Goal: Task Accomplishment & Management: Complete application form

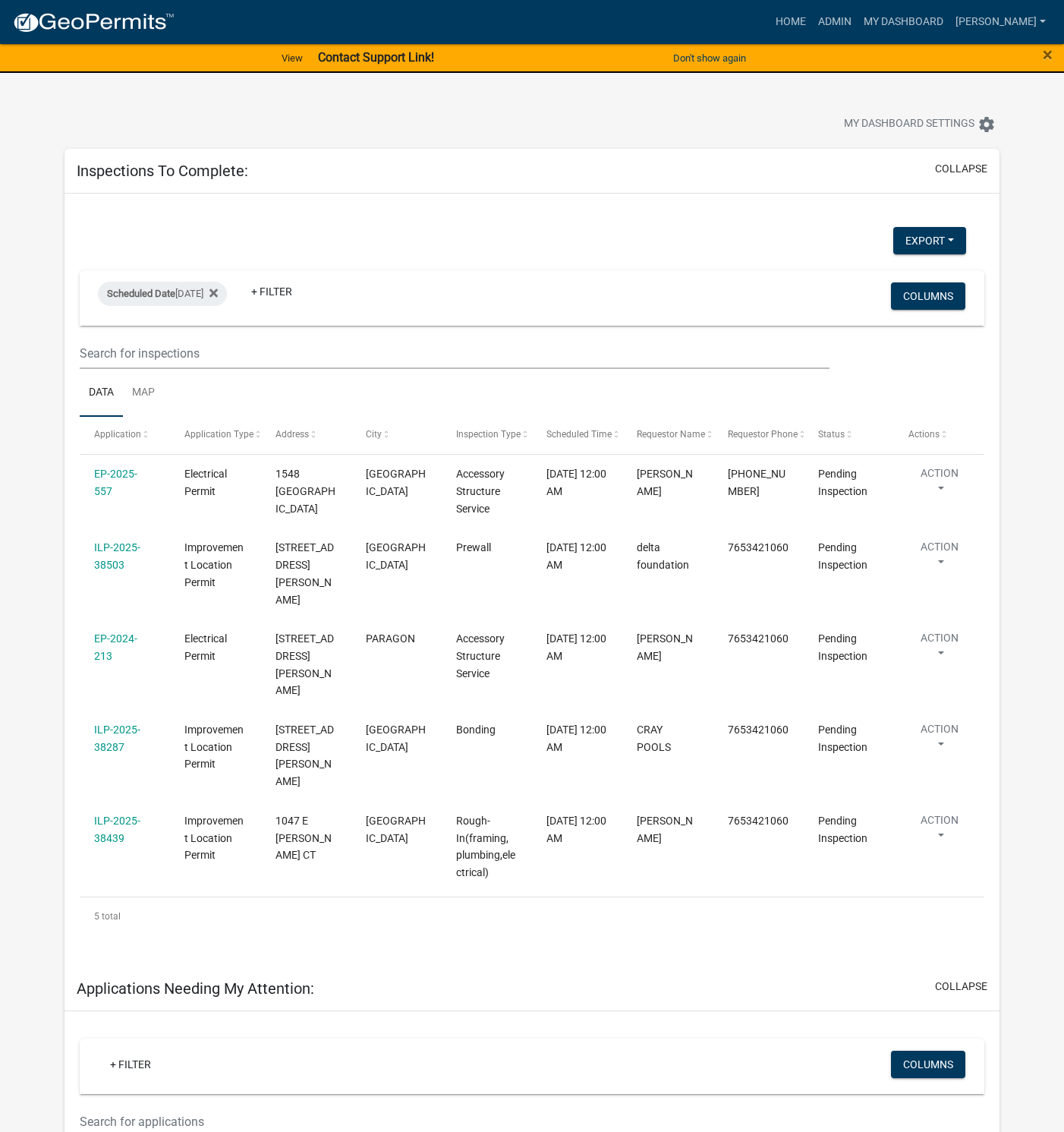
select select "1: 25"
click at [858, 16] on link "Admin" at bounding box center [835, 22] width 45 height 29
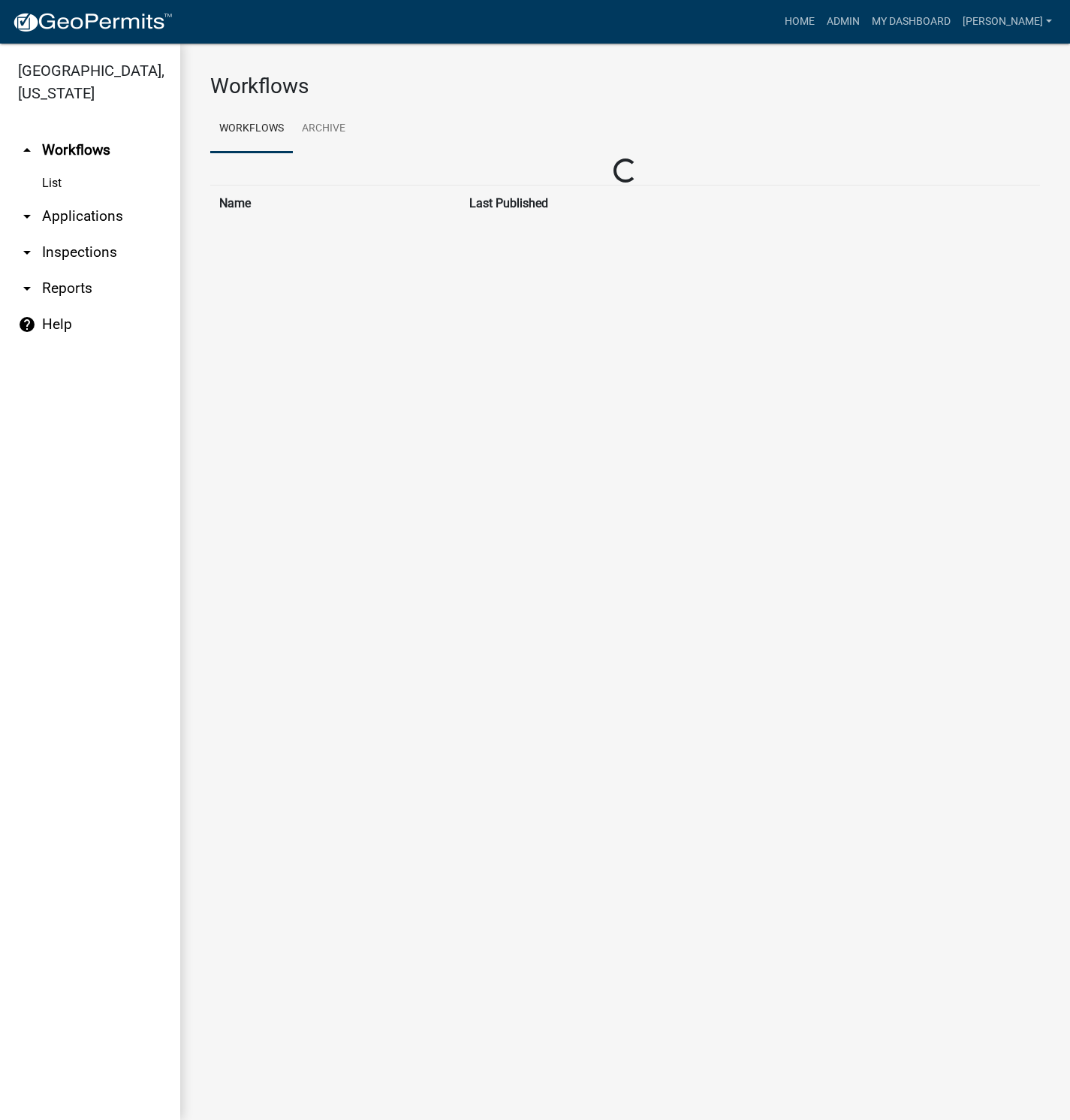
click at [70, 212] on link "arrow_drop_down Applications" at bounding box center [90, 216] width 180 height 36
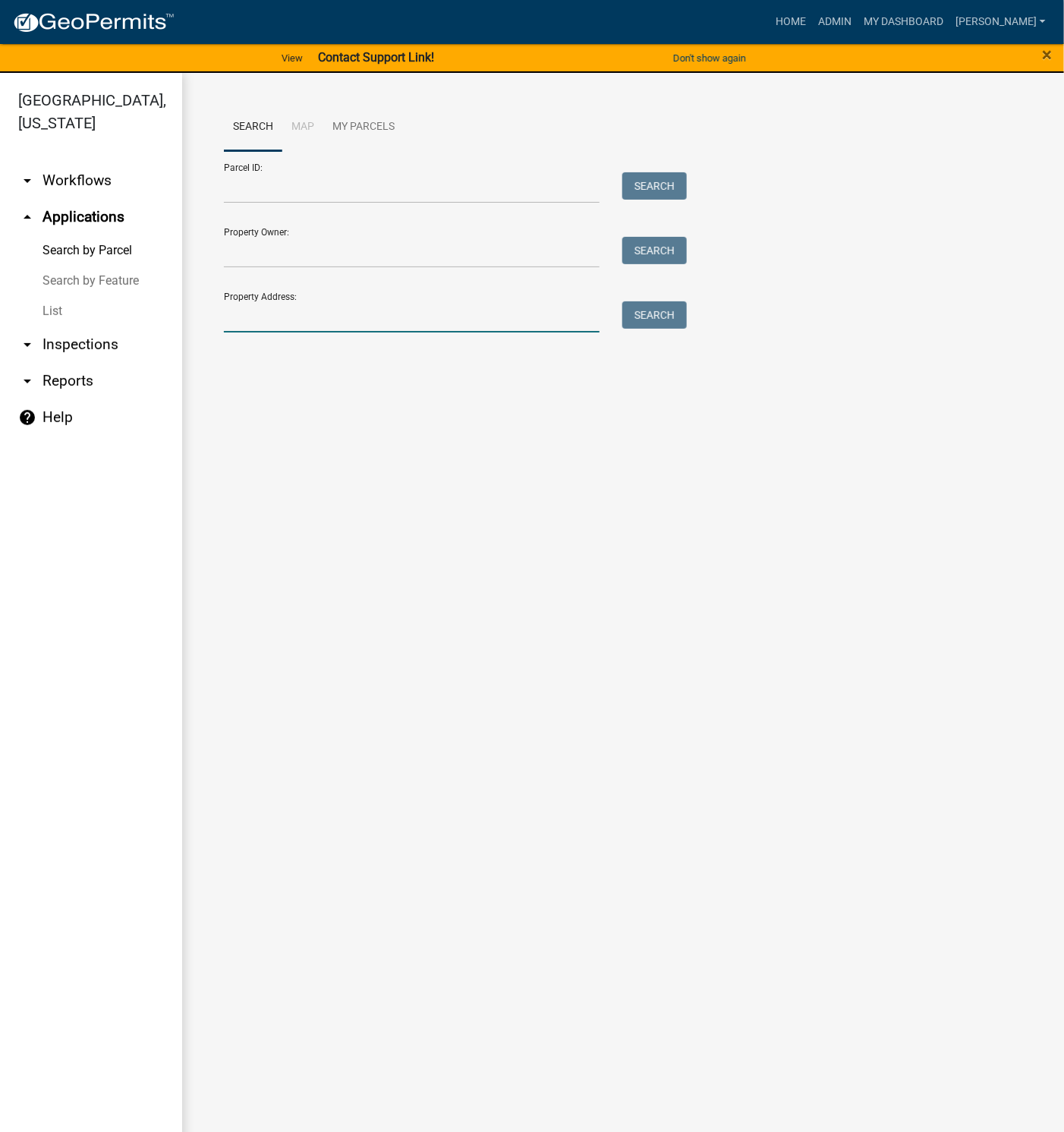
click at [265, 314] on input "Property Address:" at bounding box center [412, 316] width 376 height 31
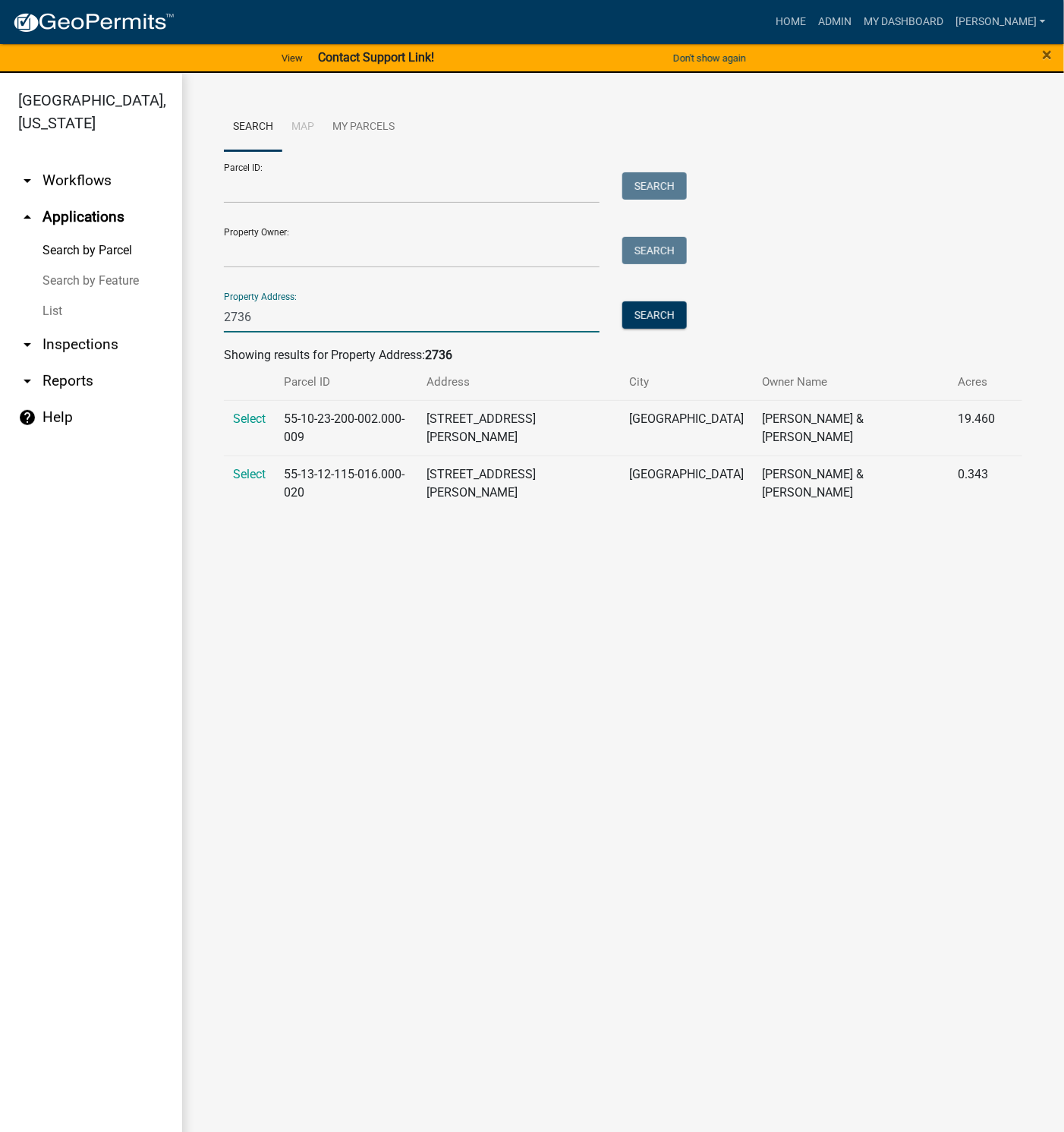
type input "2736"
click at [246, 420] on span "Select" at bounding box center [249, 418] width 33 height 14
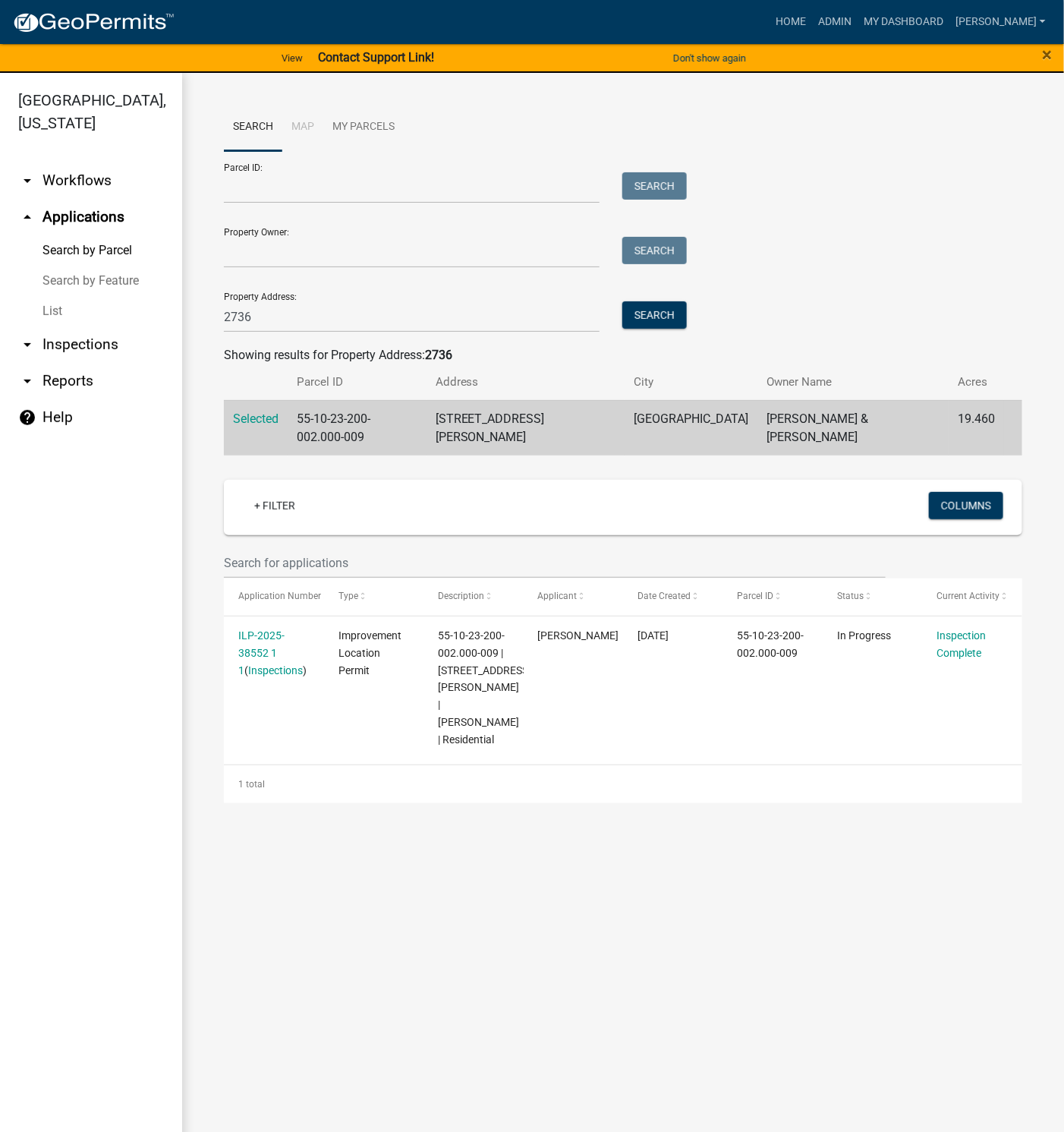
click at [264, 664] on link "Inspections" at bounding box center [275, 670] width 54 height 12
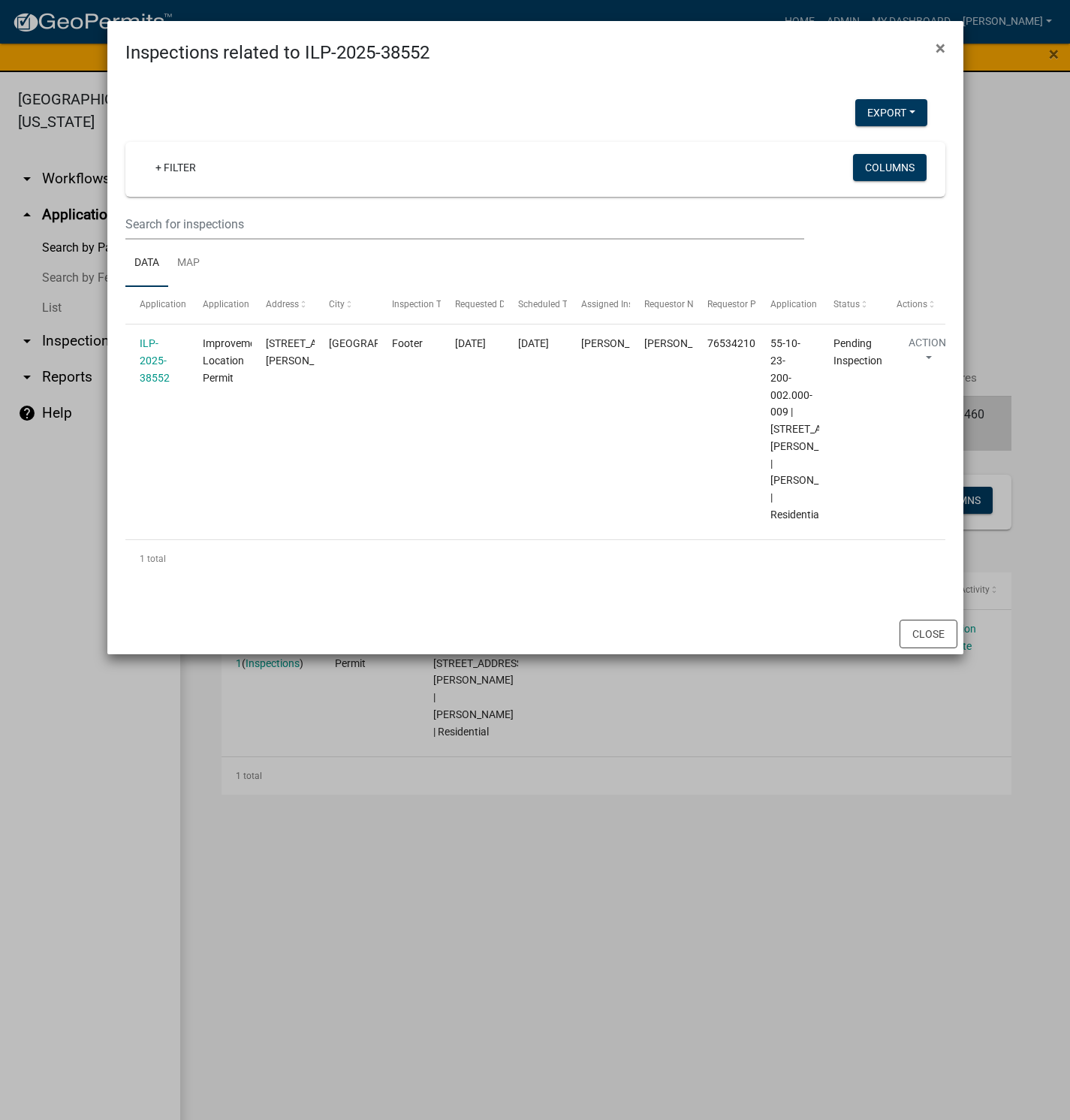
click at [940, 46] on span "×" at bounding box center [941, 47] width 10 height 21
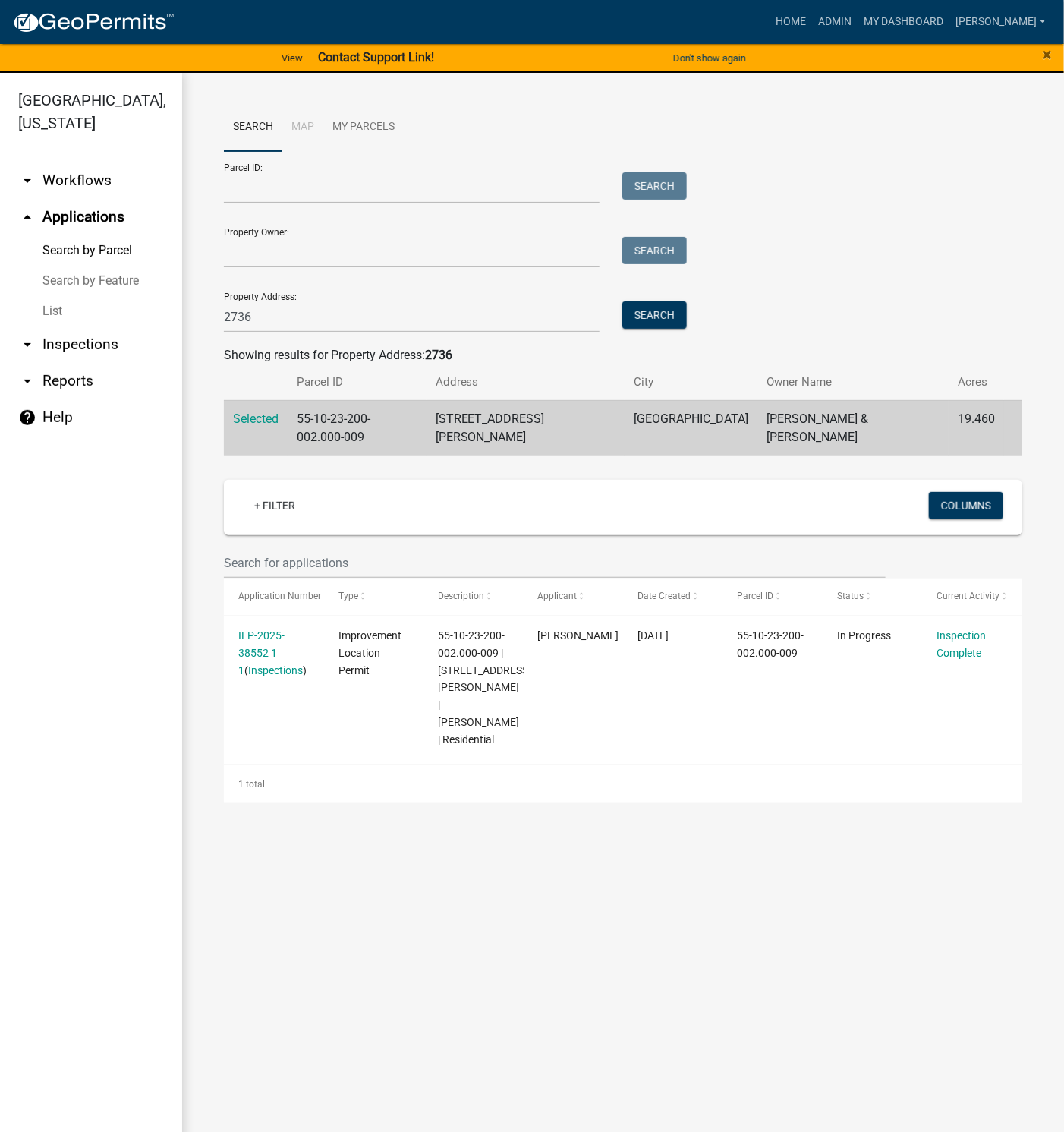
click at [268, 664] on link "Inspections" at bounding box center [275, 670] width 54 height 12
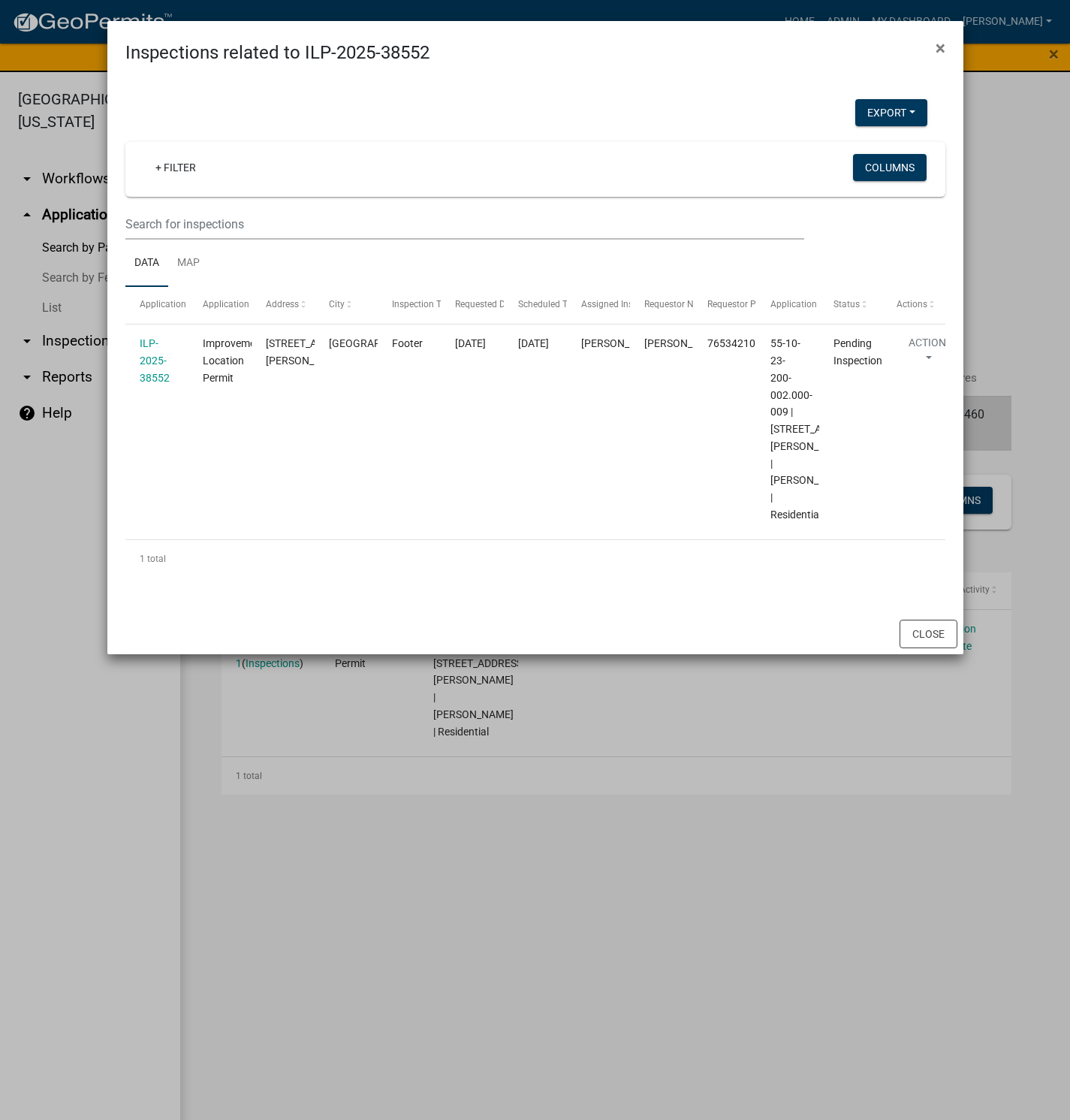
click at [147, 368] on div "ILP-2025-38552" at bounding box center [157, 361] width 35 height 51
click at [149, 379] on link "ILP-2025-38552" at bounding box center [154, 360] width 30 height 46
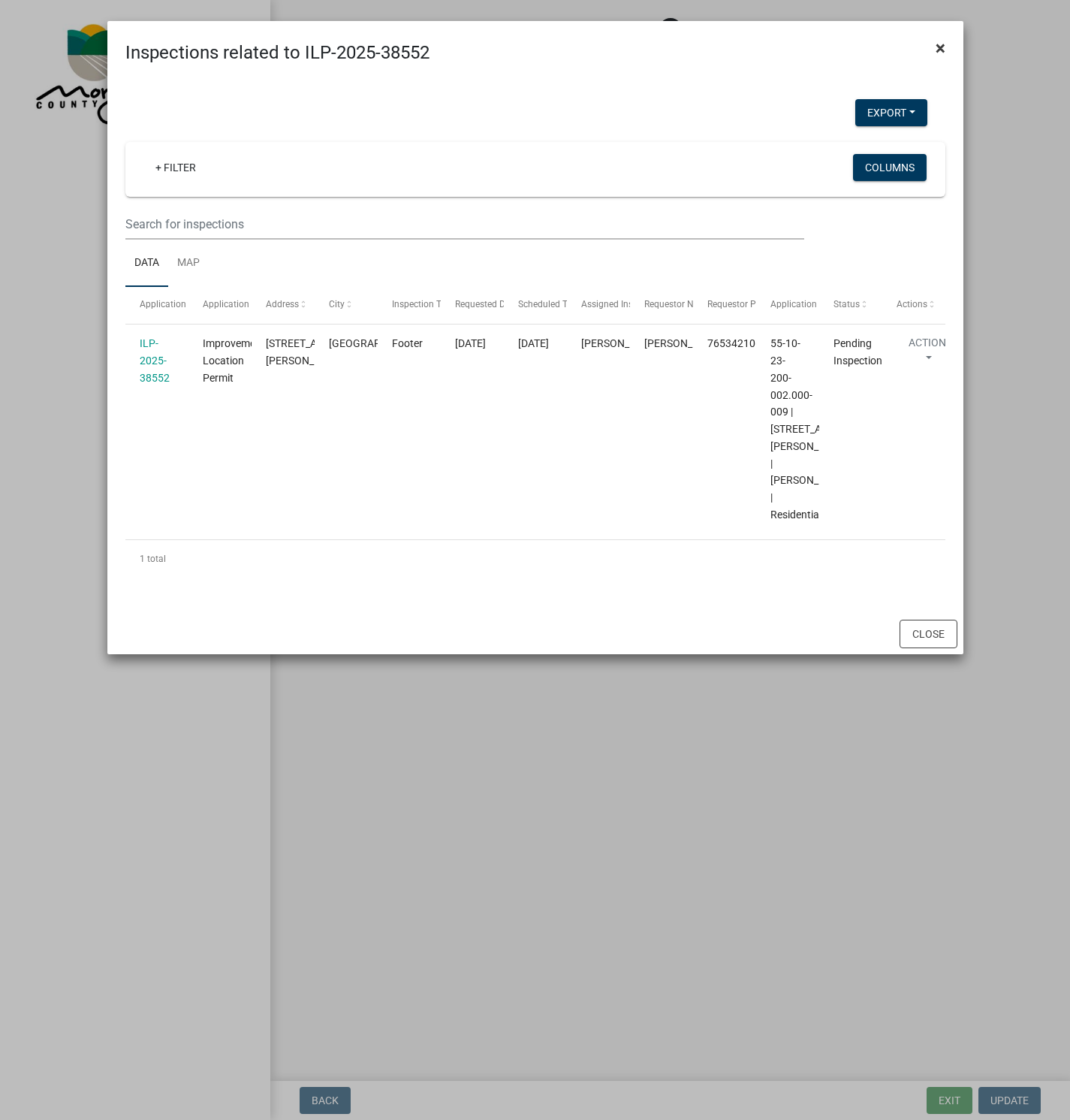
click at [940, 43] on span "×" at bounding box center [941, 47] width 10 height 21
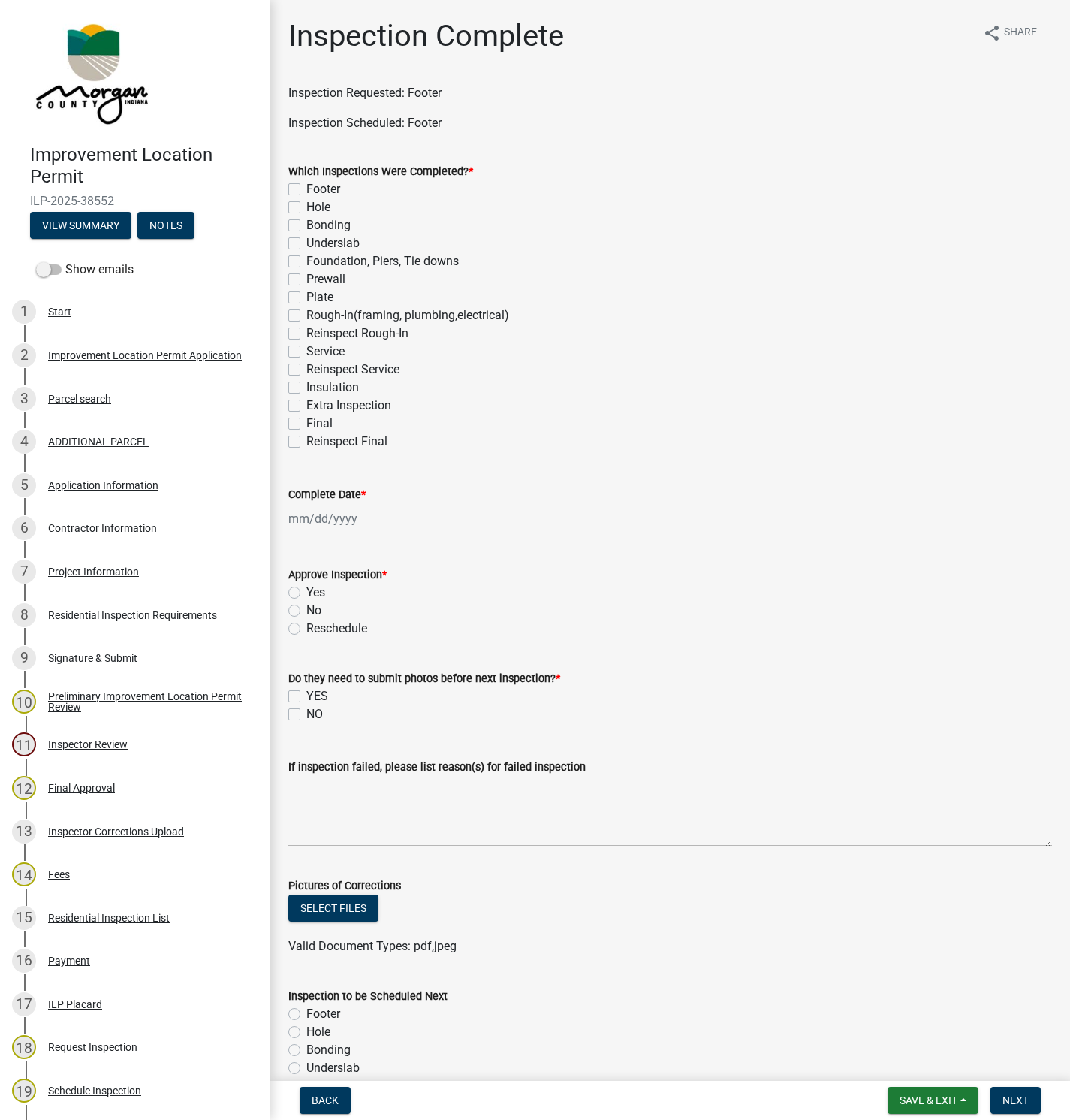
click at [64, 400] on div "Parcel search" at bounding box center [80, 398] width 63 height 11
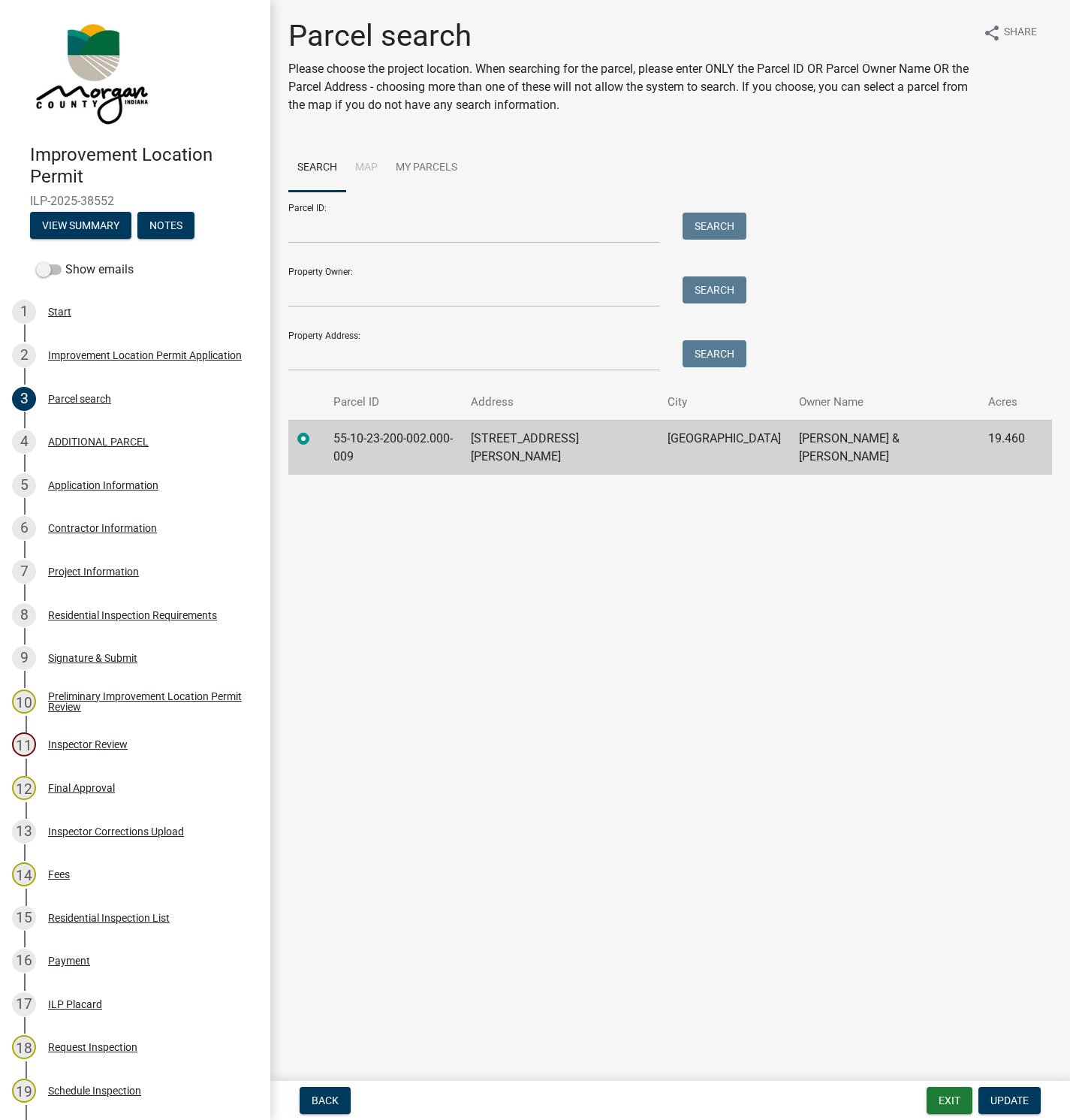
click at [324, 437] on td at bounding box center [306, 447] width 36 height 55
click at [323, 437] on td at bounding box center [306, 447] width 36 height 55
drag, startPoint x: 323, startPoint y: 437, endPoint x: 296, endPoint y: 440, distance: 27.2
click at [296, 440] on td at bounding box center [306, 447] width 36 height 55
click at [71, 217] on button "View Summary" at bounding box center [80, 225] width 101 height 27
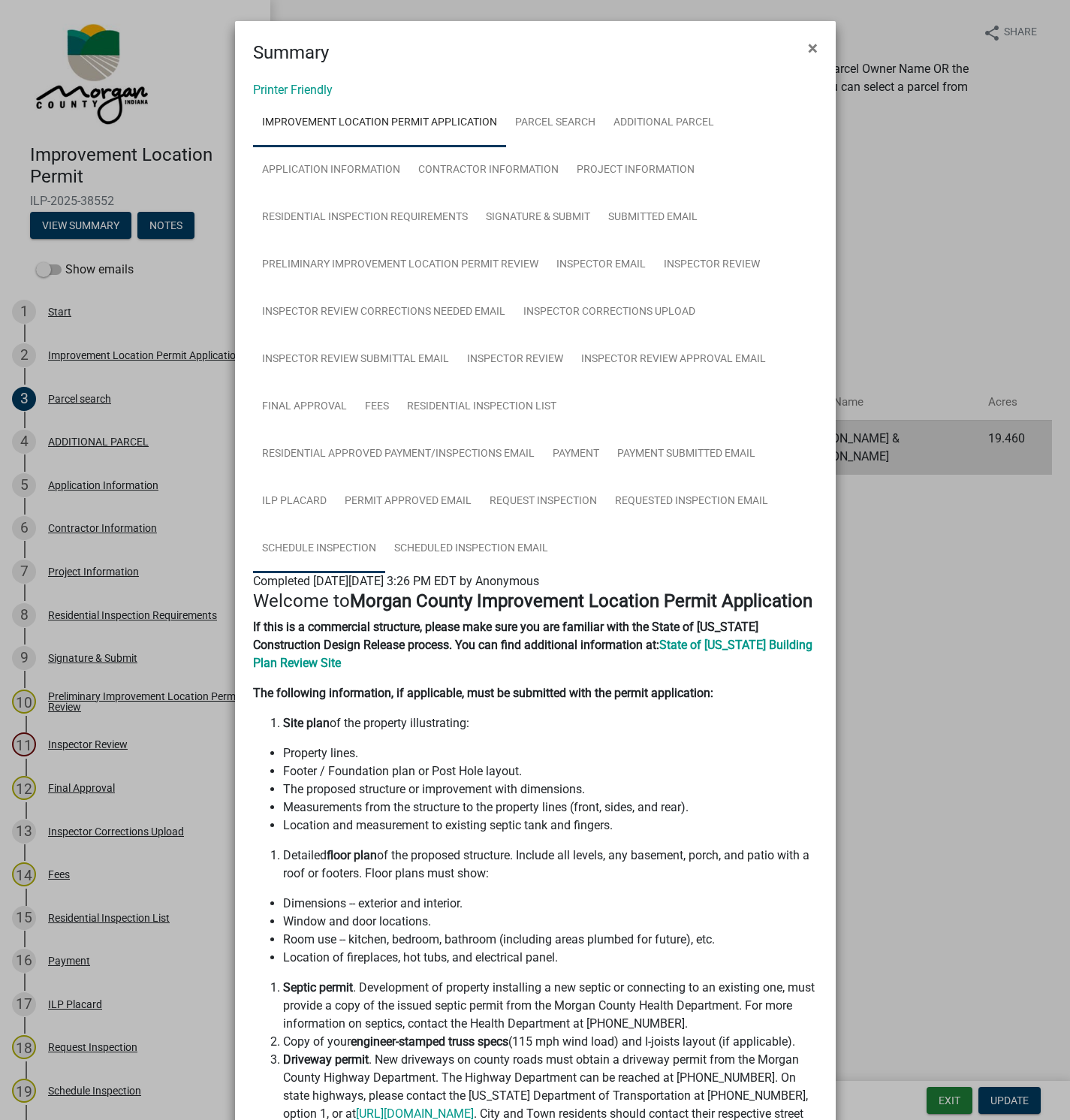
drag, startPoint x: 302, startPoint y: 548, endPoint x: 303, endPoint y: 558, distance: 10.0
click at [302, 548] on link "Schedule Inspection" at bounding box center [319, 549] width 132 height 48
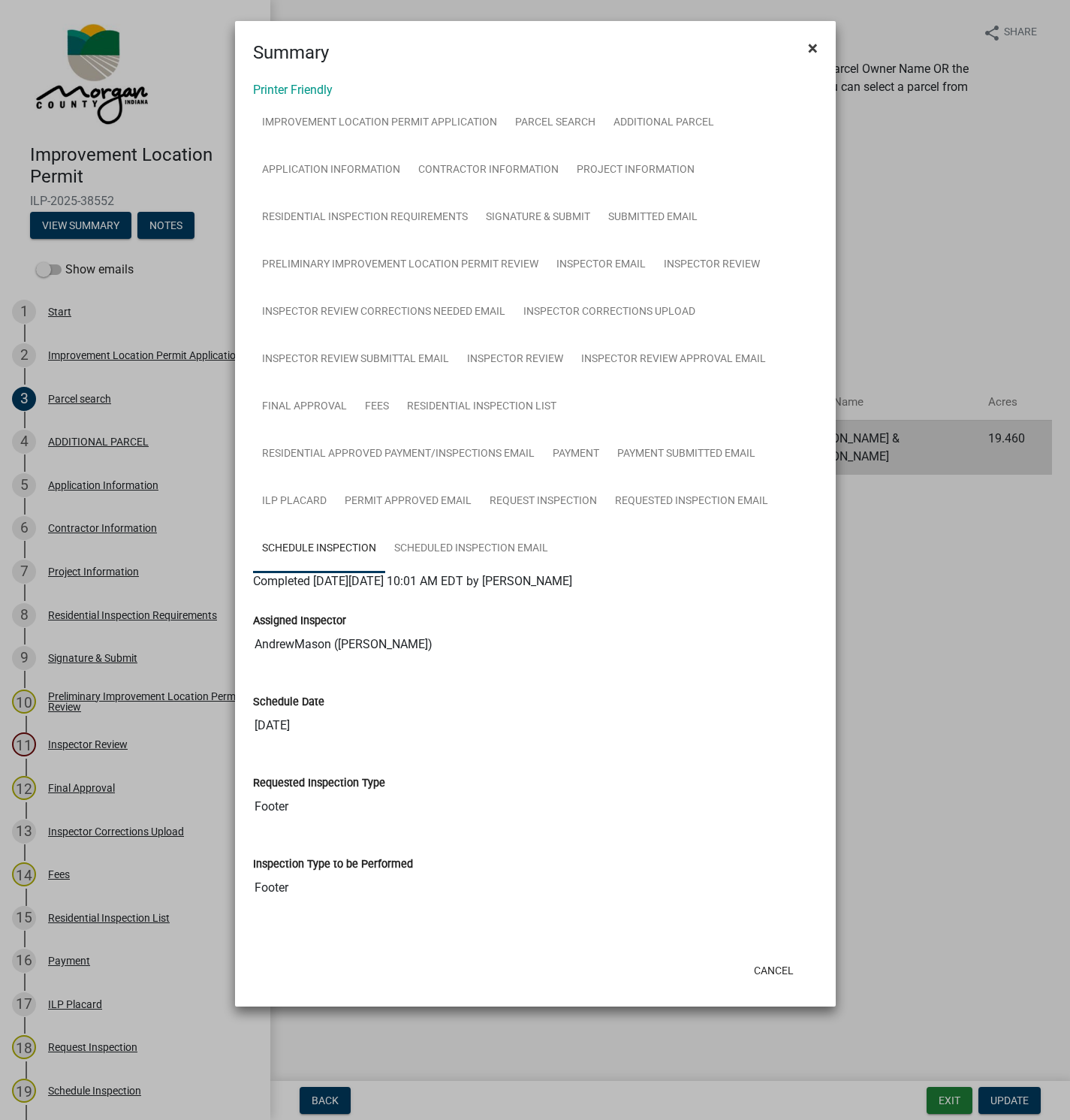
click at [811, 45] on span "×" at bounding box center [813, 47] width 10 height 21
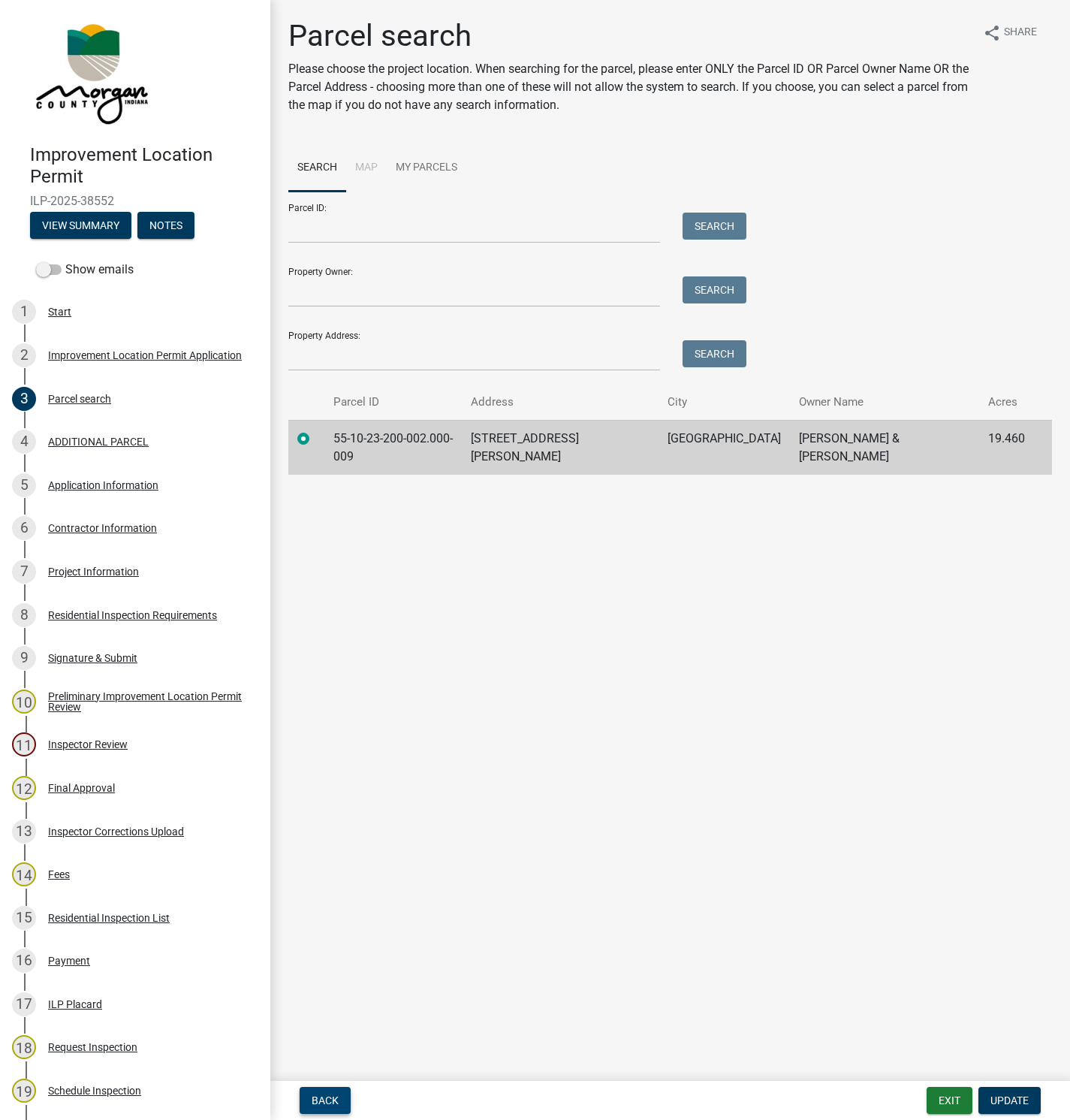
drag, startPoint x: 336, startPoint y: 1093, endPoint x: 503, endPoint y: 907, distance: 250.0
click at [336, 1096] on span "Back" at bounding box center [325, 1100] width 27 height 12
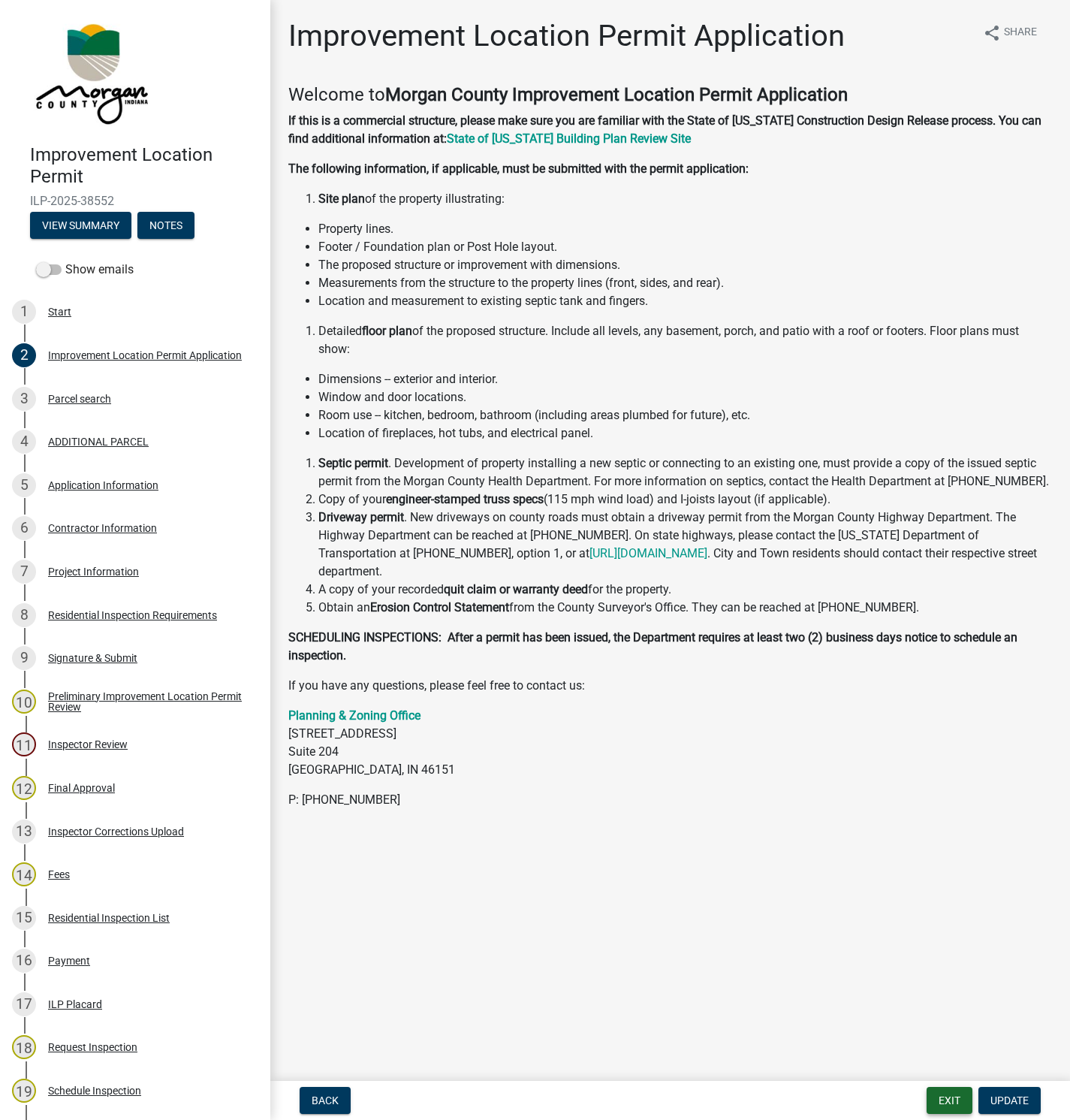
click at [942, 1107] on button "Exit" at bounding box center [949, 1100] width 46 height 27
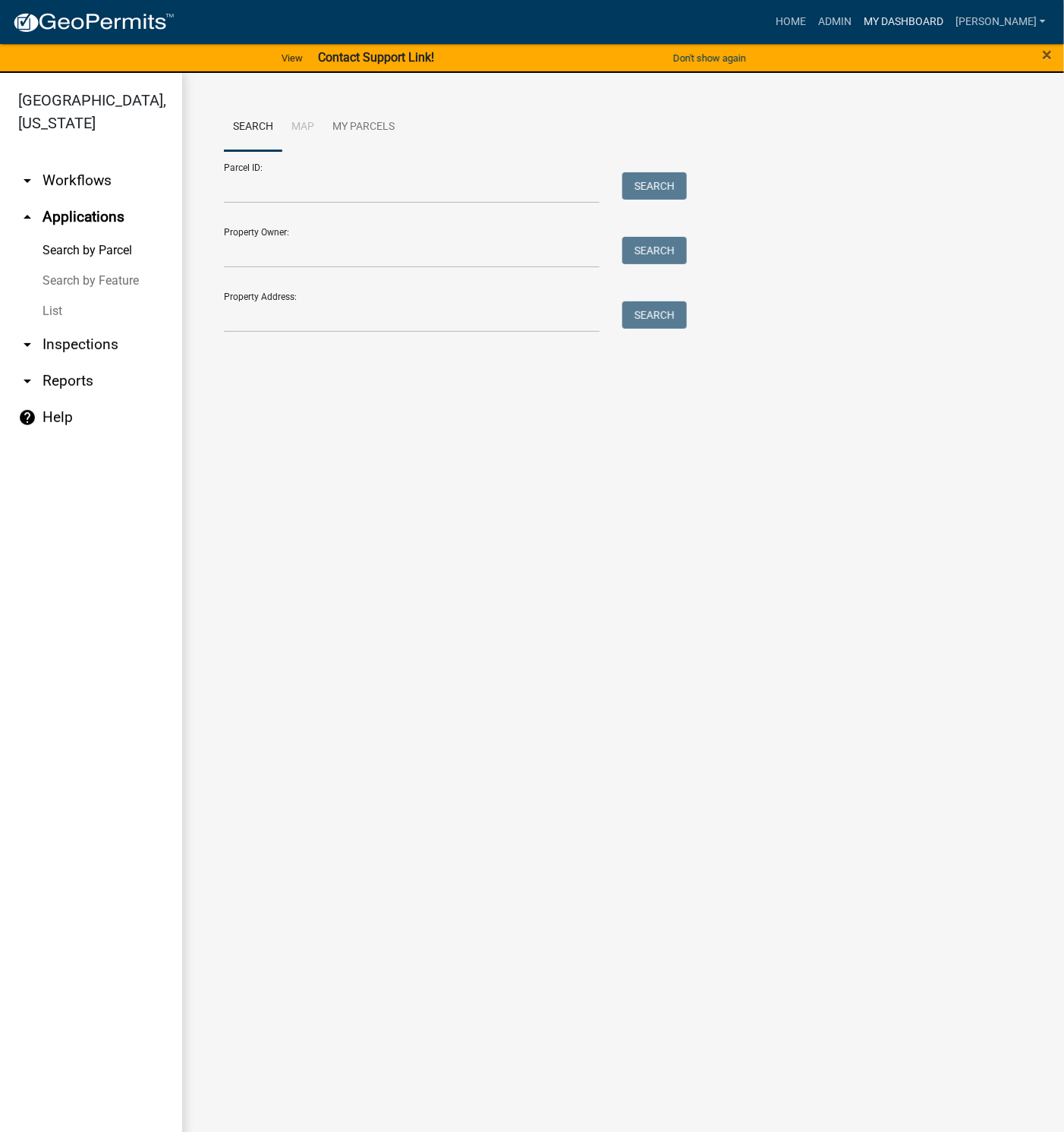
click at [921, 23] on link "My Dashboard" at bounding box center [904, 22] width 92 height 29
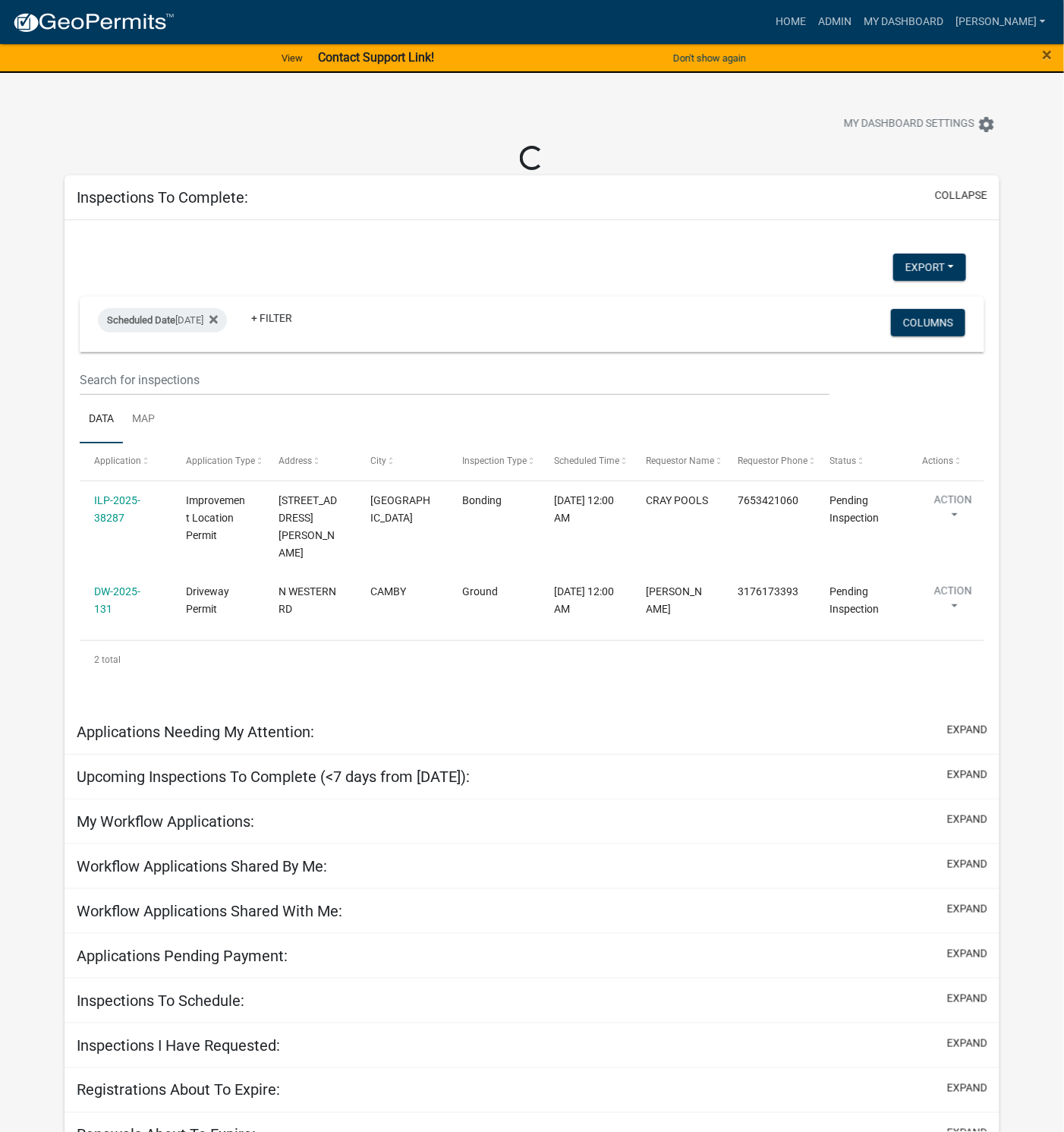
scroll to position [12, 0]
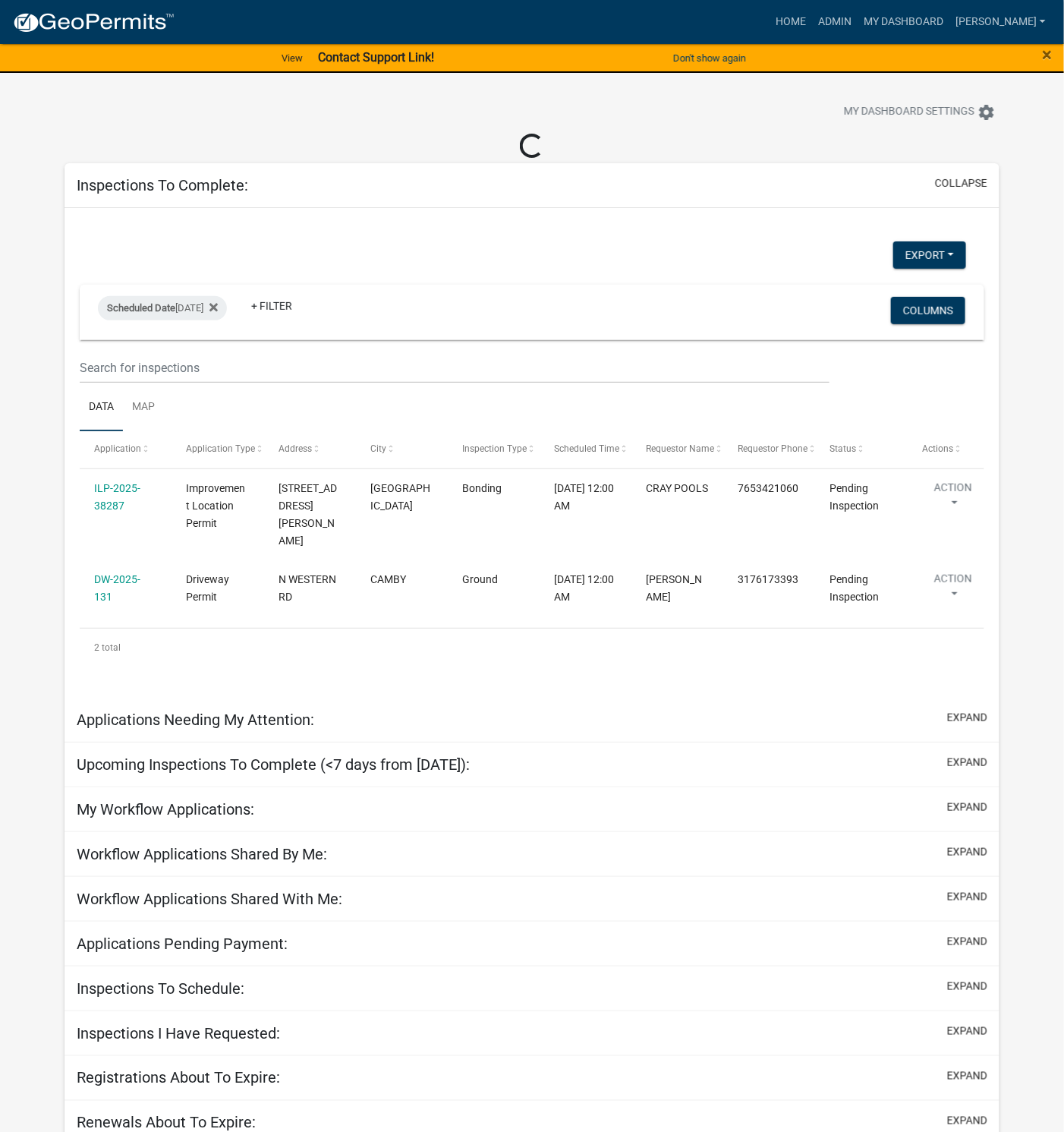
select select "1: 25"
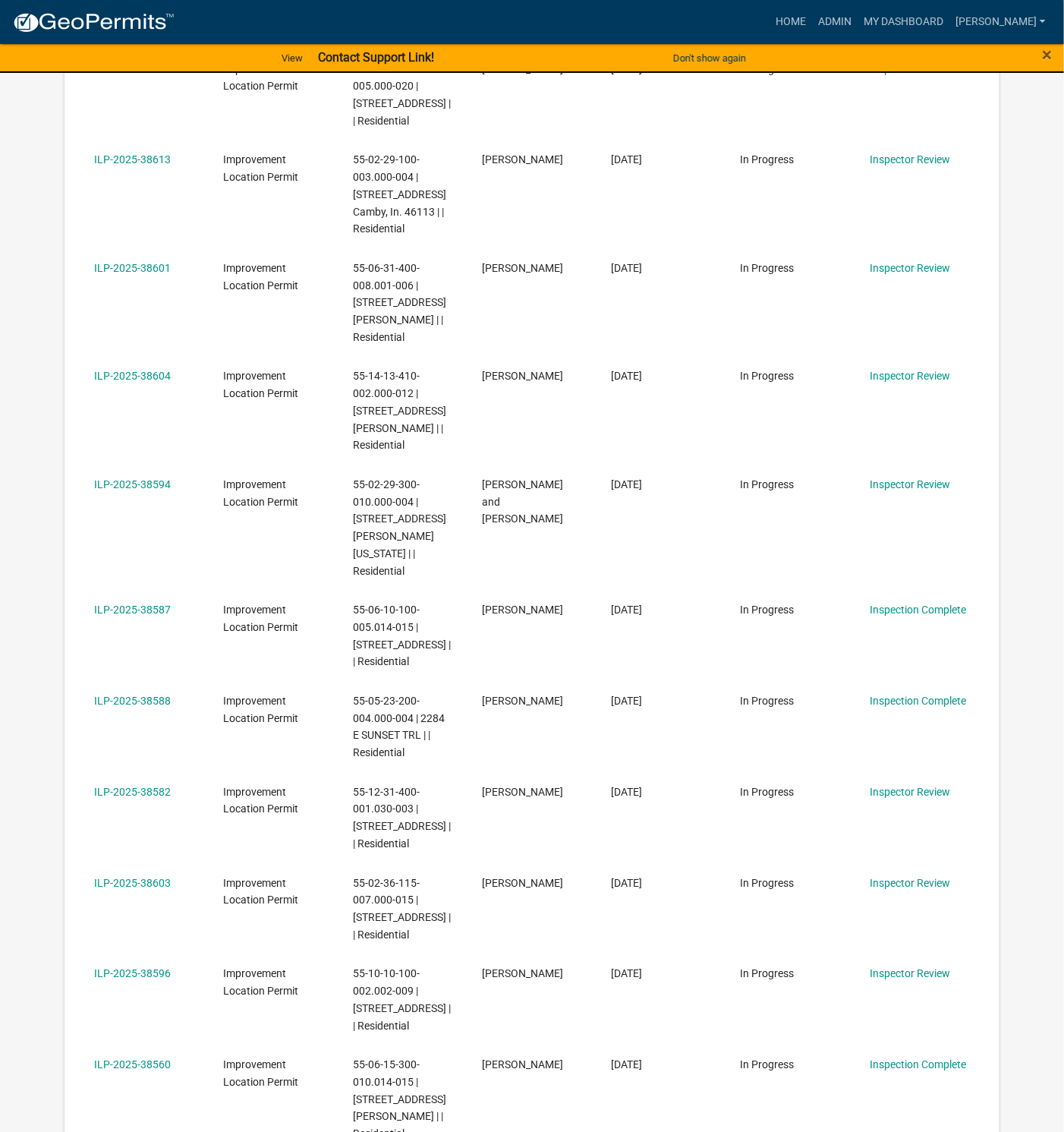
scroll to position [1150, 0]
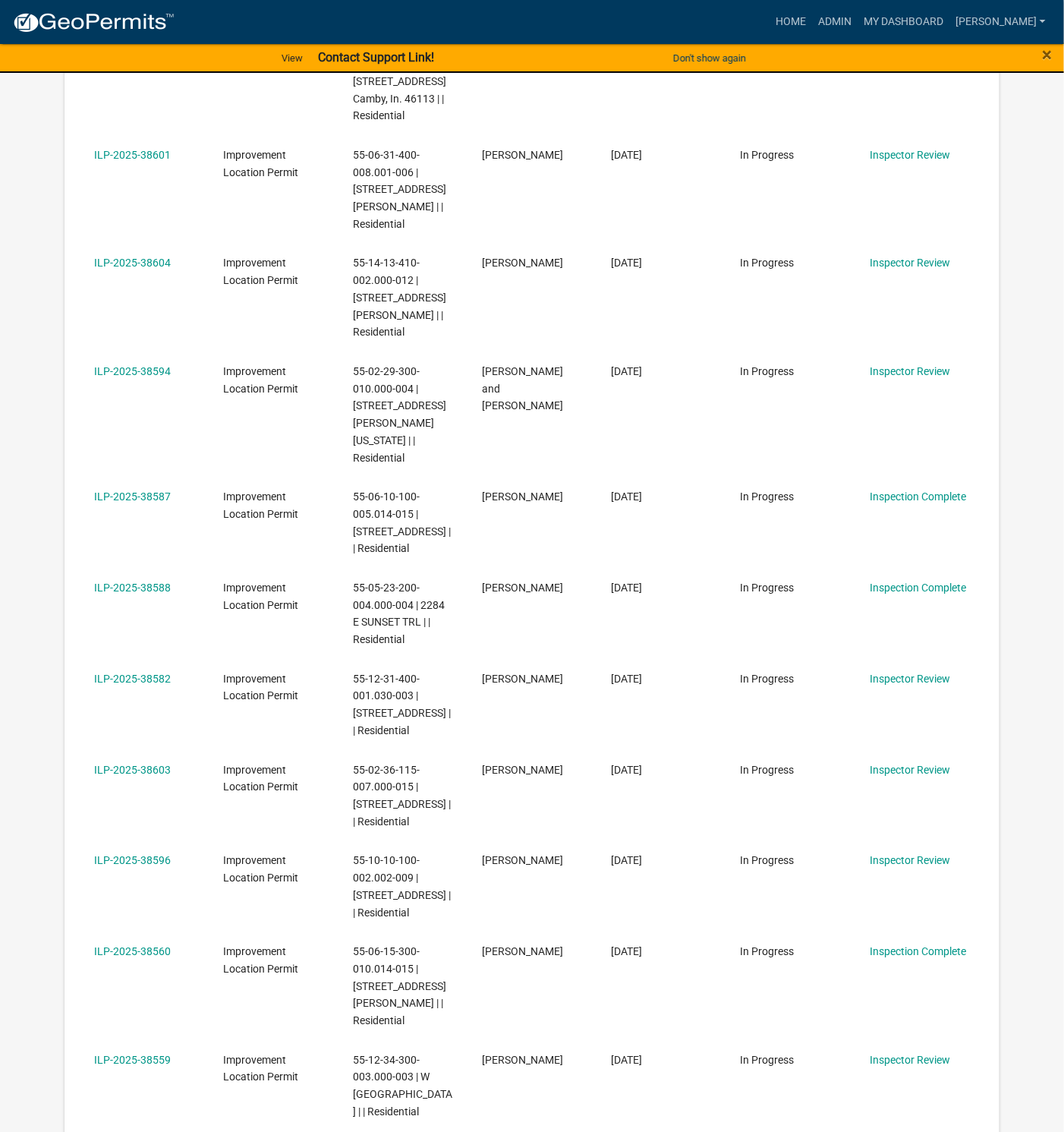
click at [139, 672] on link "ILP-2025-38582" at bounding box center [132, 678] width 76 height 12
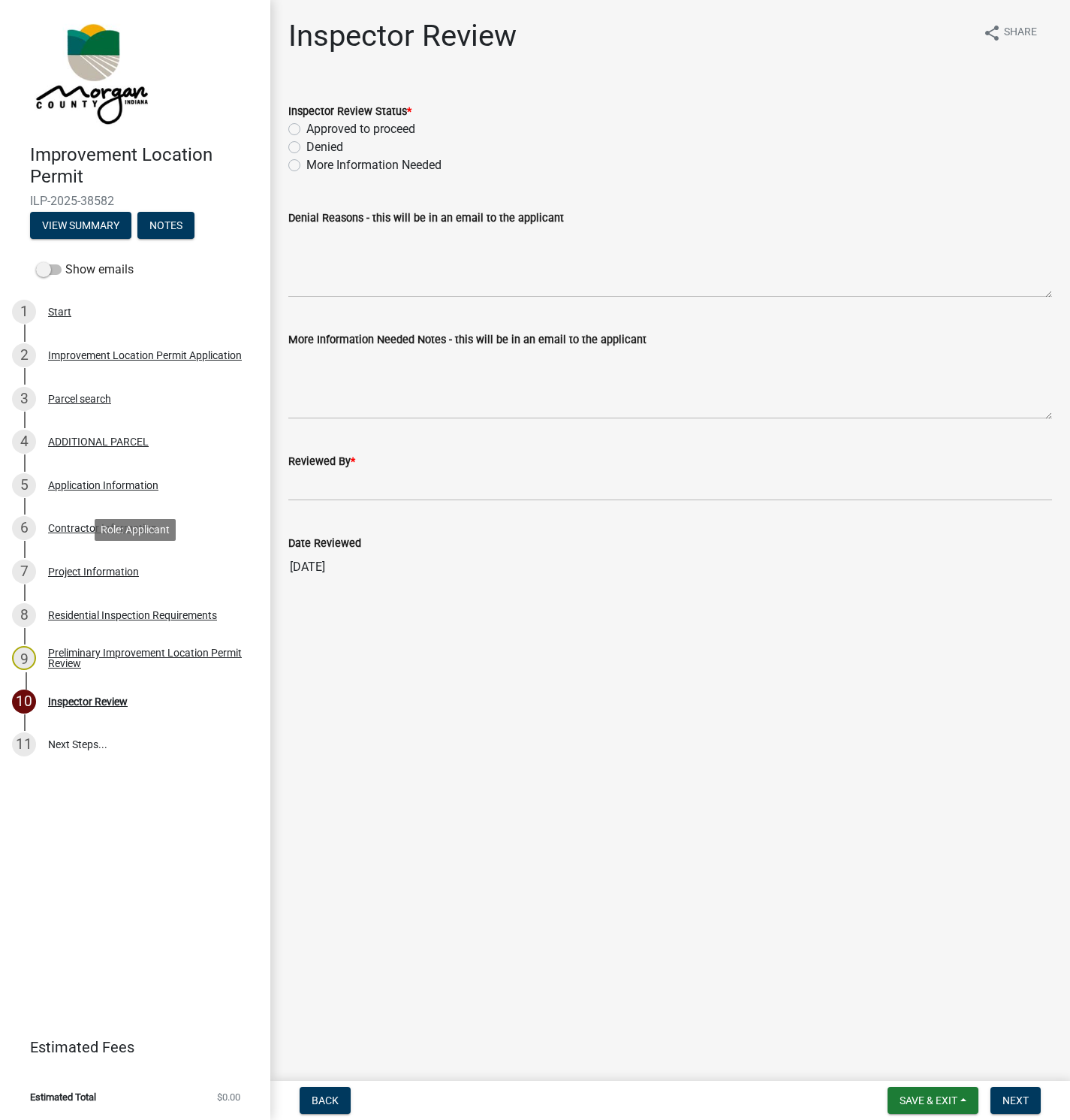
click at [85, 567] on div "Project Information" at bounding box center [94, 572] width 91 height 11
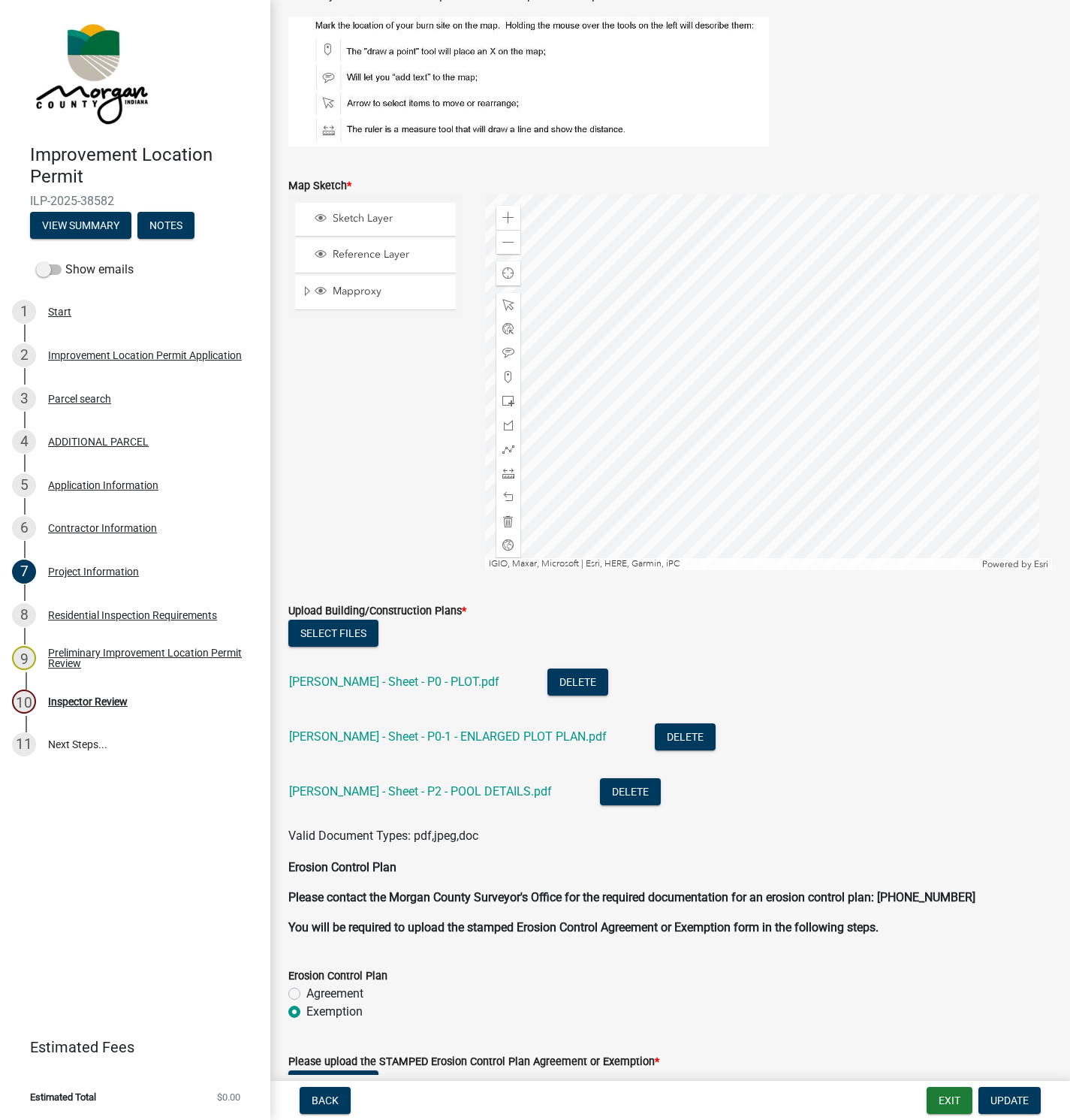
scroll to position [2817, 0]
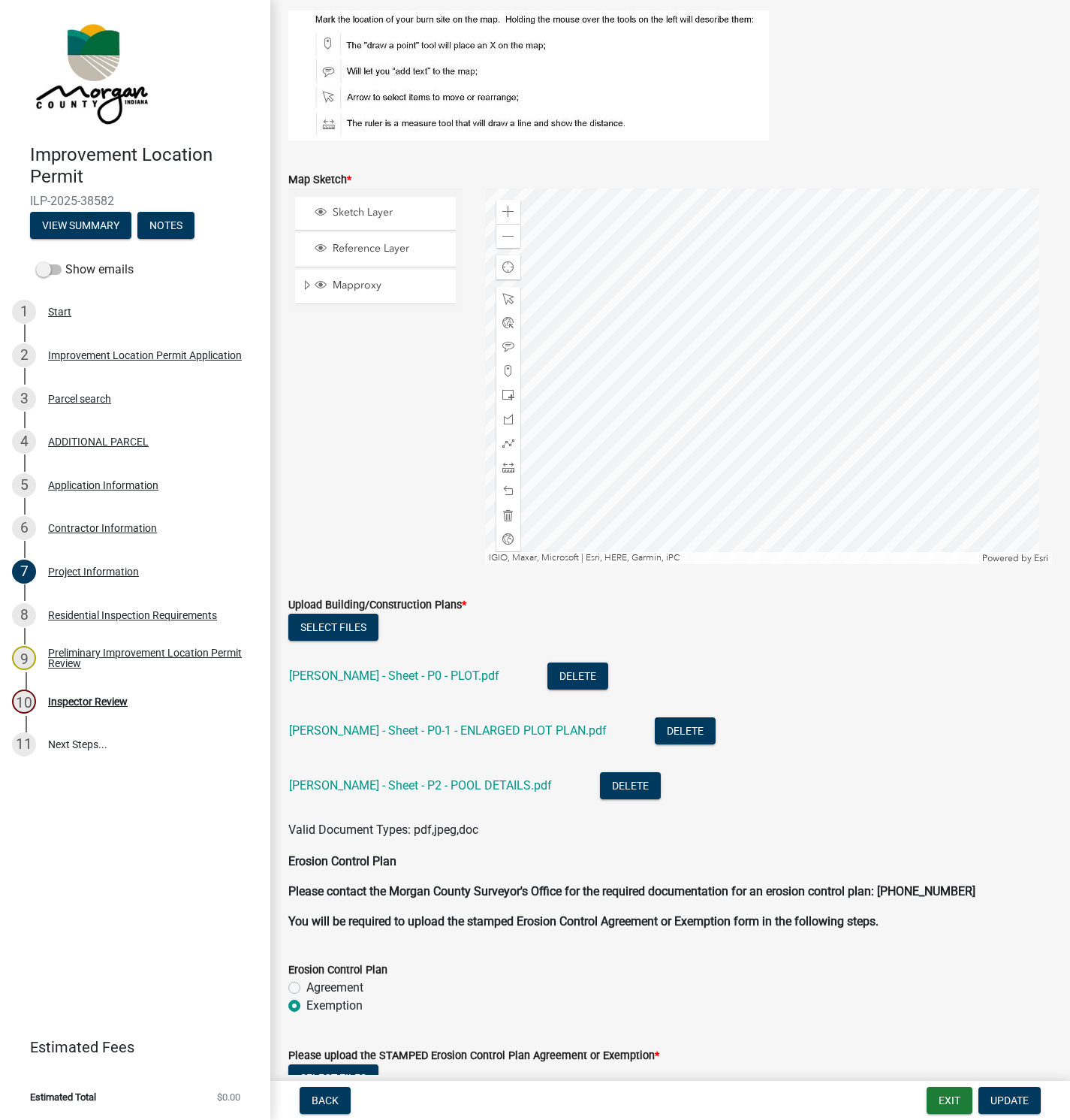
click at [353, 676] on link "[PERSON_NAME] - Sheet - P0 - PLOT.pdf" at bounding box center [394, 675] width 210 height 14
click at [383, 725] on link "[PERSON_NAME] - Sheet - P0-1 - ENLARGED PLOT PLAN.pdf" at bounding box center [448, 730] width 318 height 14
click at [428, 784] on link "[PERSON_NAME] - Sheet - P2 - POOL DETAILS.pdf" at bounding box center [421, 785] width 263 height 14
click at [90, 701] on div "Inspector Review" at bounding box center [88, 701] width 80 height 11
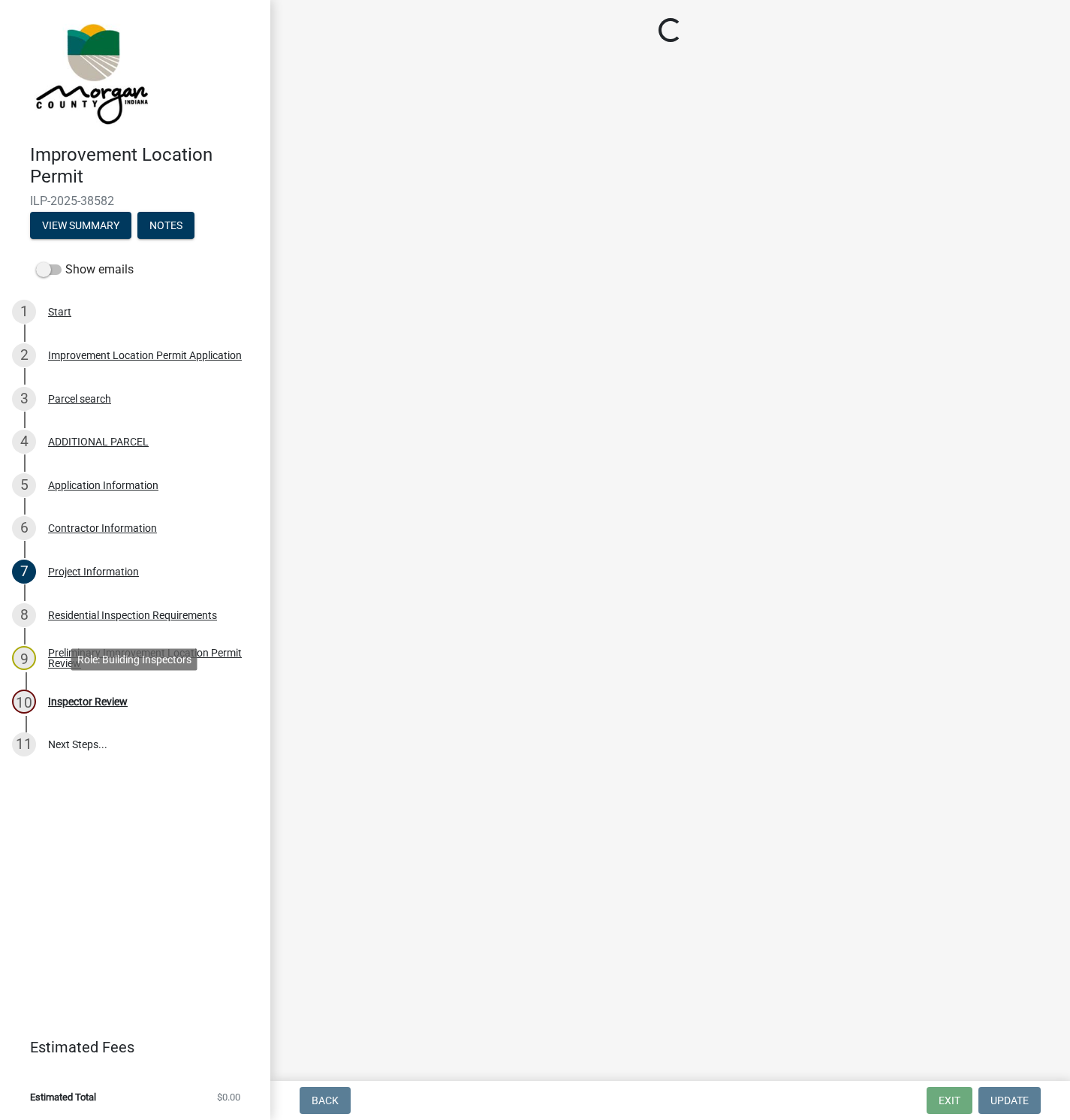
scroll to position [0, 0]
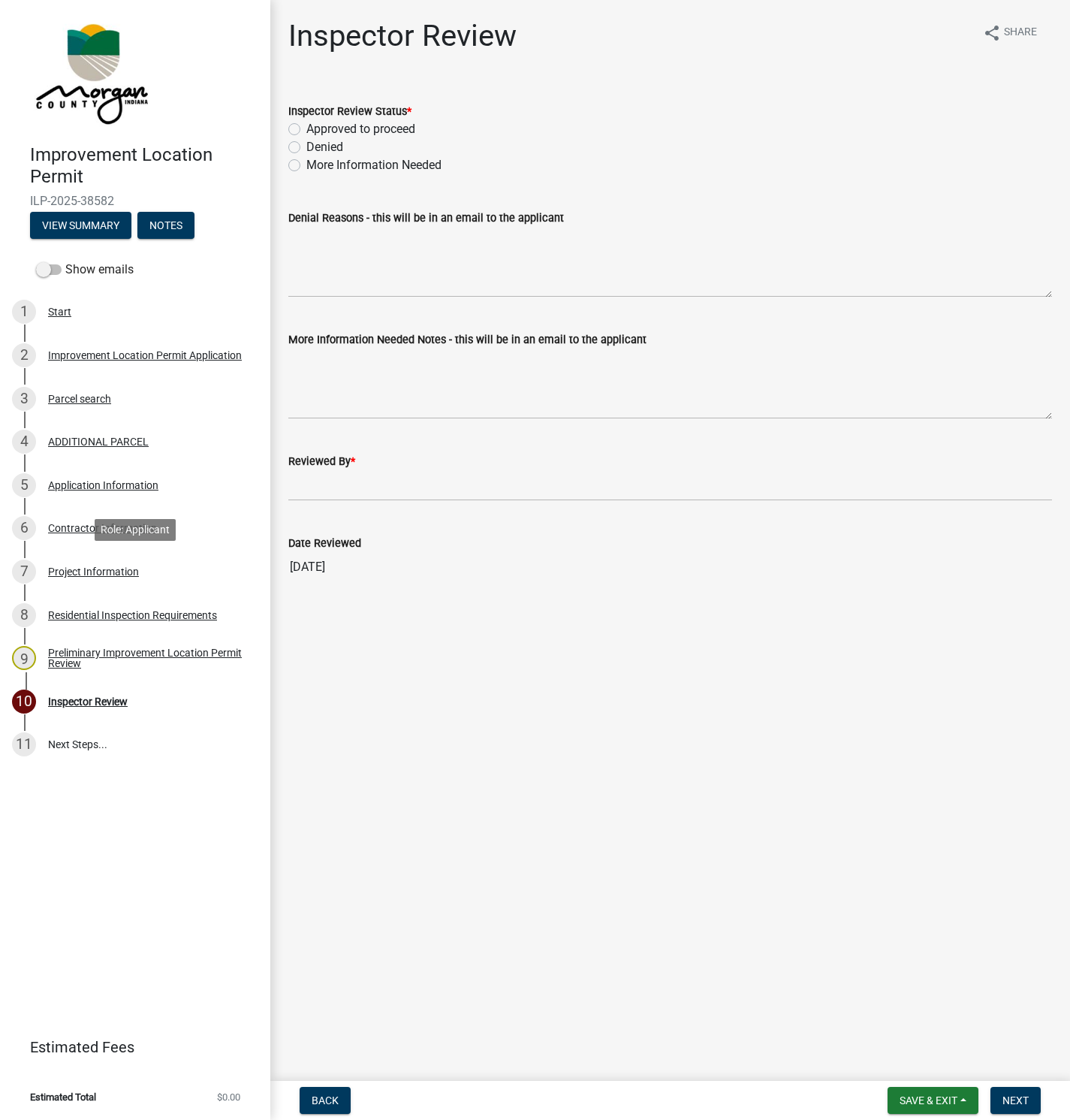
click at [95, 573] on div "Project Information" at bounding box center [94, 572] width 91 height 11
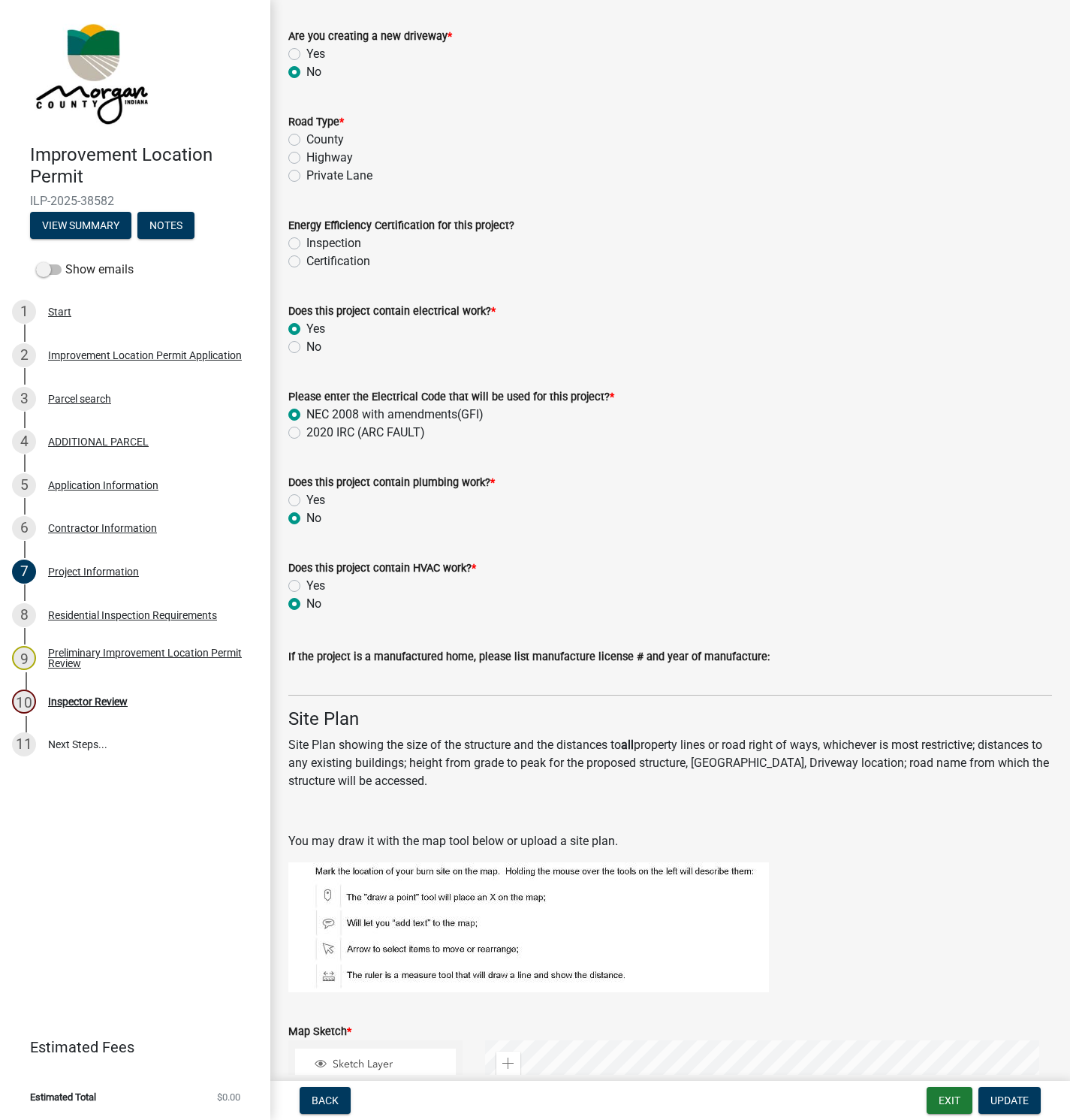
scroll to position [2009, 0]
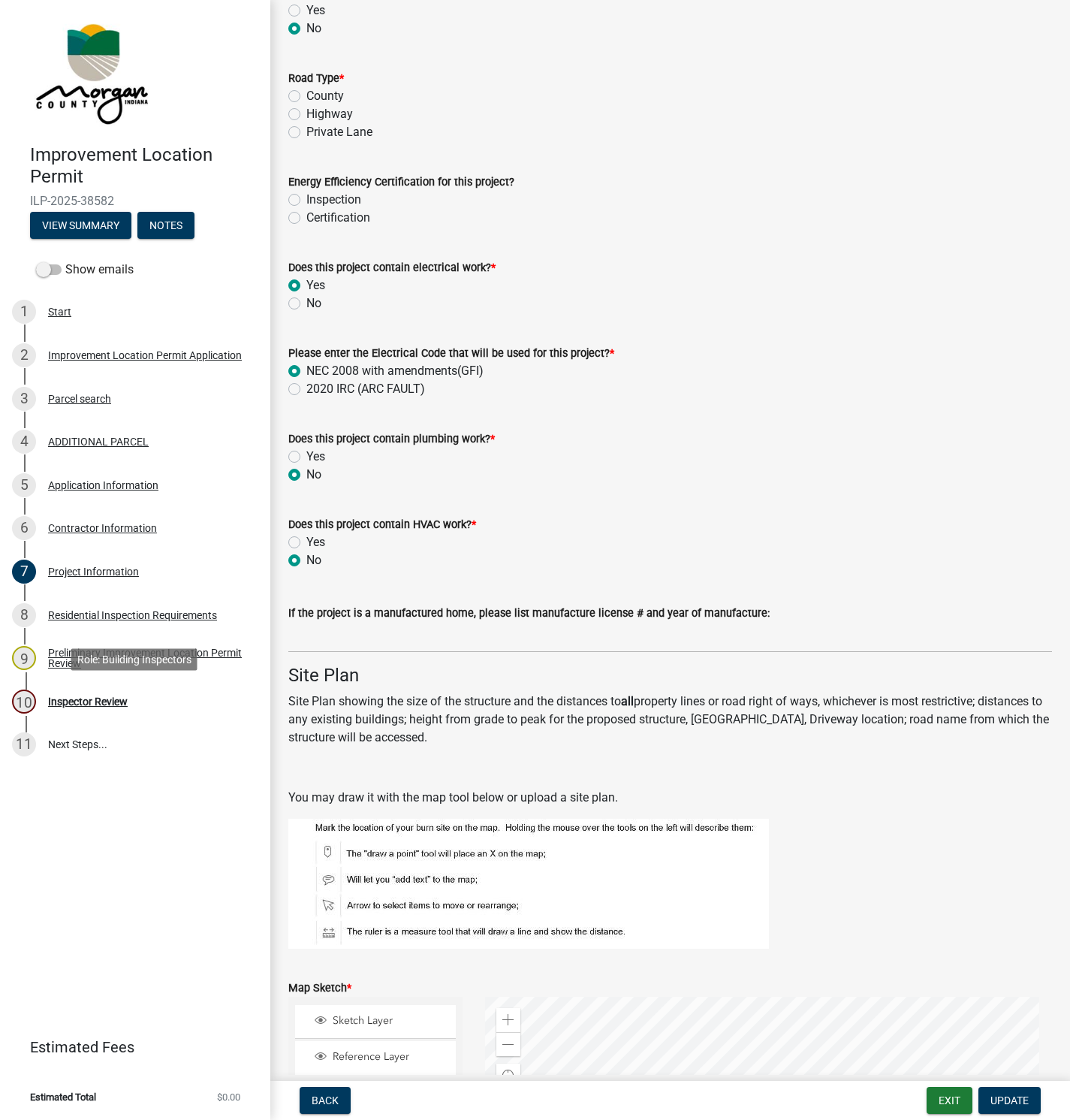
click at [113, 705] on div "Inspector Review" at bounding box center [88, 701] width 80 height 11
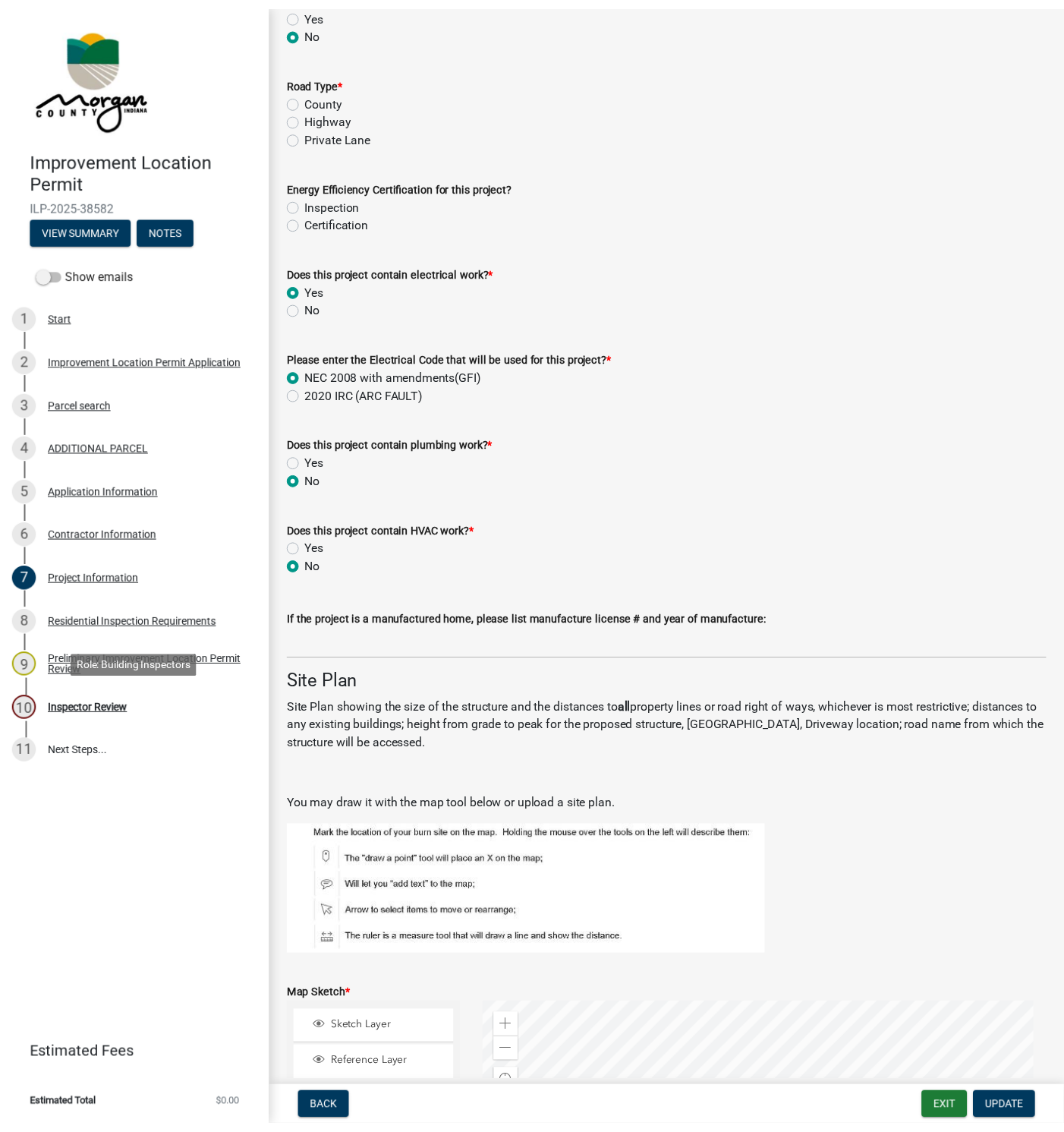
scroll to position [0, 0]
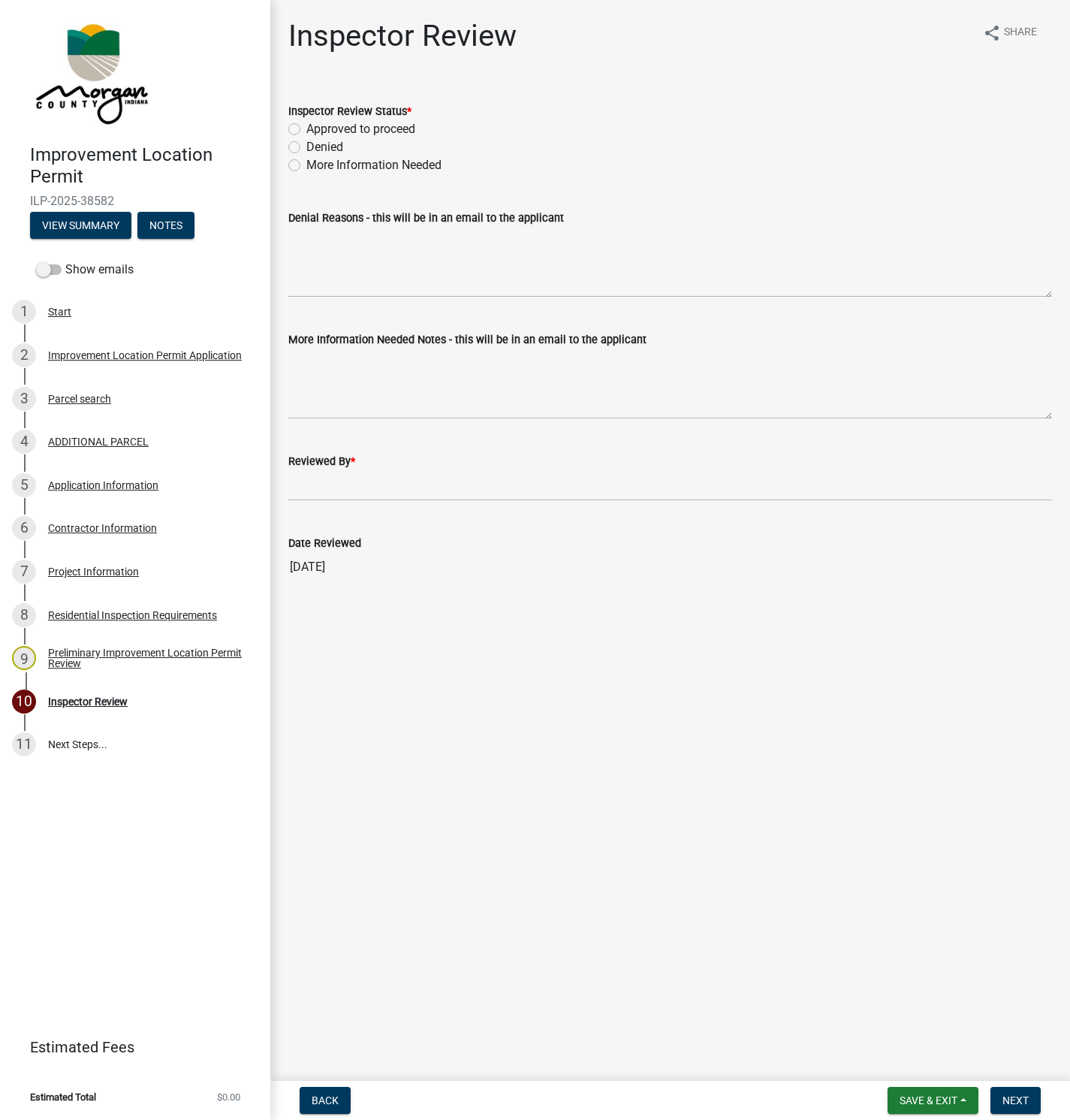
click at [306, 129] on label "Approved to proceed" at bounding box center [360, 129] width 109 height 18
click at [306, 129] on input "Approved to proceed" at bounding box center [311, 125] width 10 height 10
radio input "true"
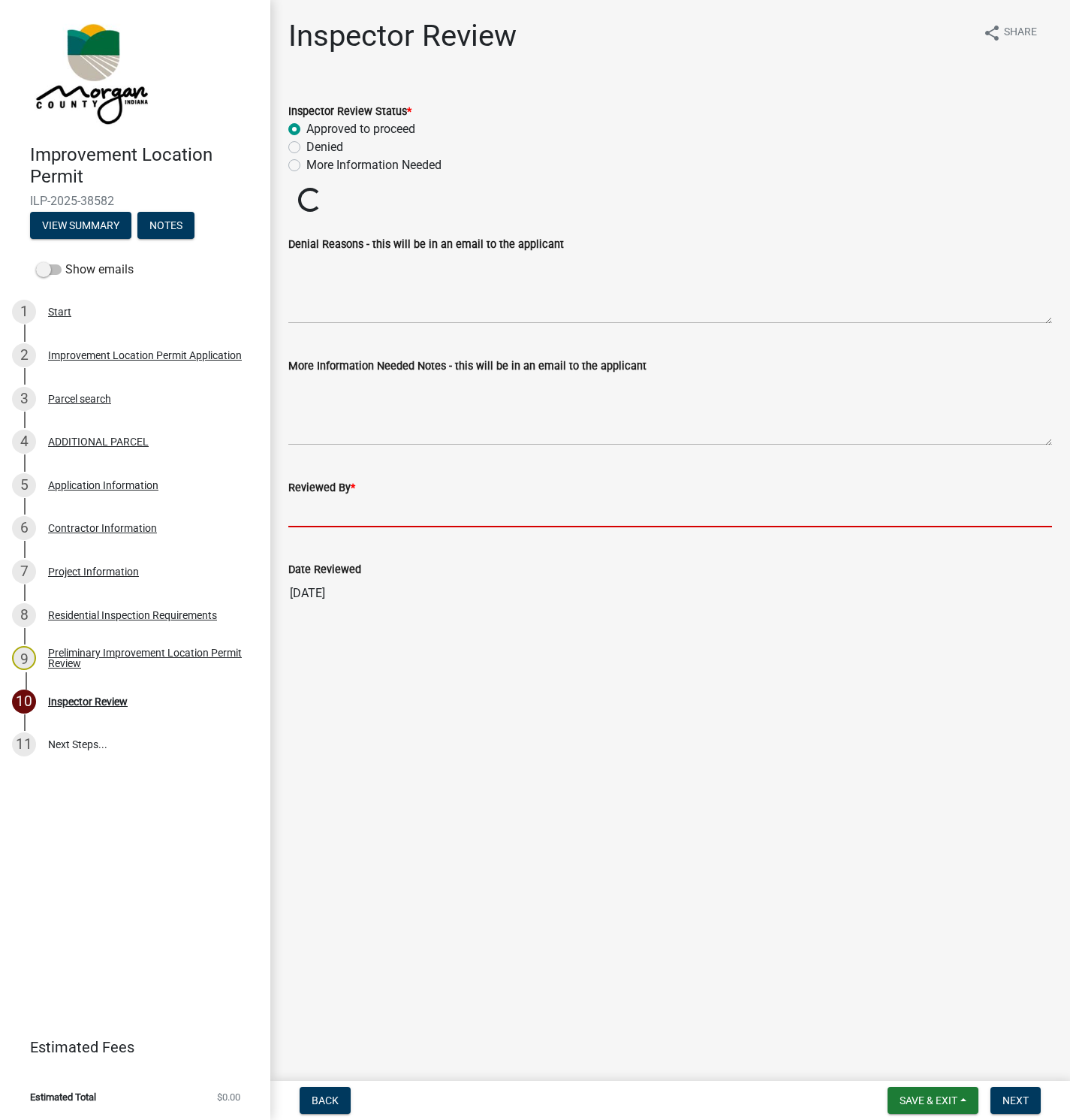
click at [307, 519] on input "Reviewed By *" at bounding box center [670, 511] width 764 height 31
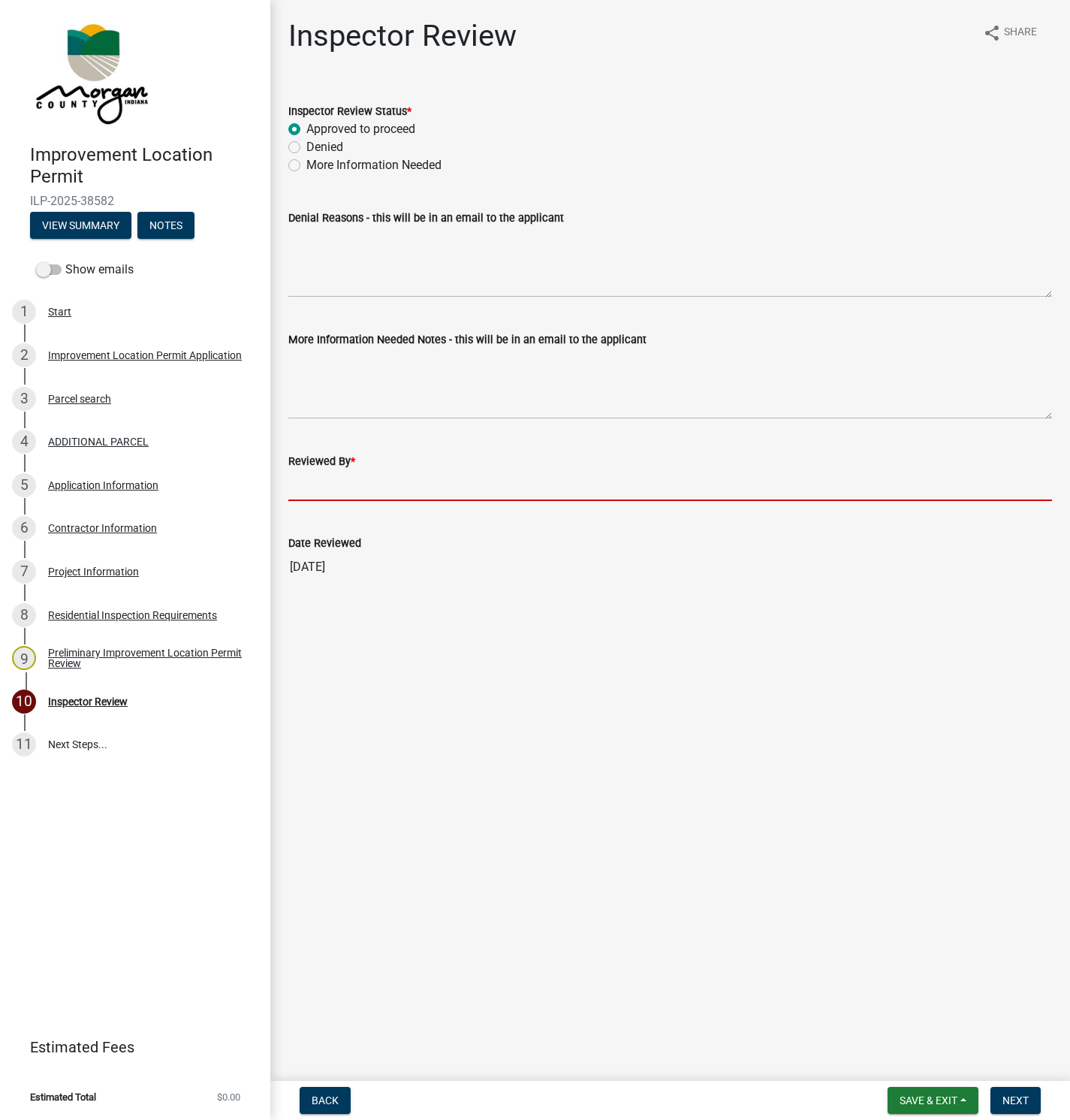
type input "[PERSON_NAME]"
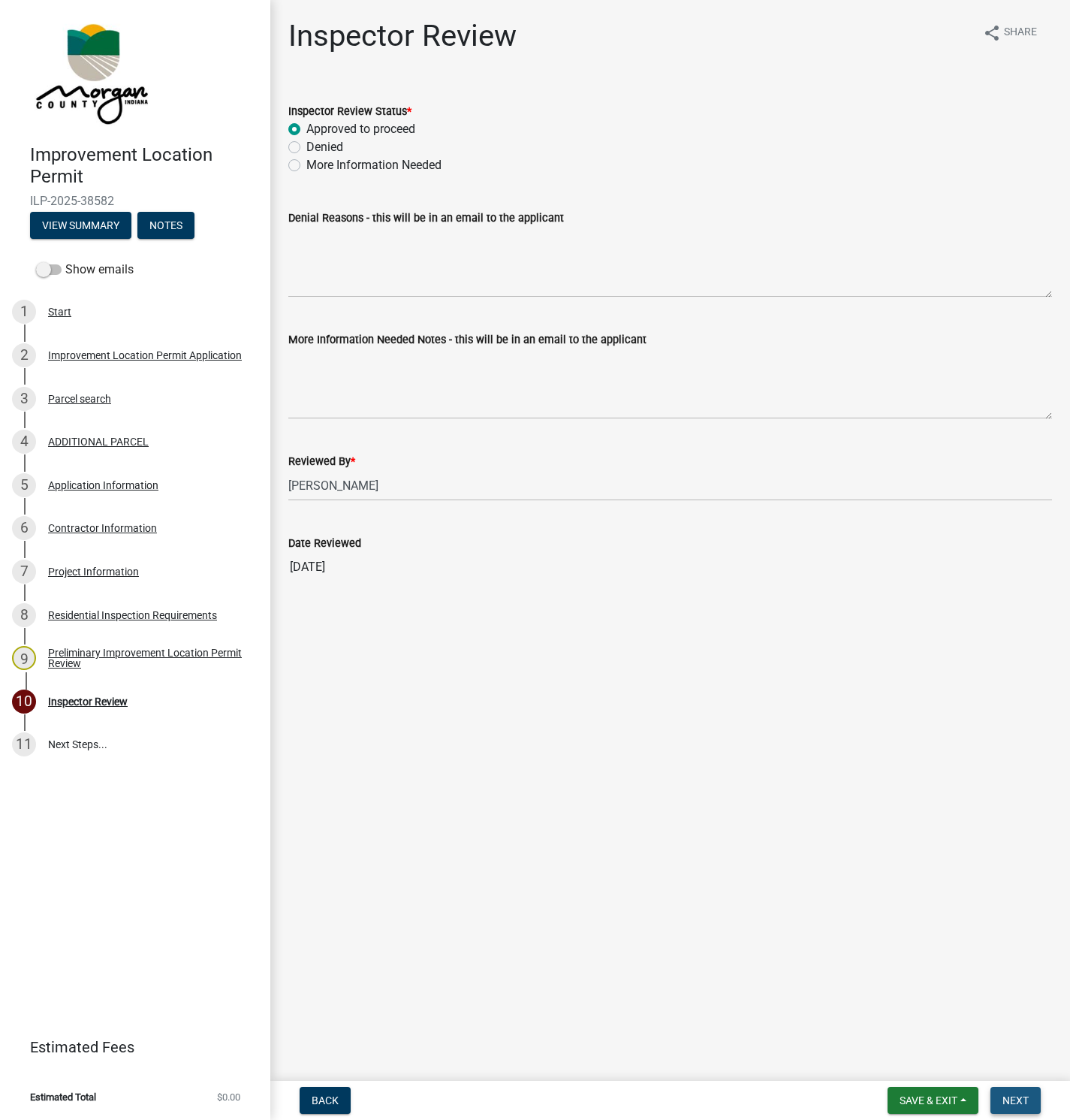
click at [1023, 1096] on span "Next" at bounding box center [1015, 1100] width 27 height 12
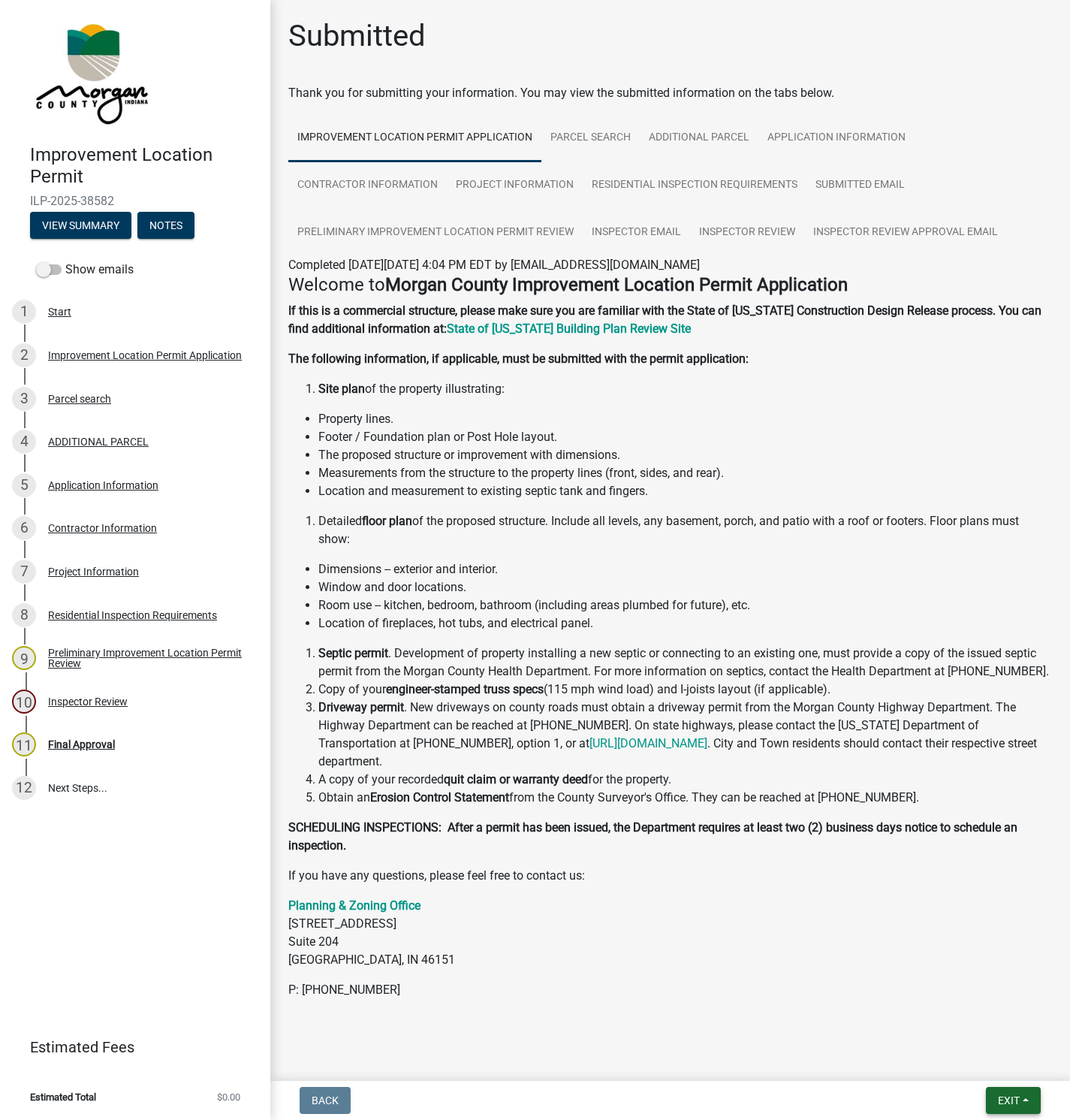
click at [1004, 1096] on span "Exit" at bounding box center [1009, 1100] width 22 height 12
click at [962, 1062] on button "Save & Exit" at bounding box center [980, 1061] width 120 height 36
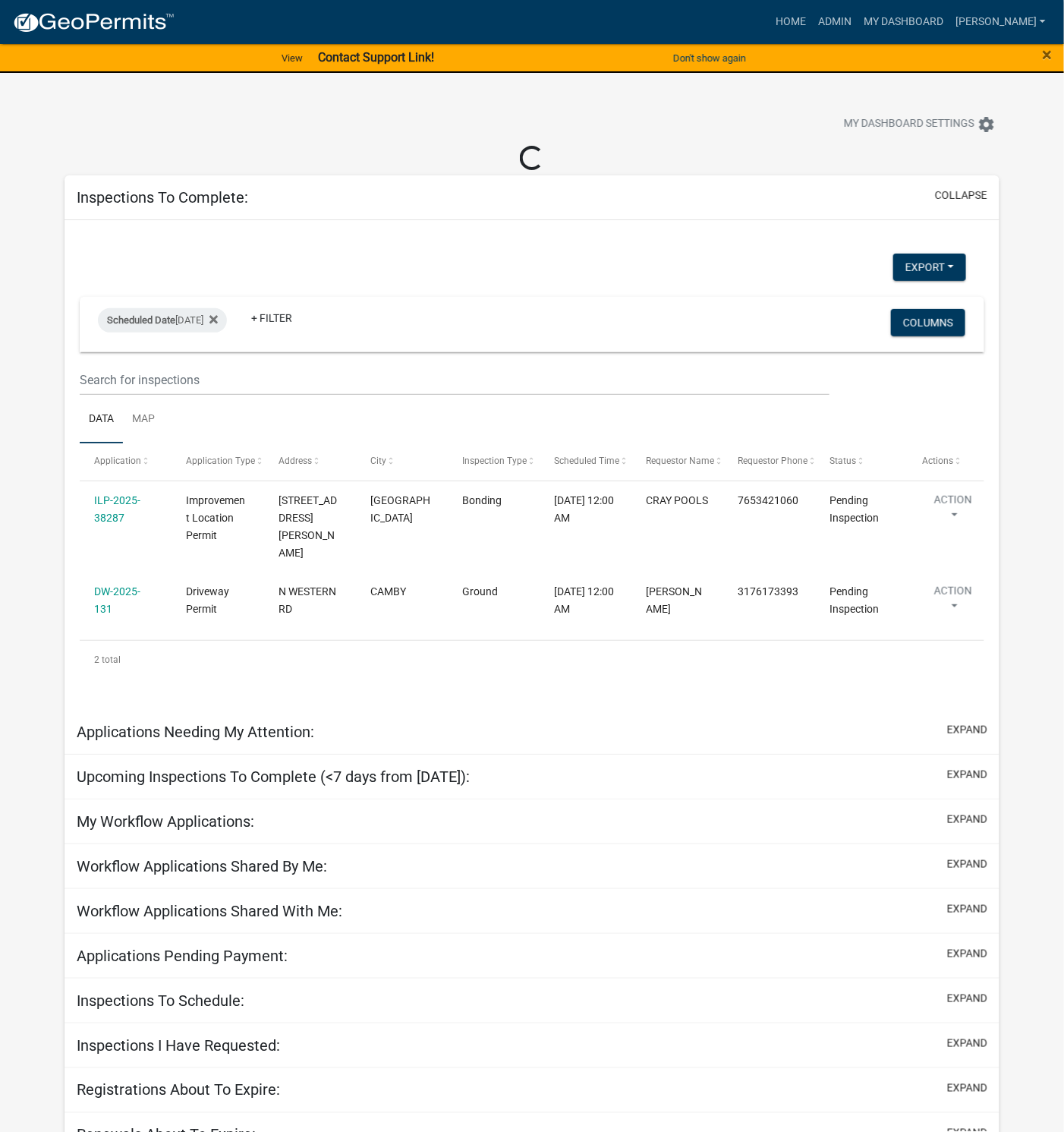
select select "1: 25"
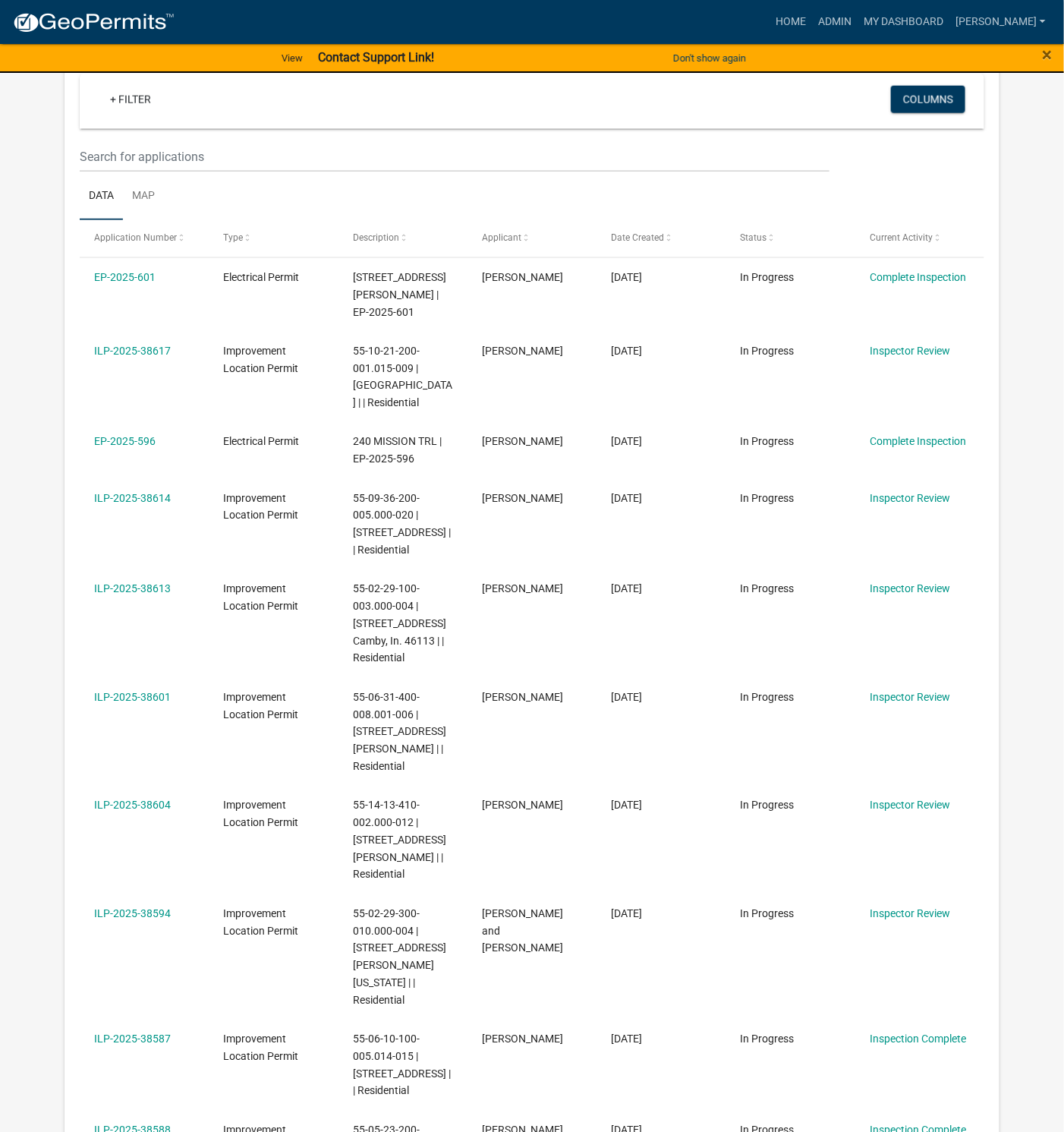
scroll to position [683, 0]
click at [137, 797] on link "ILP-2025-38604" at bounding box center [132, 803] width 76 height 12
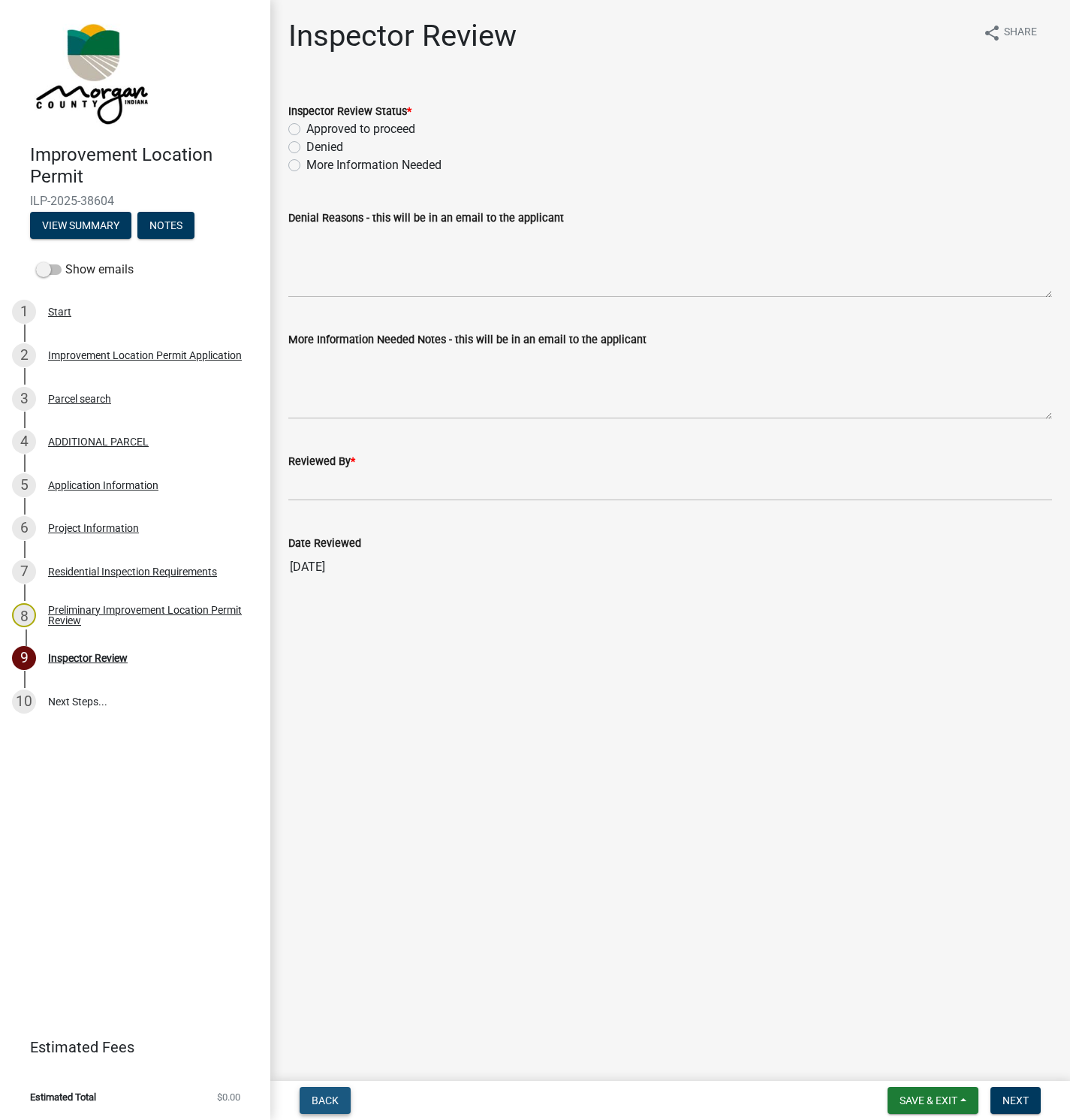
click at [328, 1096] on span "Back" at bounding box center [325, 1100] width 27 height 12
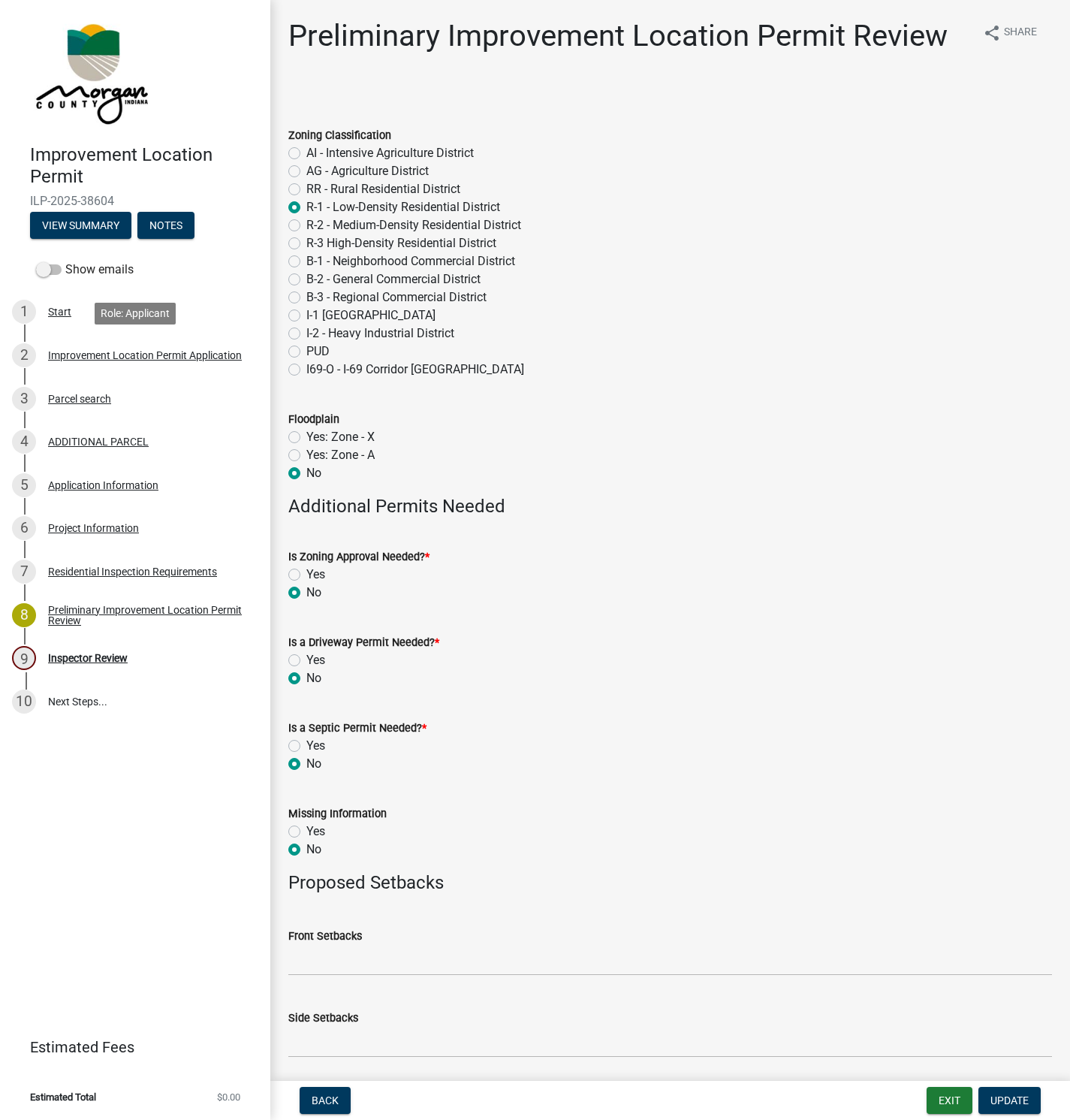
click at [75, 357] on div "Improvement Location Permit Application" at bounding box center [145, 355] width 194 height 11
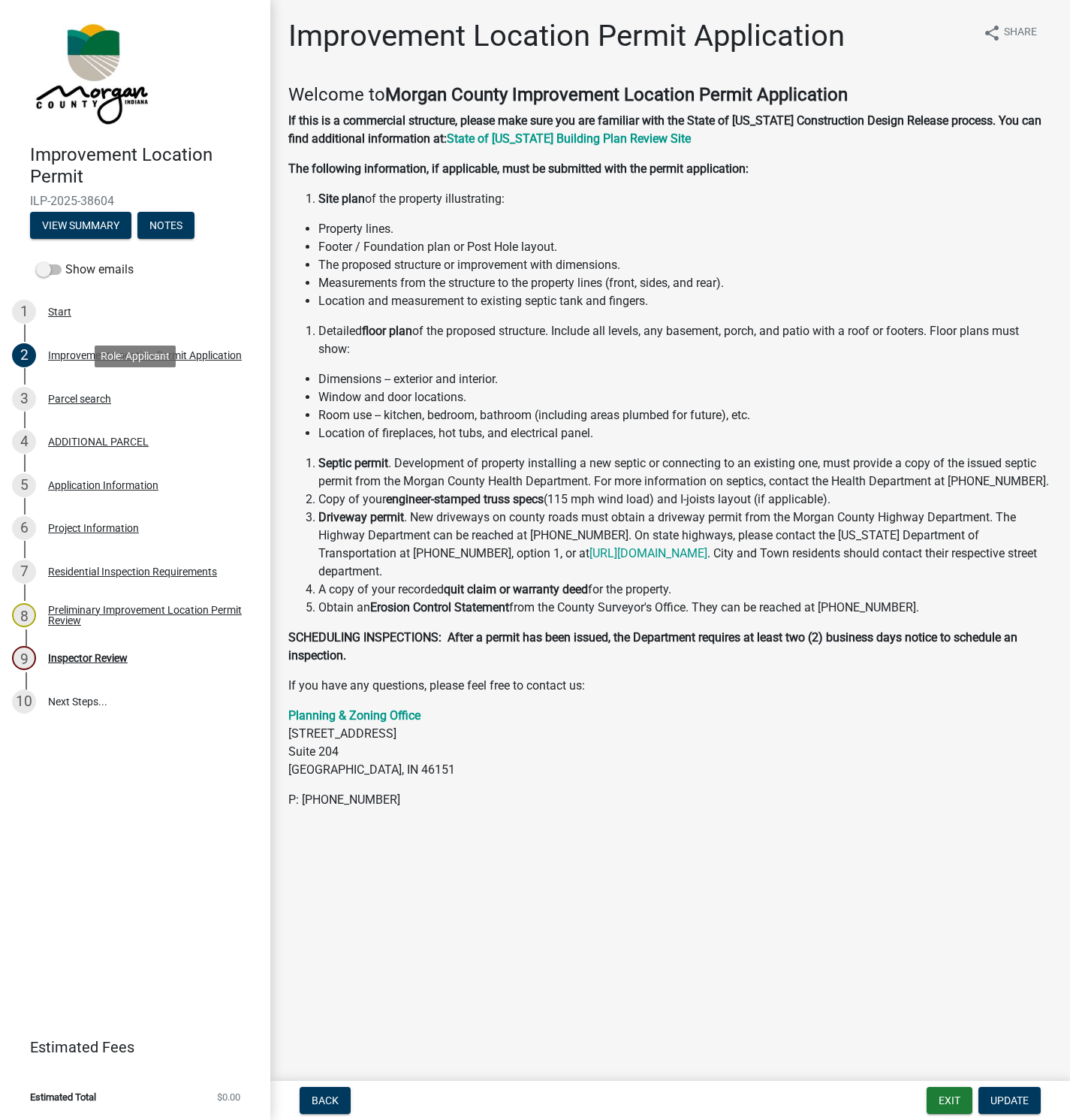
click at [70, 397] on div "Parcel search" at bounding box center [80, 398] width 63 height 11
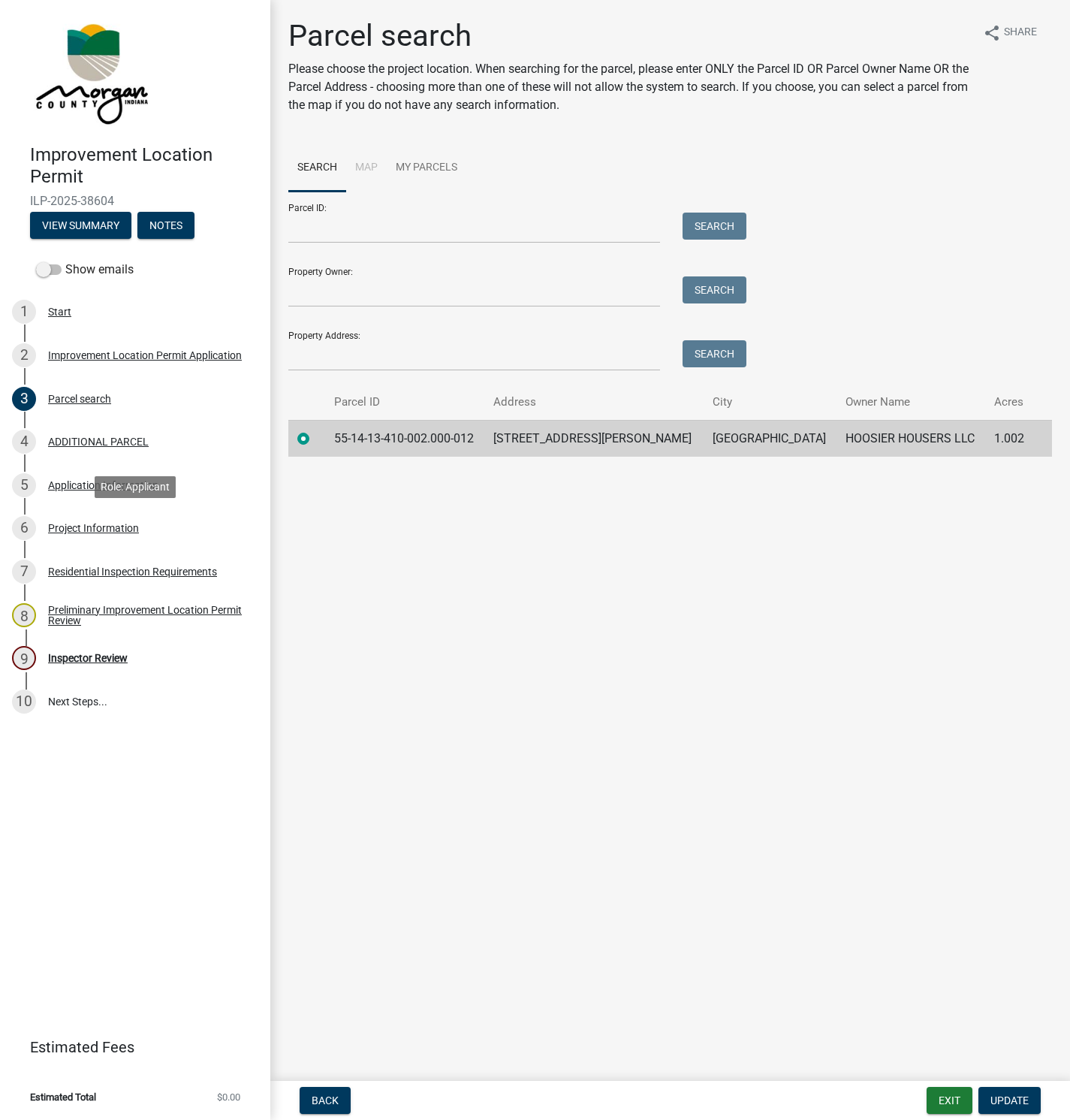
click at [71, 528] on div "Project Information" at bounding box center [94, 528] width 91 height 11
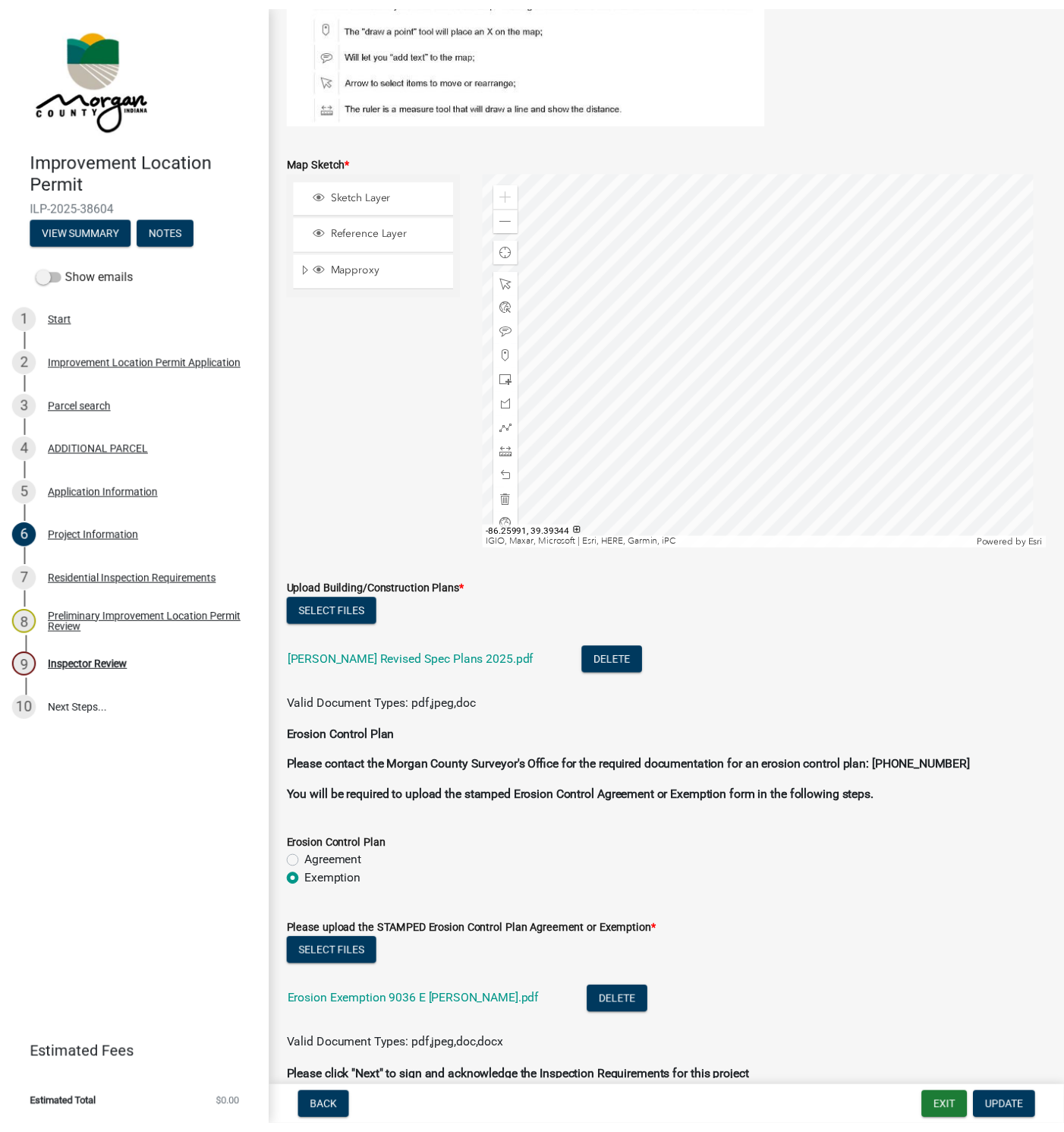
scroll to position [3373, 0]
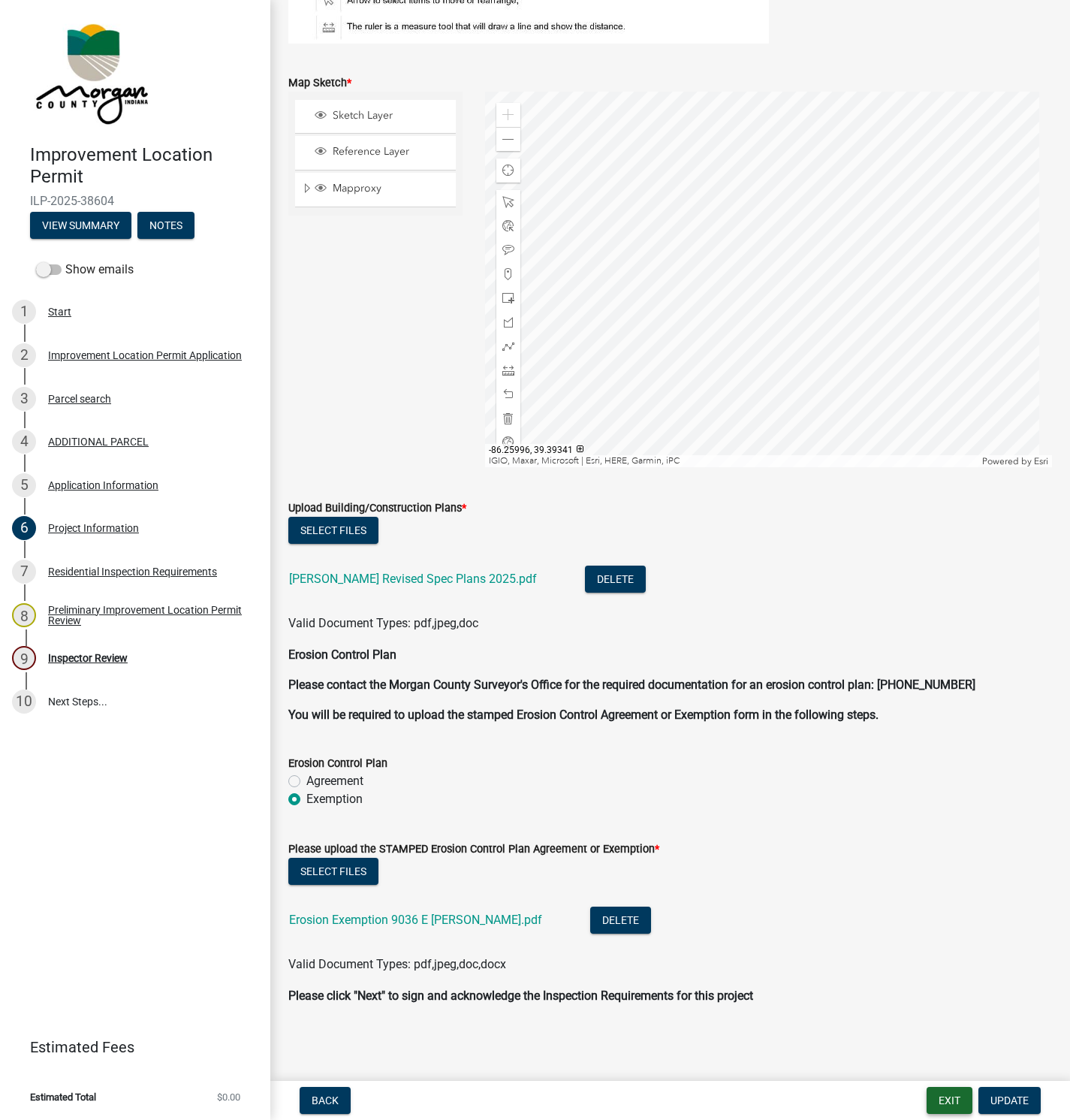
click at [942, 1107] on button "Exit" at bounding box center [949, 1100] width 46 height 27
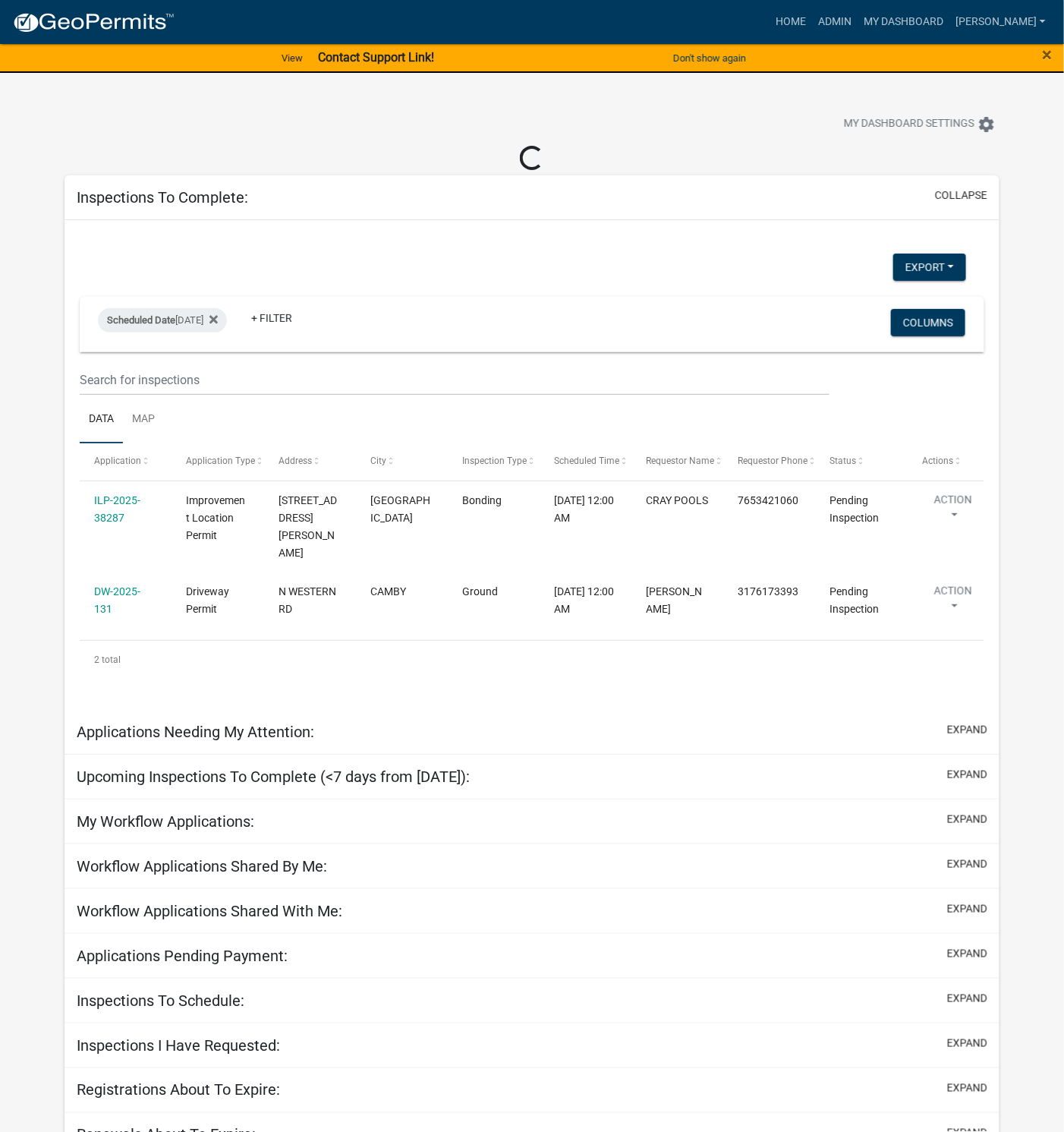
select select "1: 25"
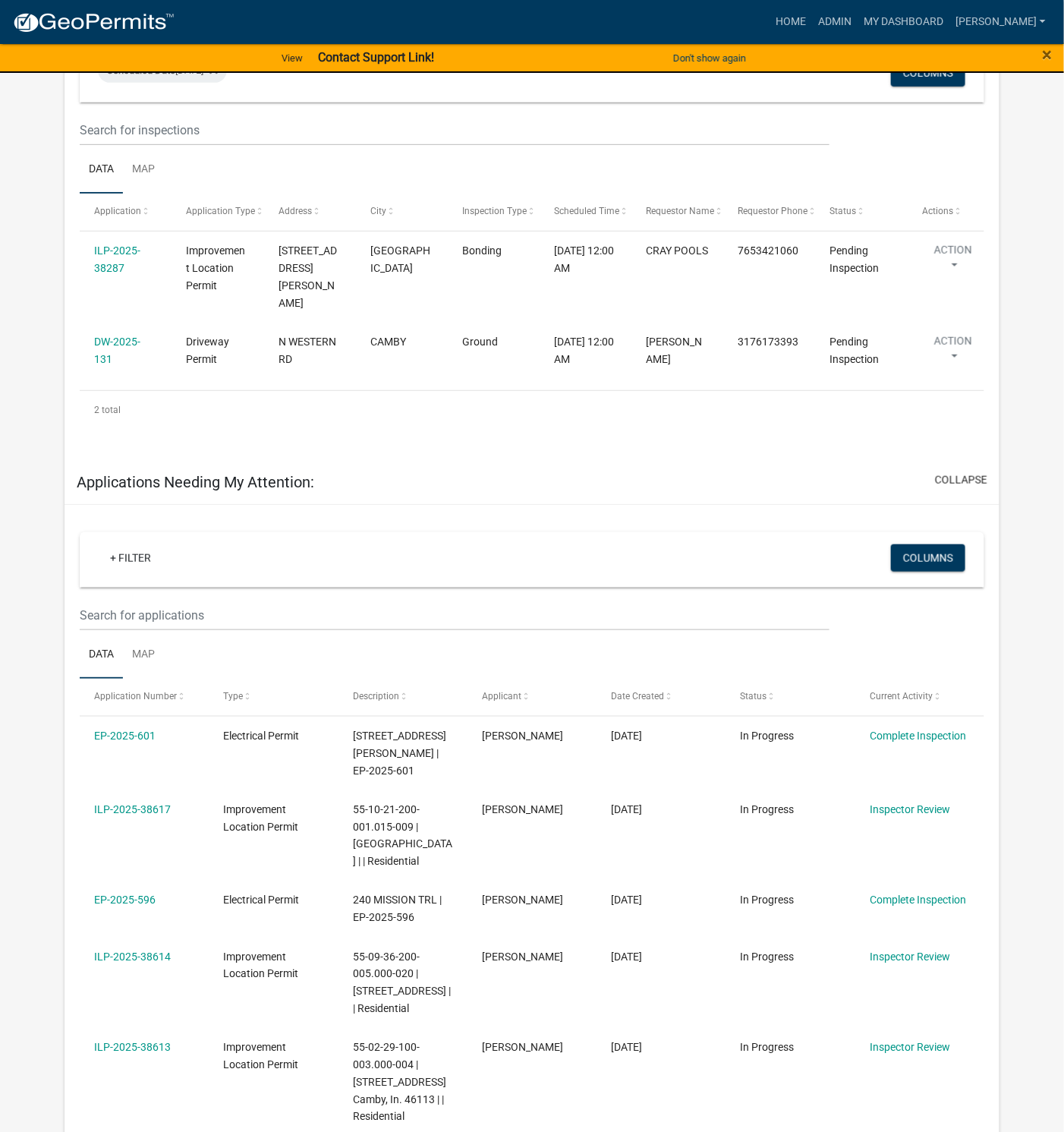
scroll to position [341, 0]
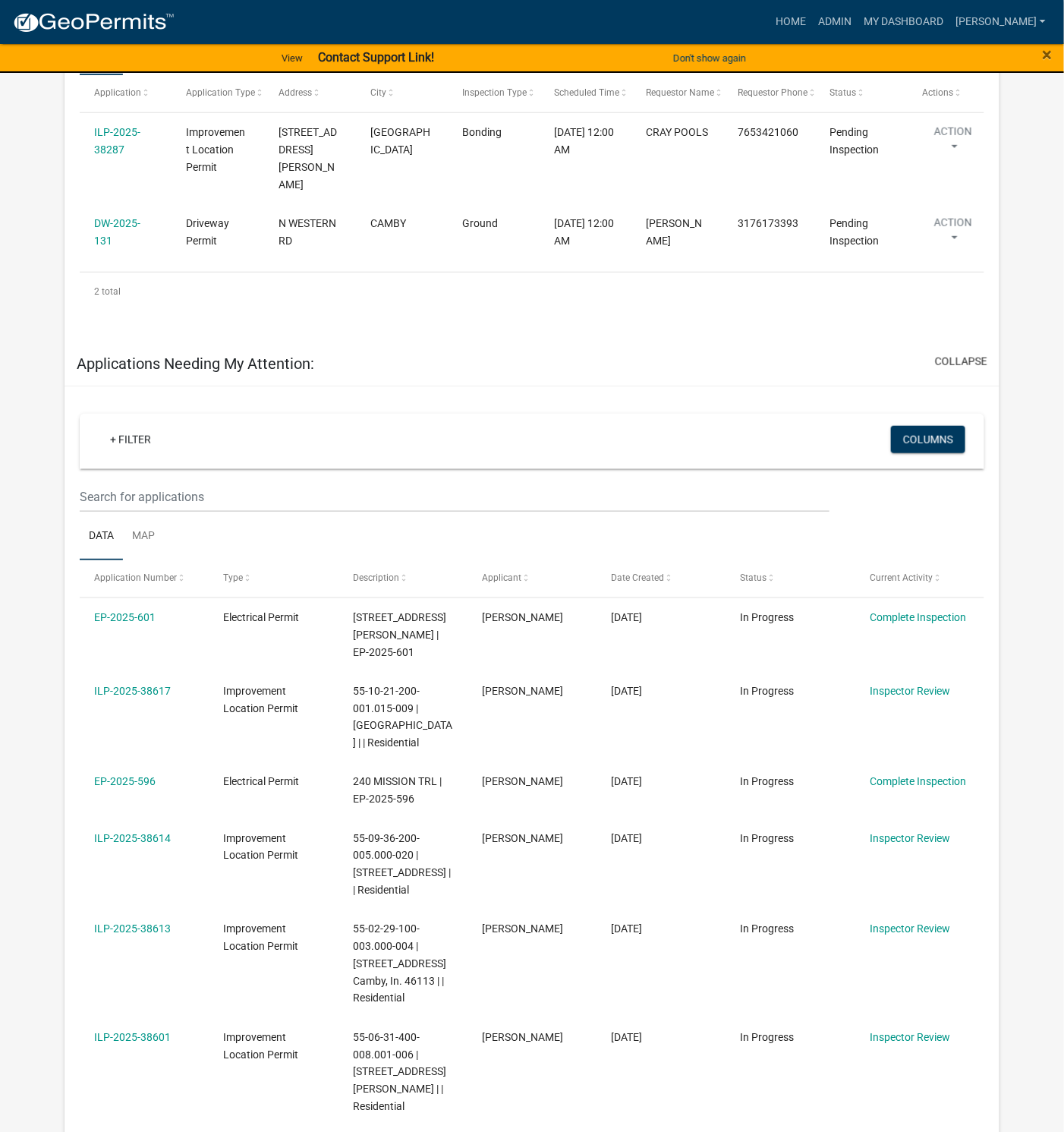
click at [142, 923] on link "ILP-2025-38613" at bounding box center [132, 929] width 76 height 12
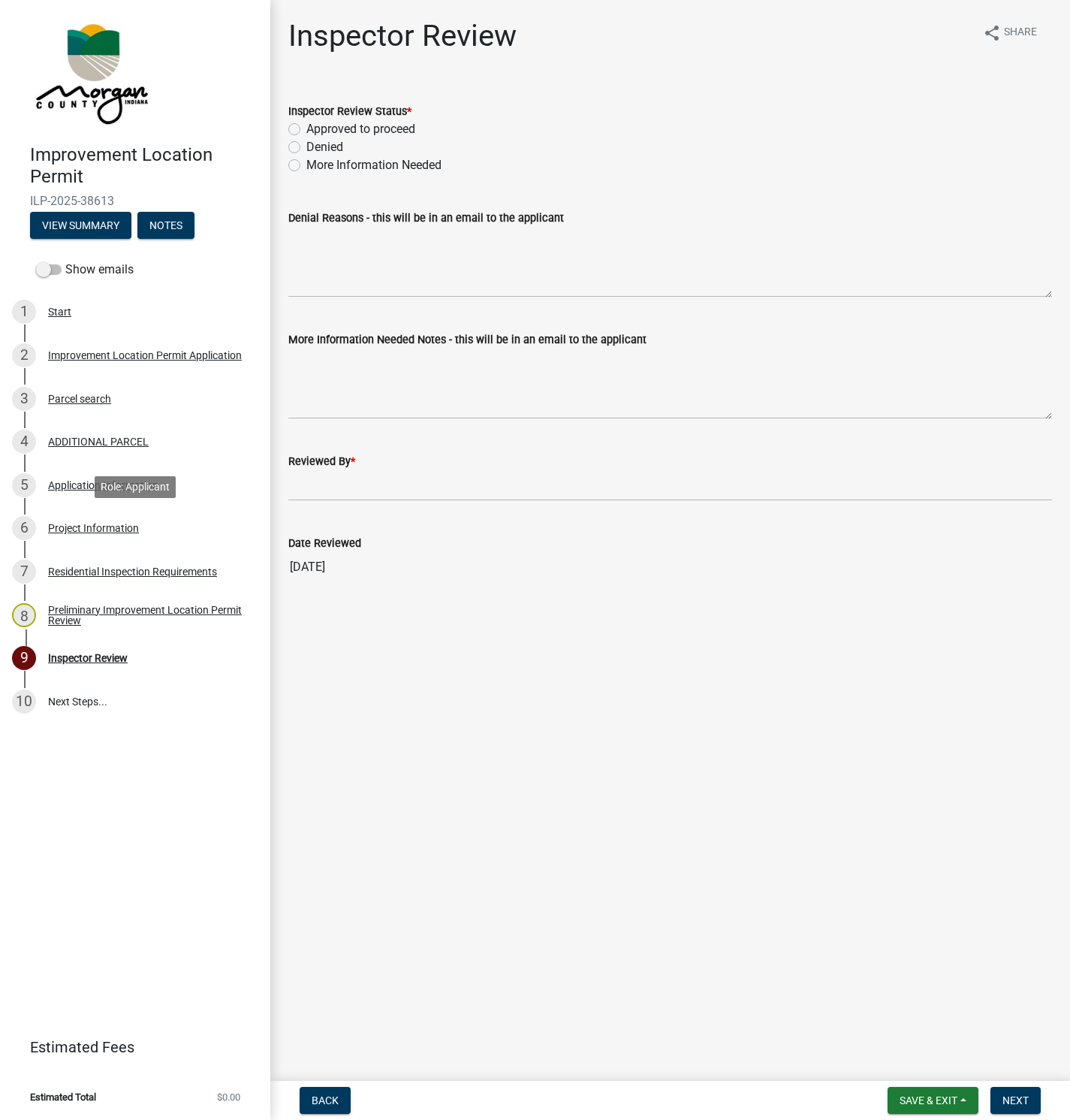
click at [83, 528] on div "Project Information" at bounding box center [94, 528] width 91 height 11
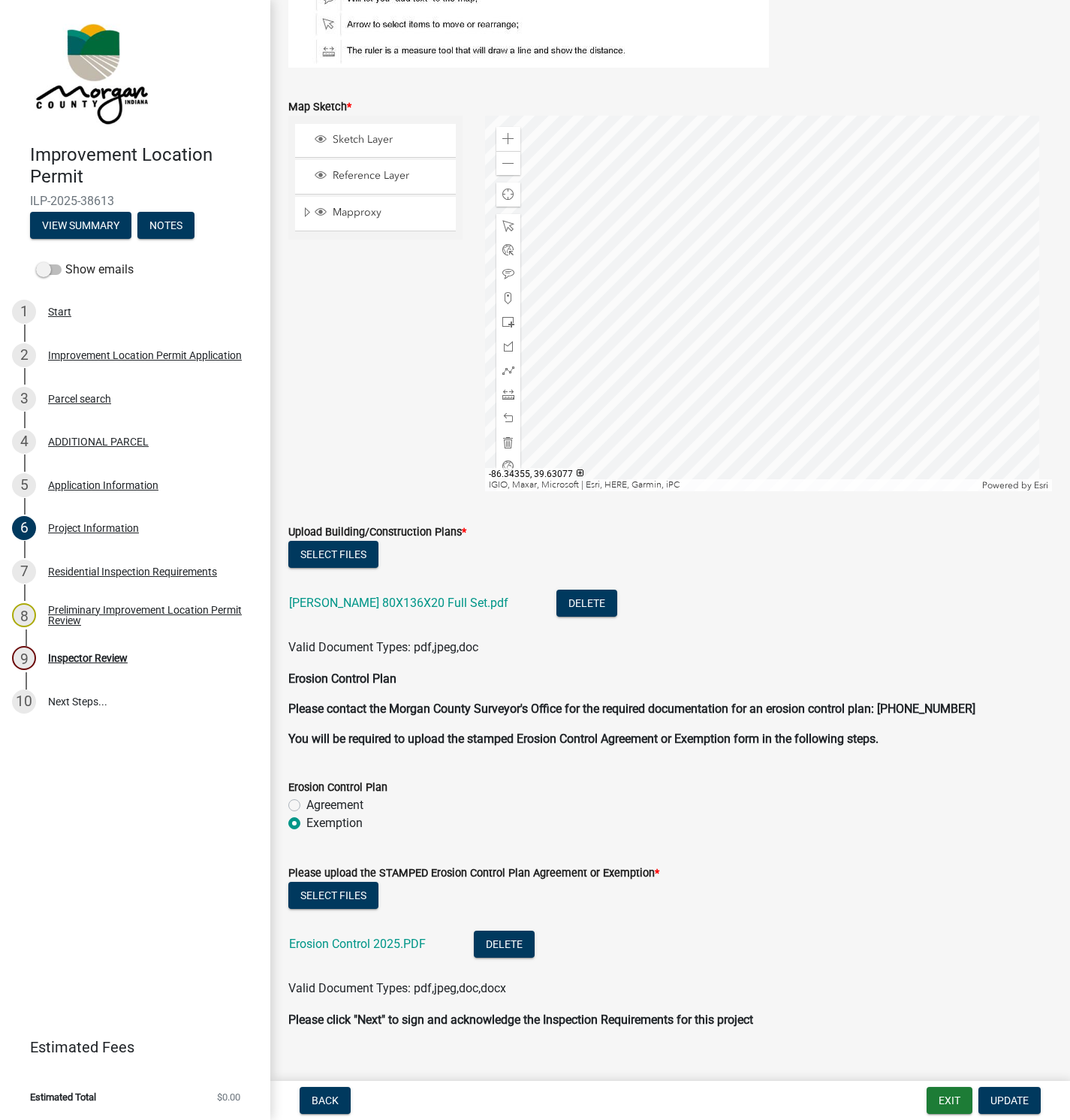
scroll to position [2671, 0]
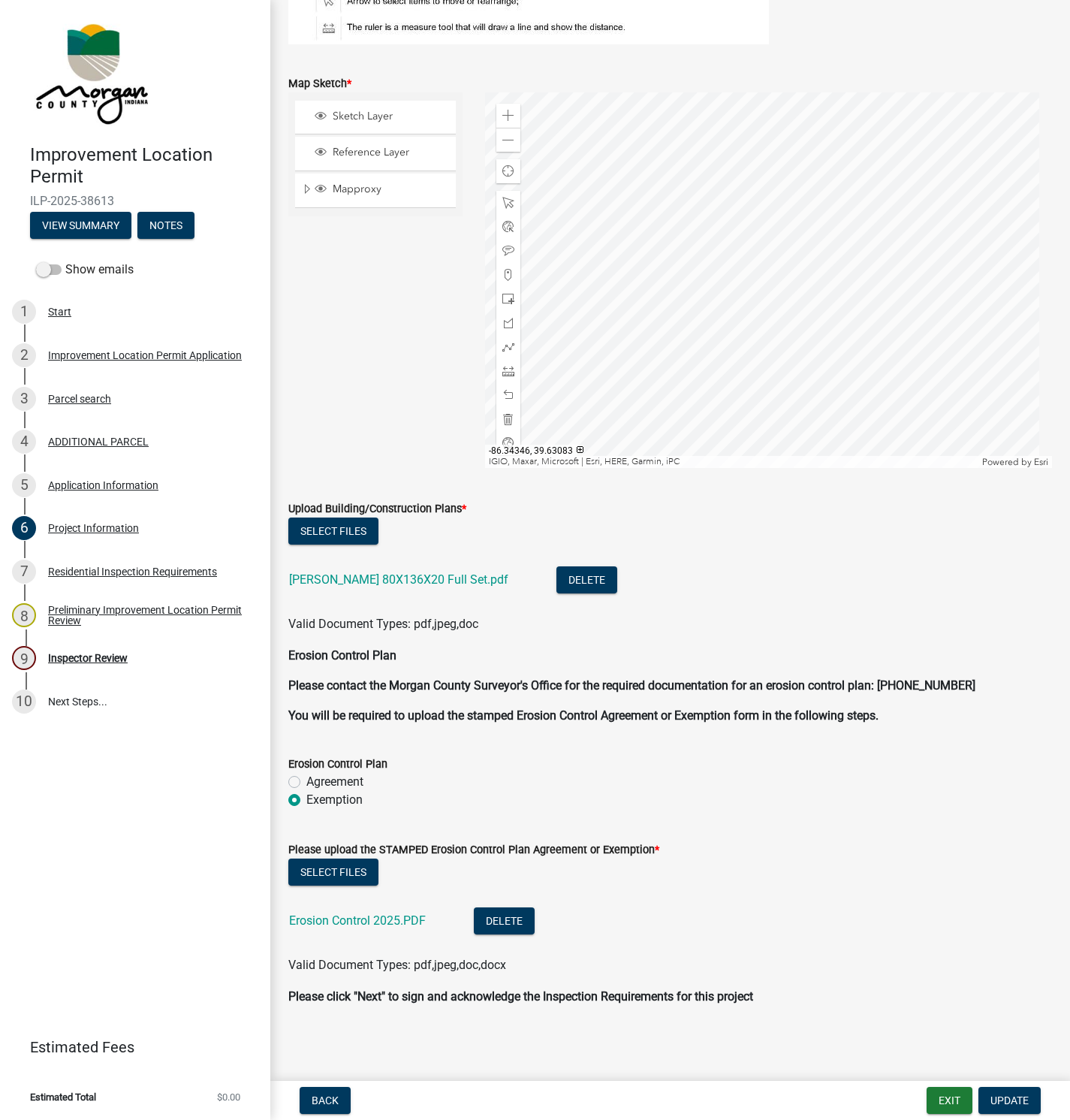
click at [379, 579] on link "[PERSON_NAME] 80X136X20 Full Set.pdf" at bounding box center [399, 579] width 219 height 14
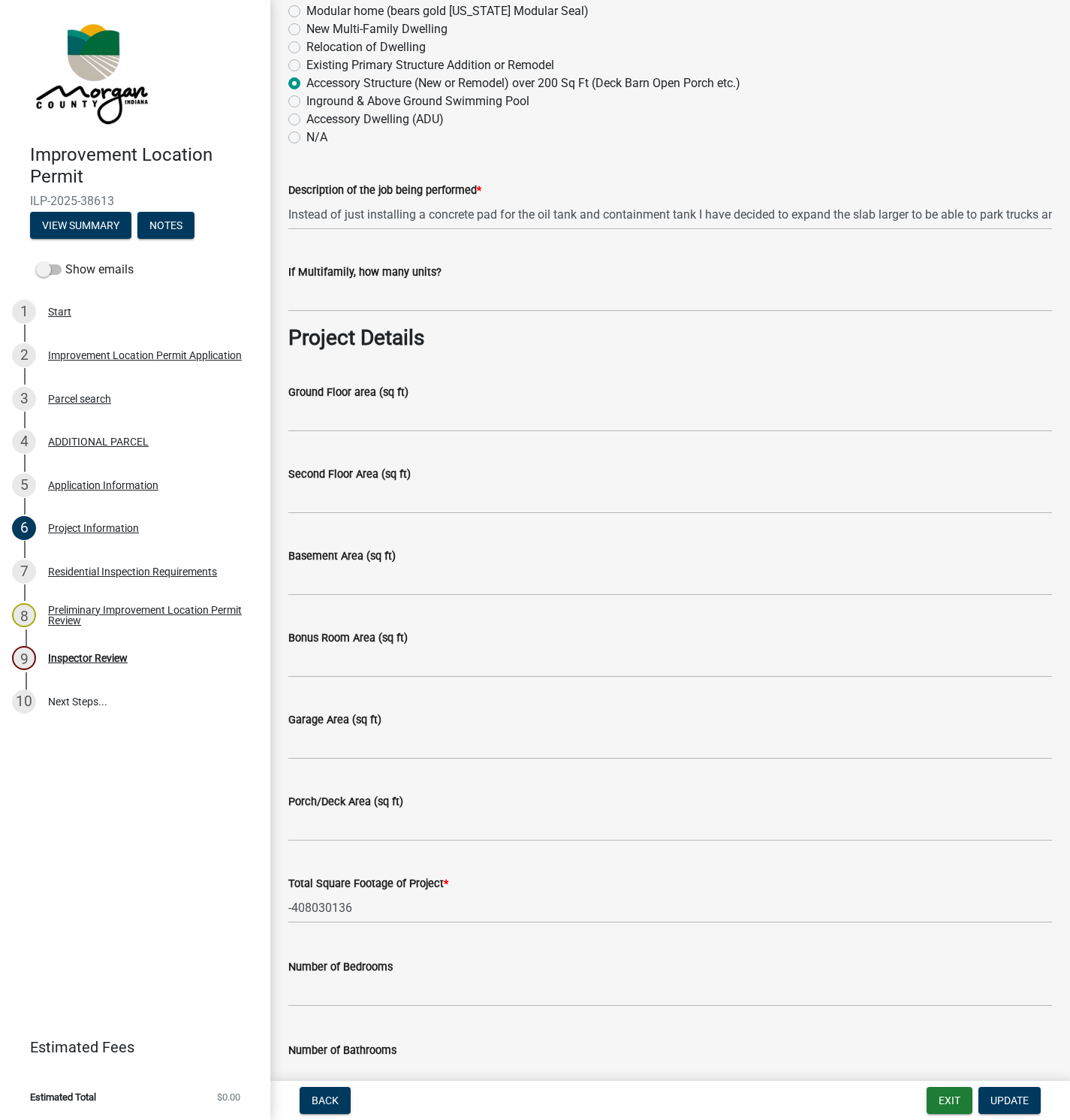
scroll to position [0, 0]
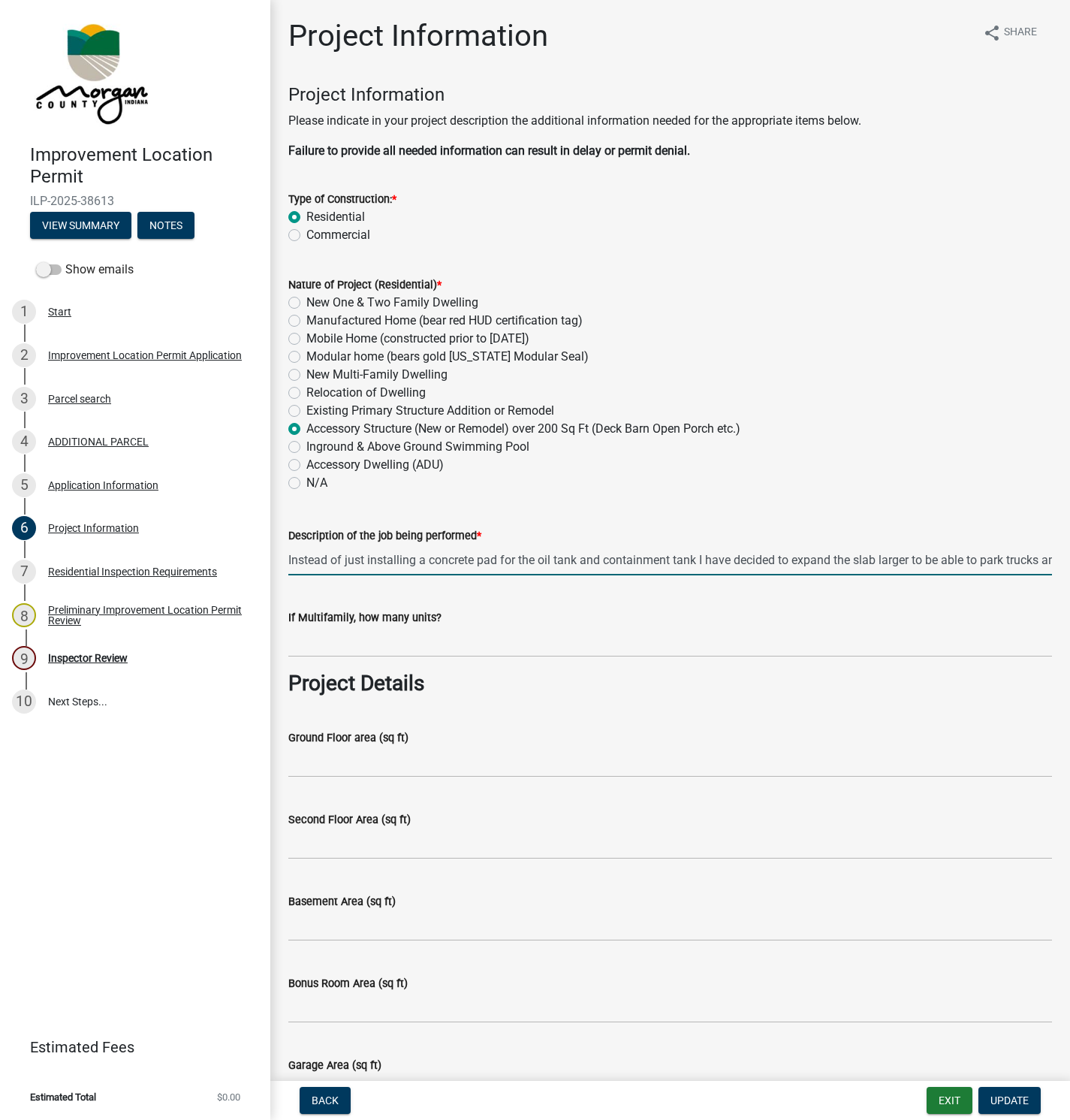
click at [1026, 566] on input "Instead of just installing a concrete pad for the oil tank and containment tank…" at bounding box center [670, 559] width 764 height 31
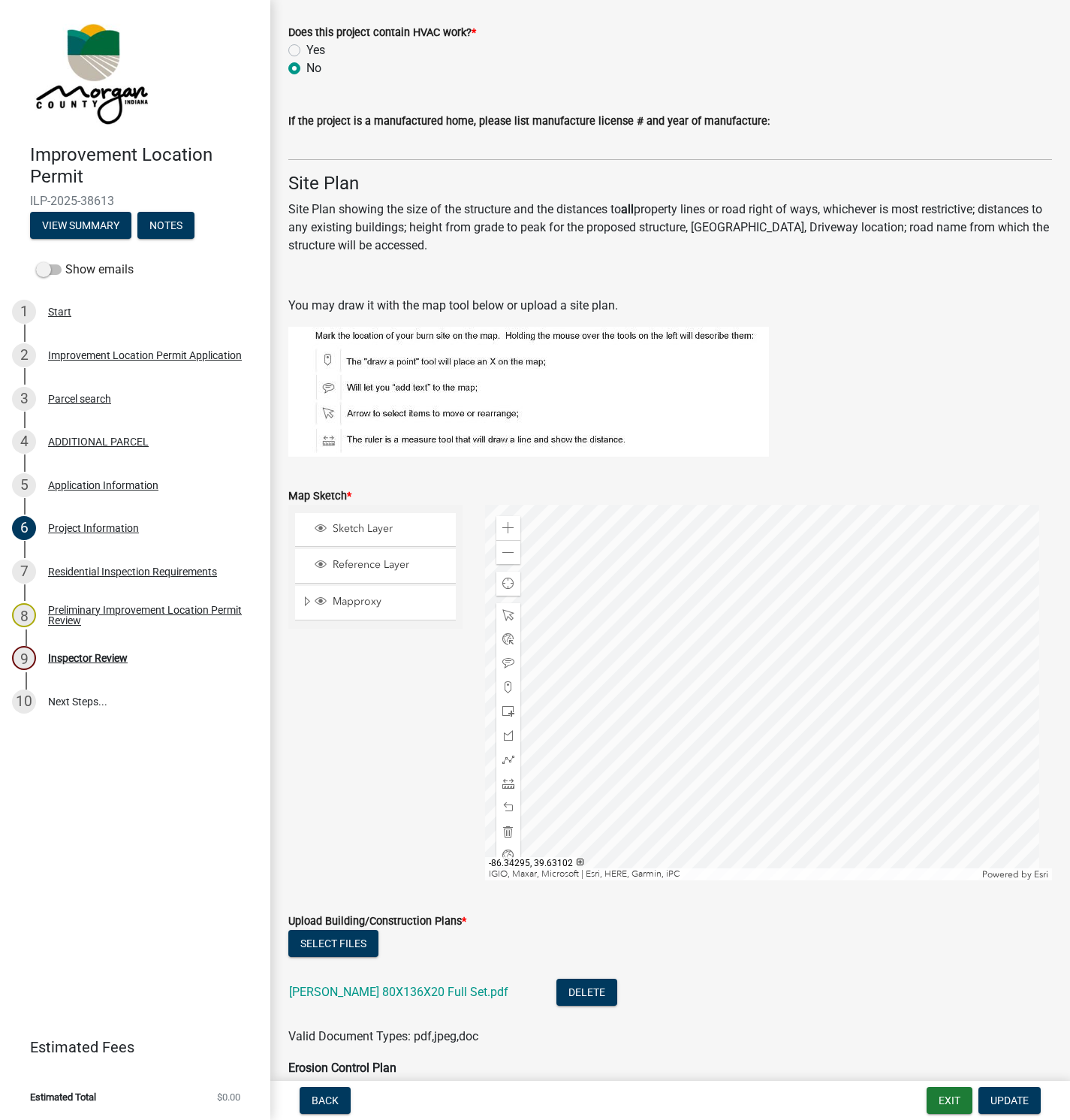
scroll to position [2671, 0]
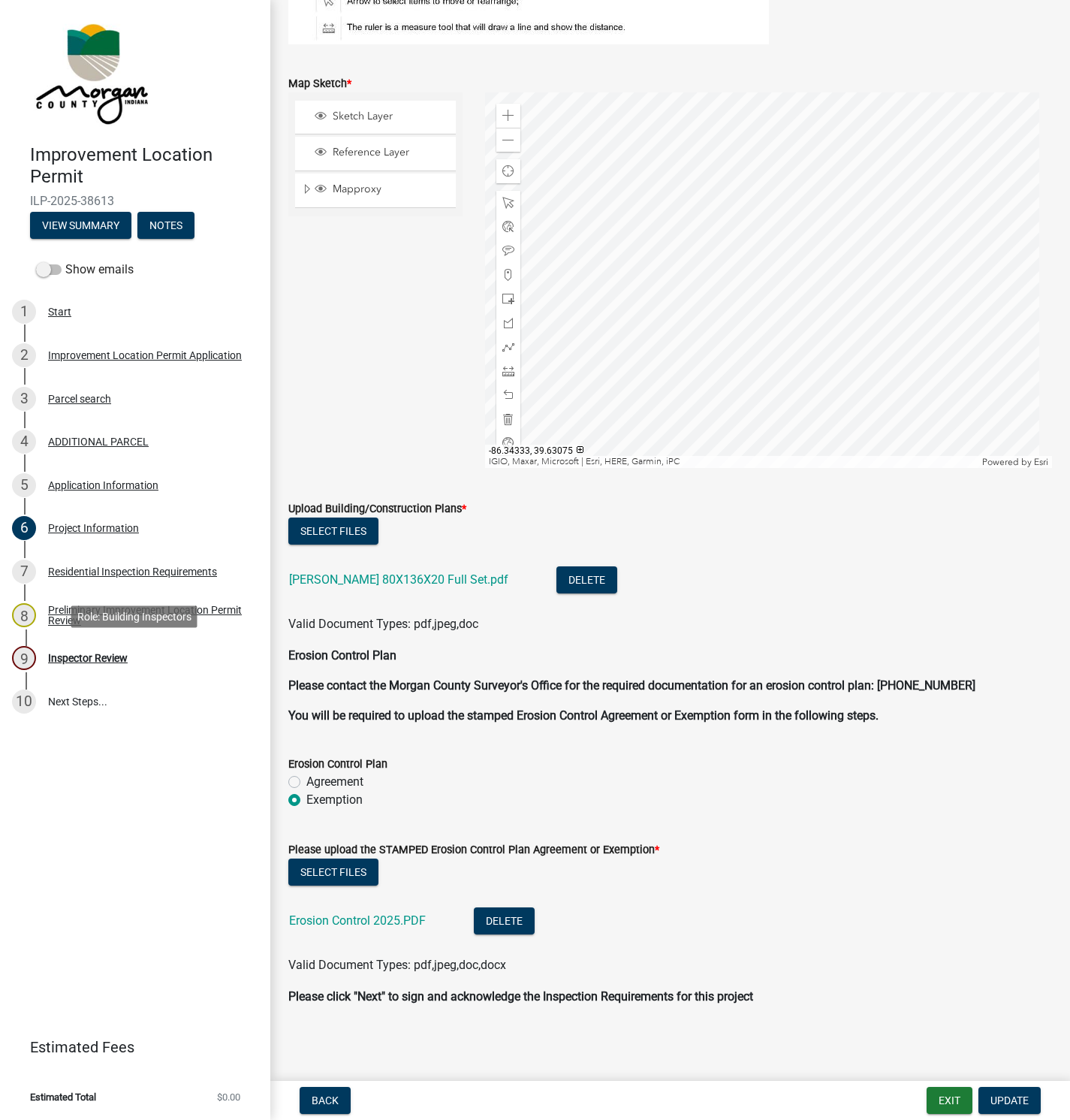
click at [105, 653] on div "Inspector Review" at bounding box center [88, 658] width 80 height 11
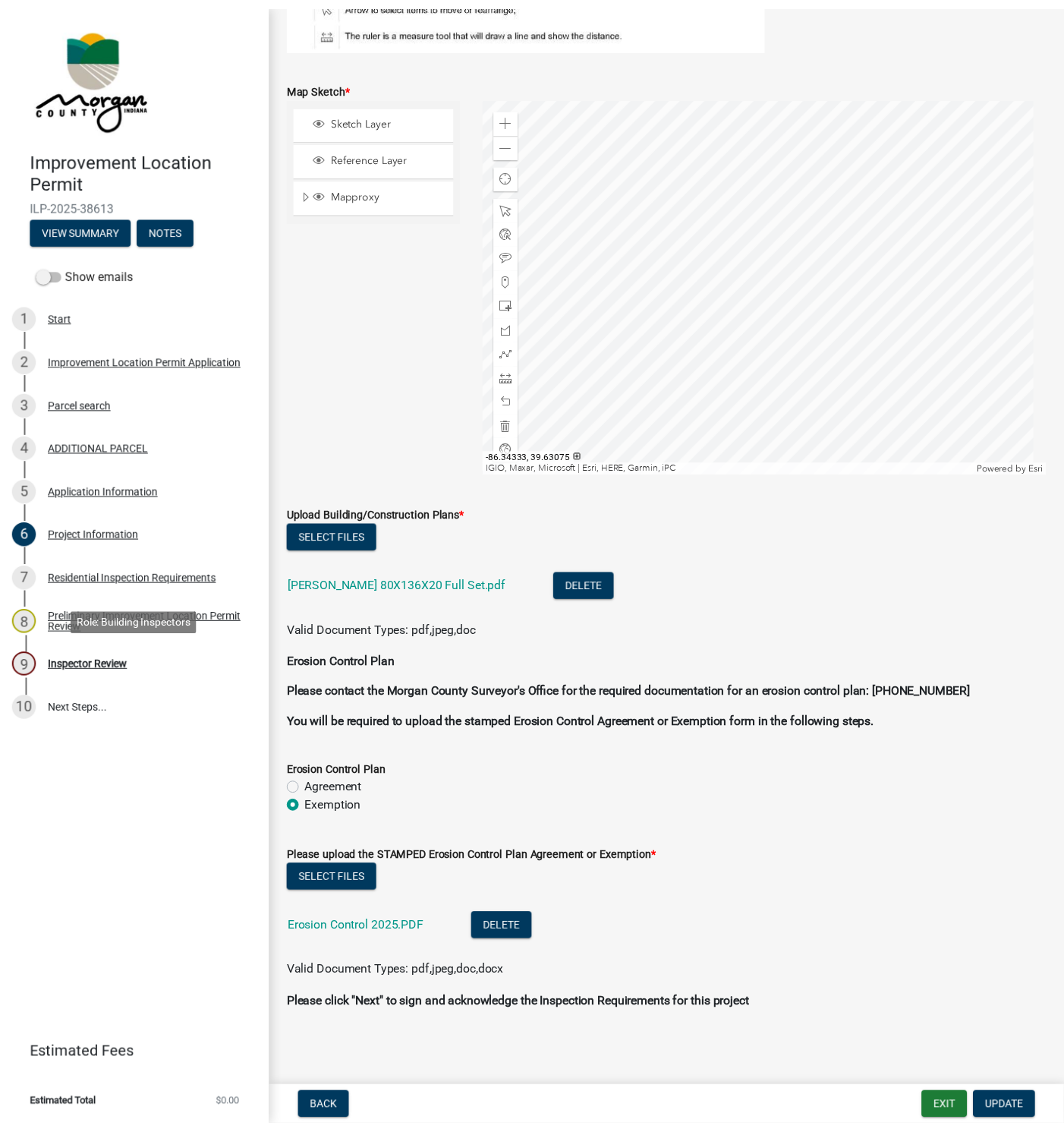
scroll to position [0, 0]
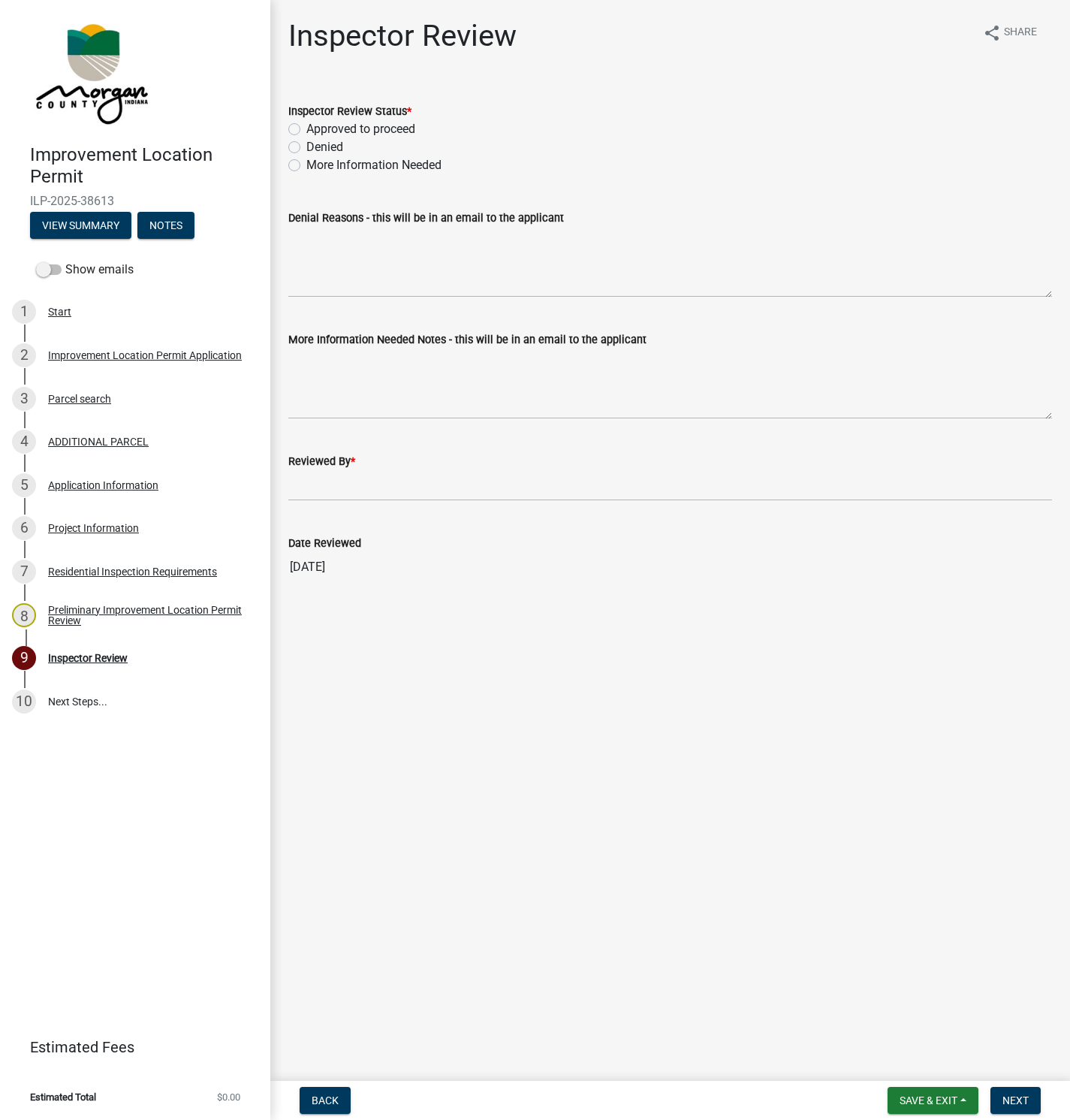
click at [306, 131] on label "Approved to proceed" at bounding box center [360, 129] width 109 height 18
click at [306, 130] on input "Approved to proceed" at bounding box center [311, 125] width 10 height 10
radio input "true"
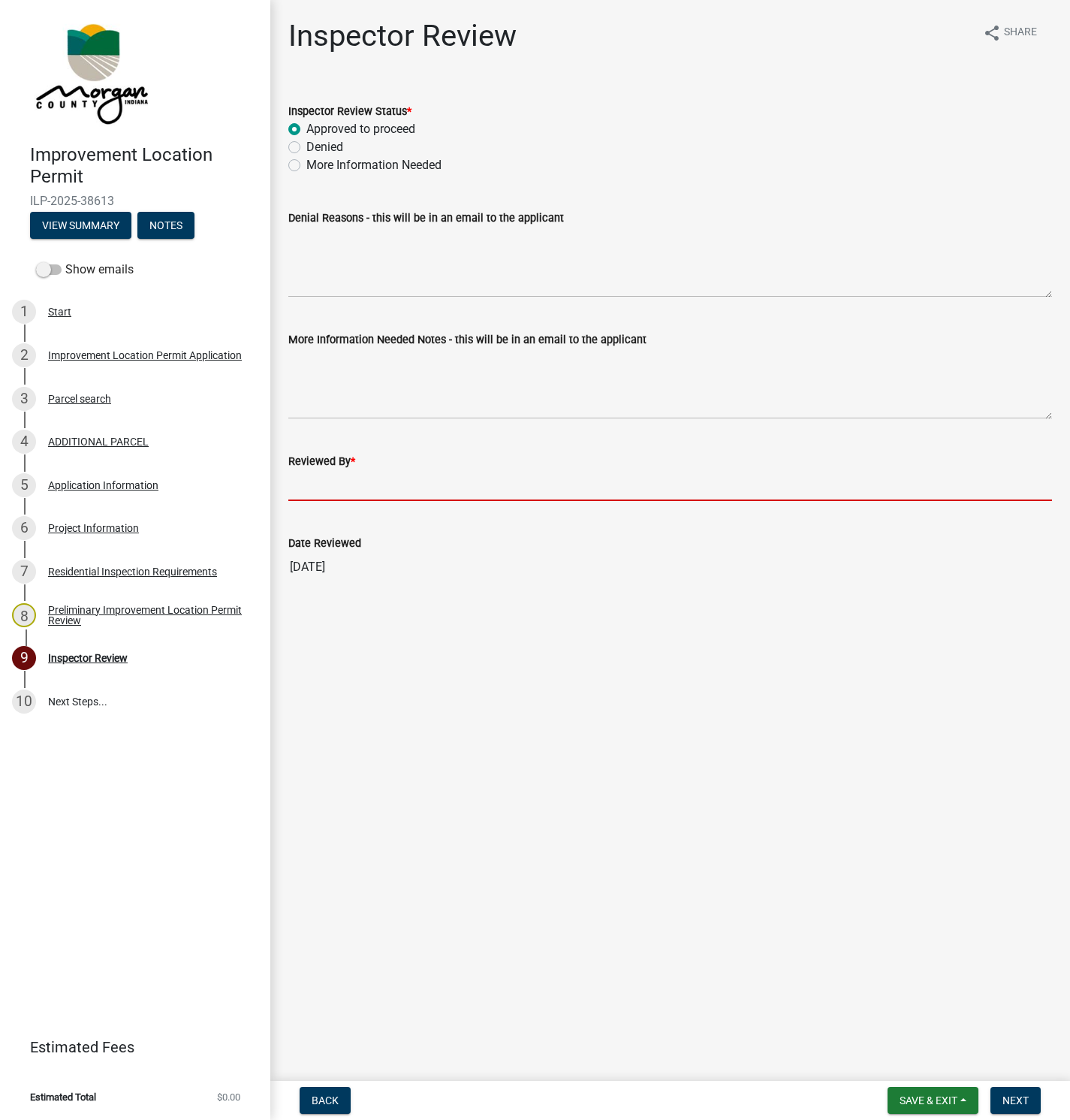
click at [322, 487] on input "Reviewed By *" at bounding box center [670, 485] width 764 height 31
type input "[PERSON_NAME]"
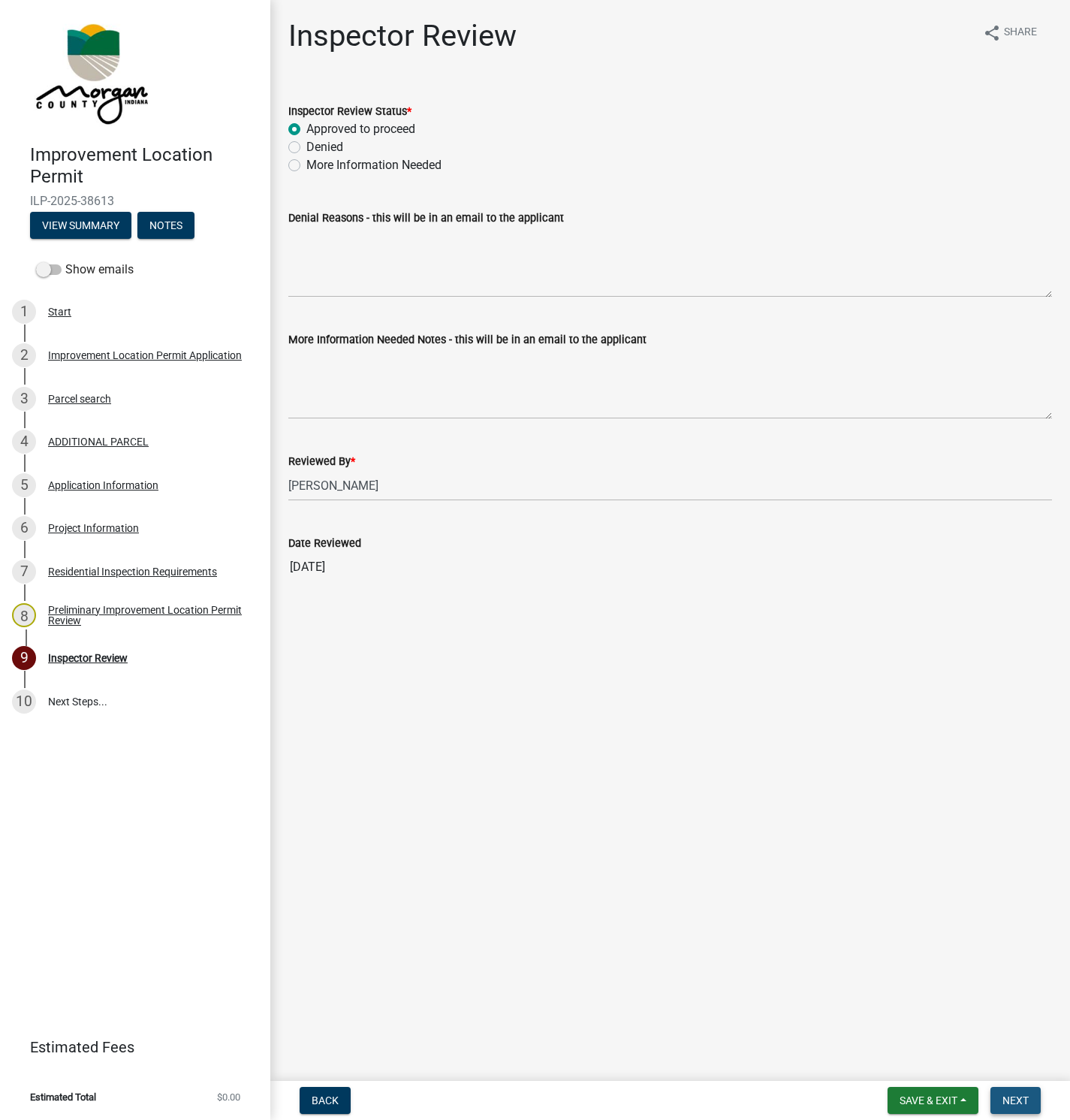
click at [1024, 1098] on span "Next" at bounding box center [1015, 1100] width 27 height 12
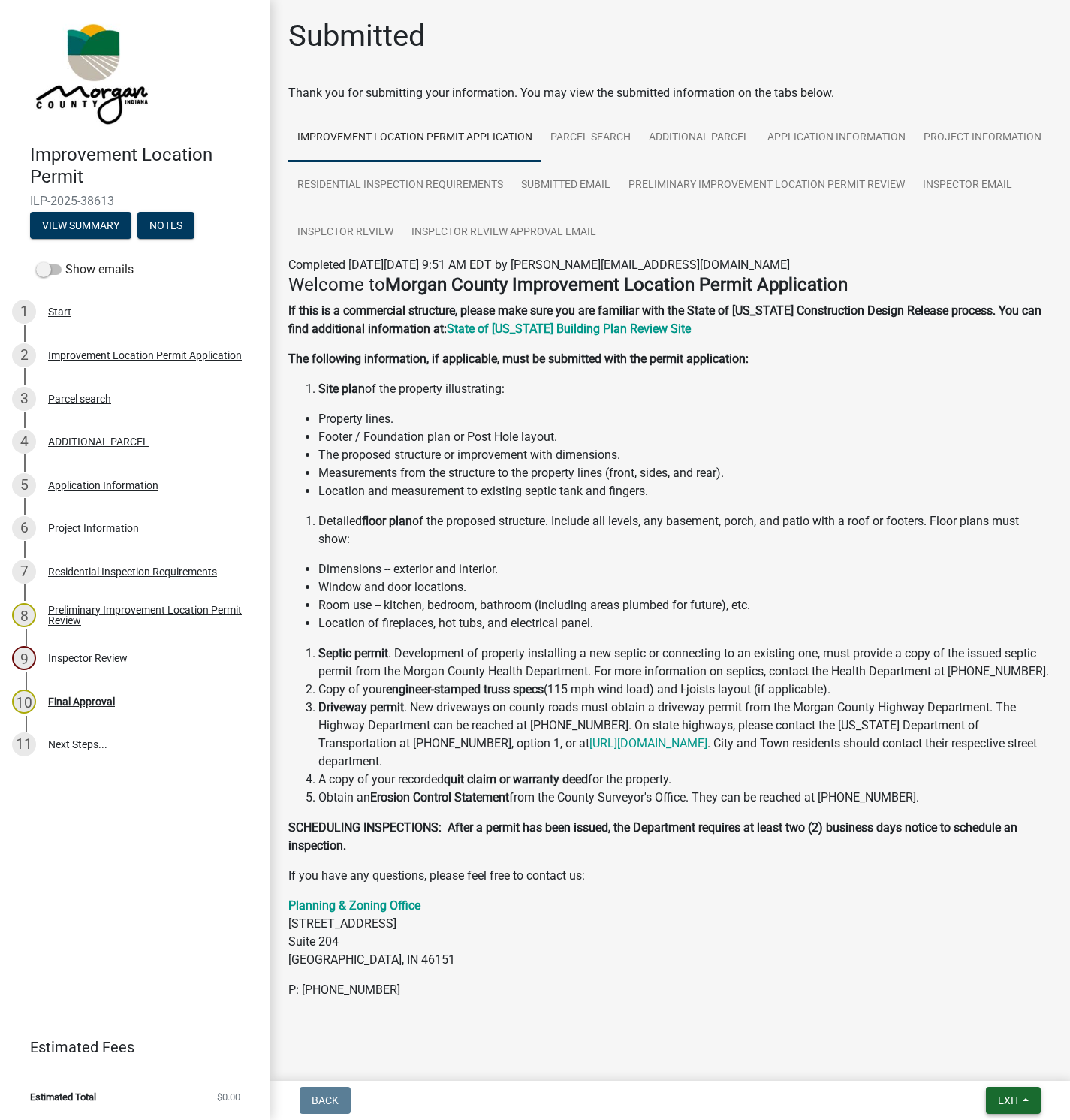
click at [1014, 1098] on span "Exit" at bounding box center [1009, 1100] width 22 height 12
click at [970, 1062] on button "Save & Exit" at bounding box center [980, 1061] width 120 height 36
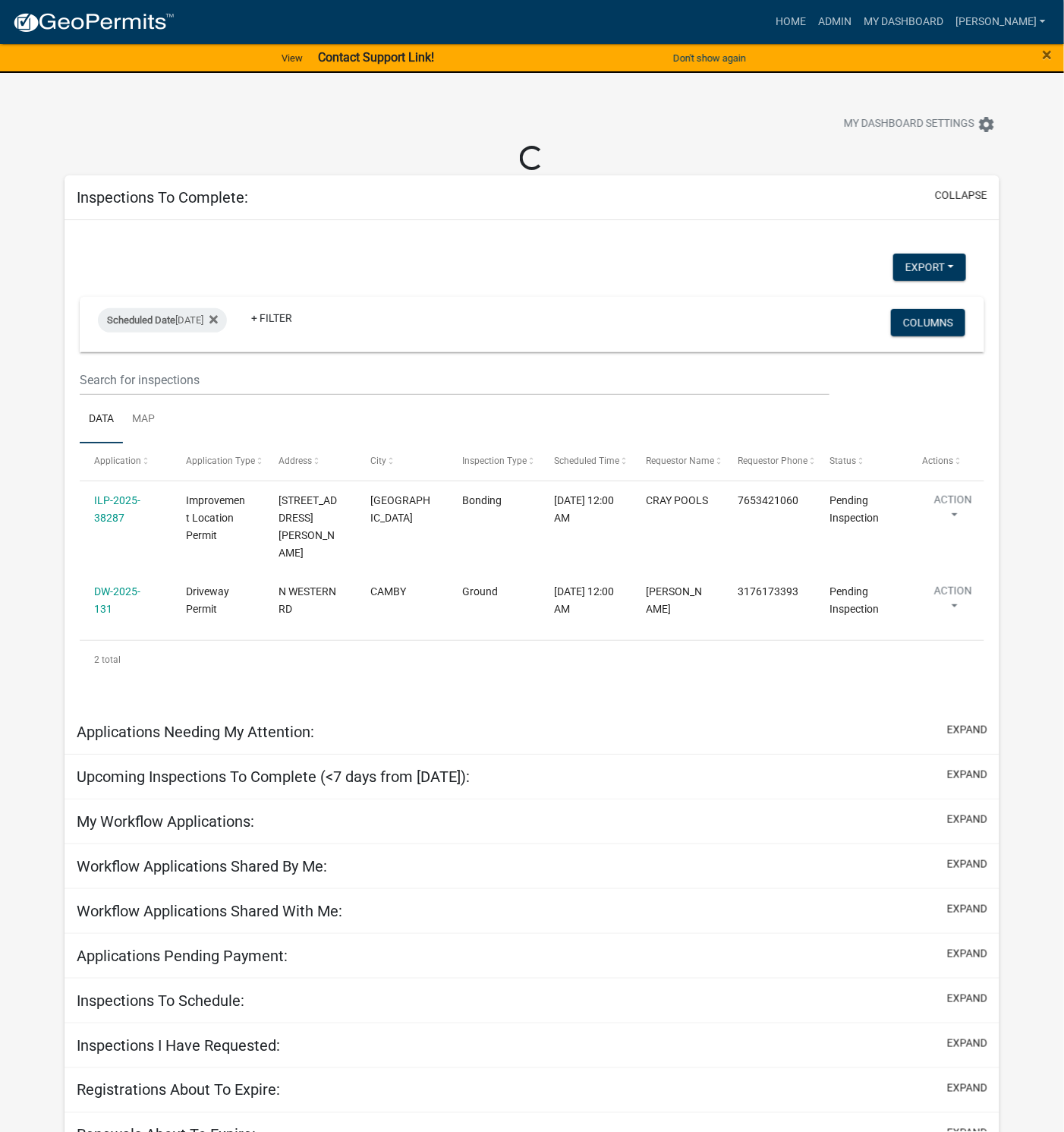
select select "1: 25"
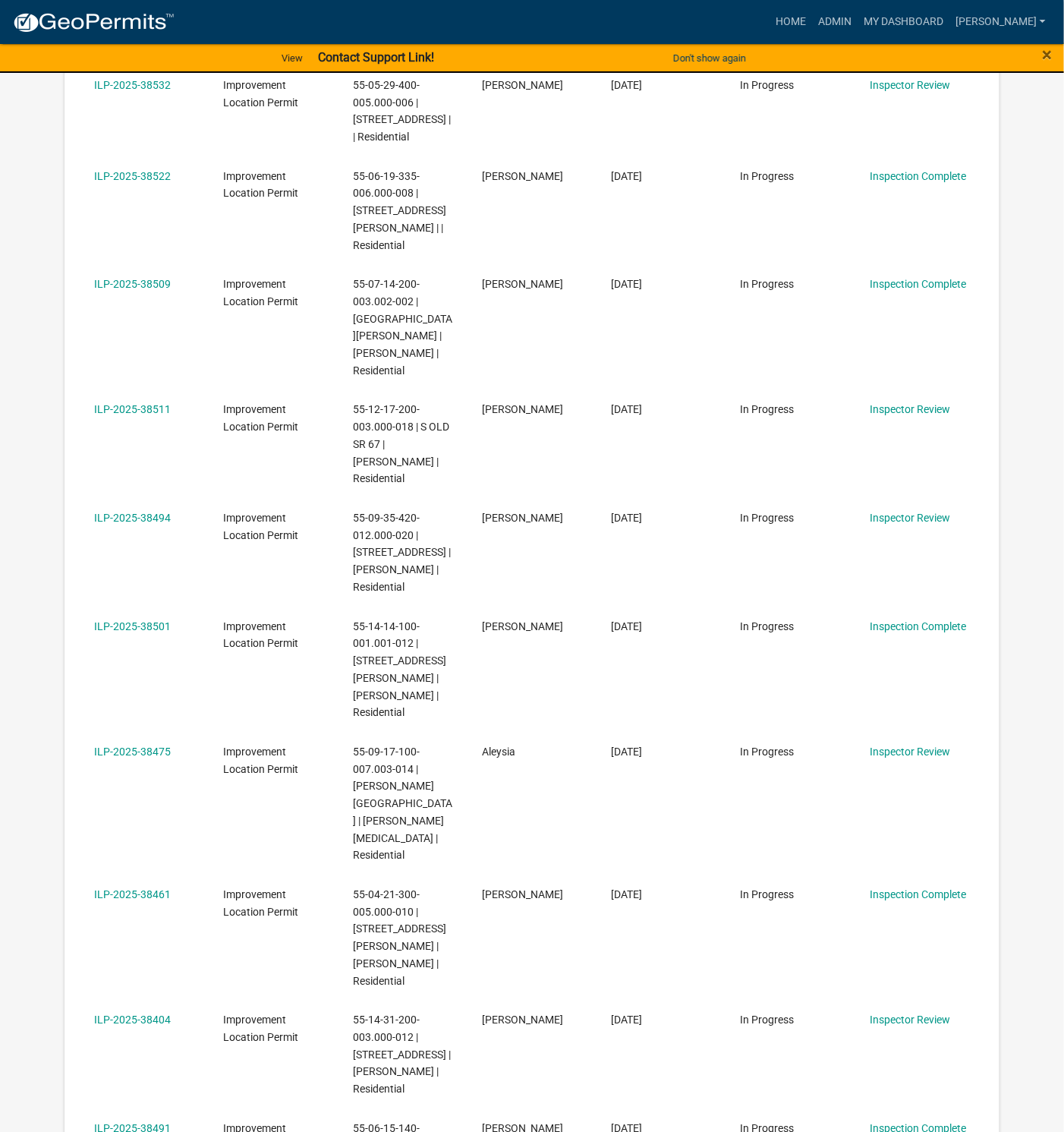
scroll to position [2049, 0]
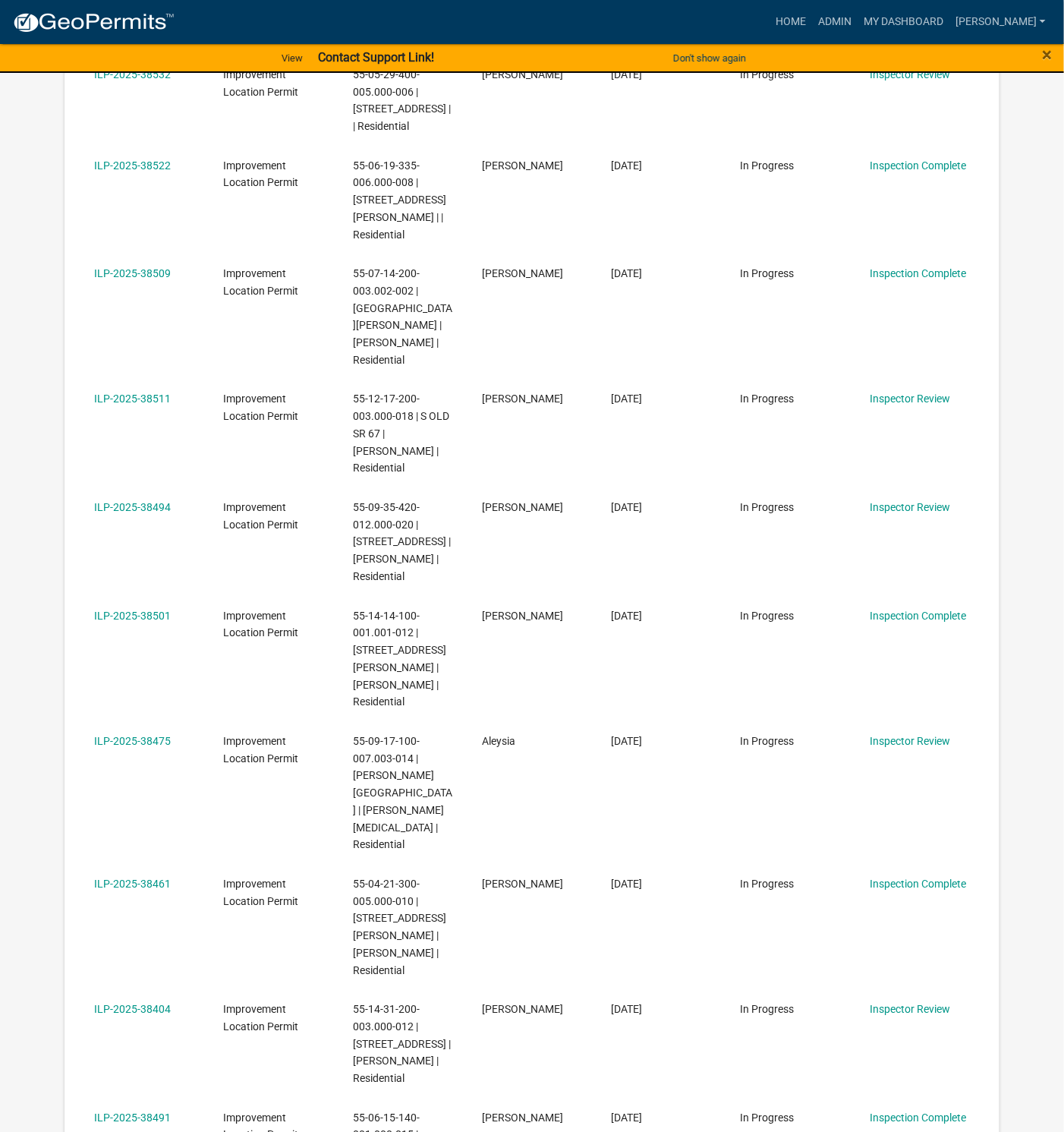
click at [140, 735] on link "ILP-2025-38475" at bounding box center [132, 740] width 76 height 12
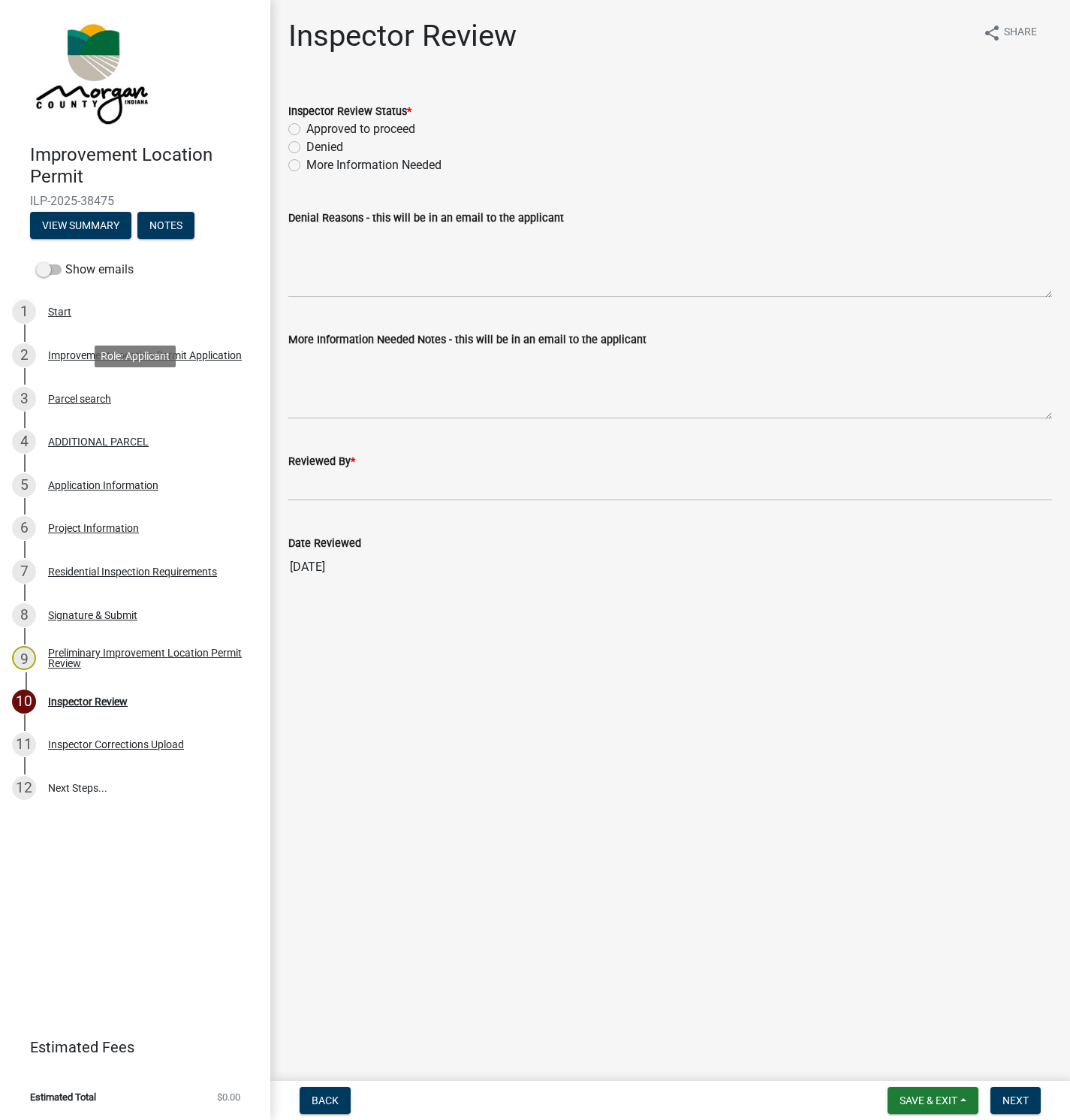
click at [82, 400] on div "Parcel search" at bounding box center [80, 398] width 63 height 11
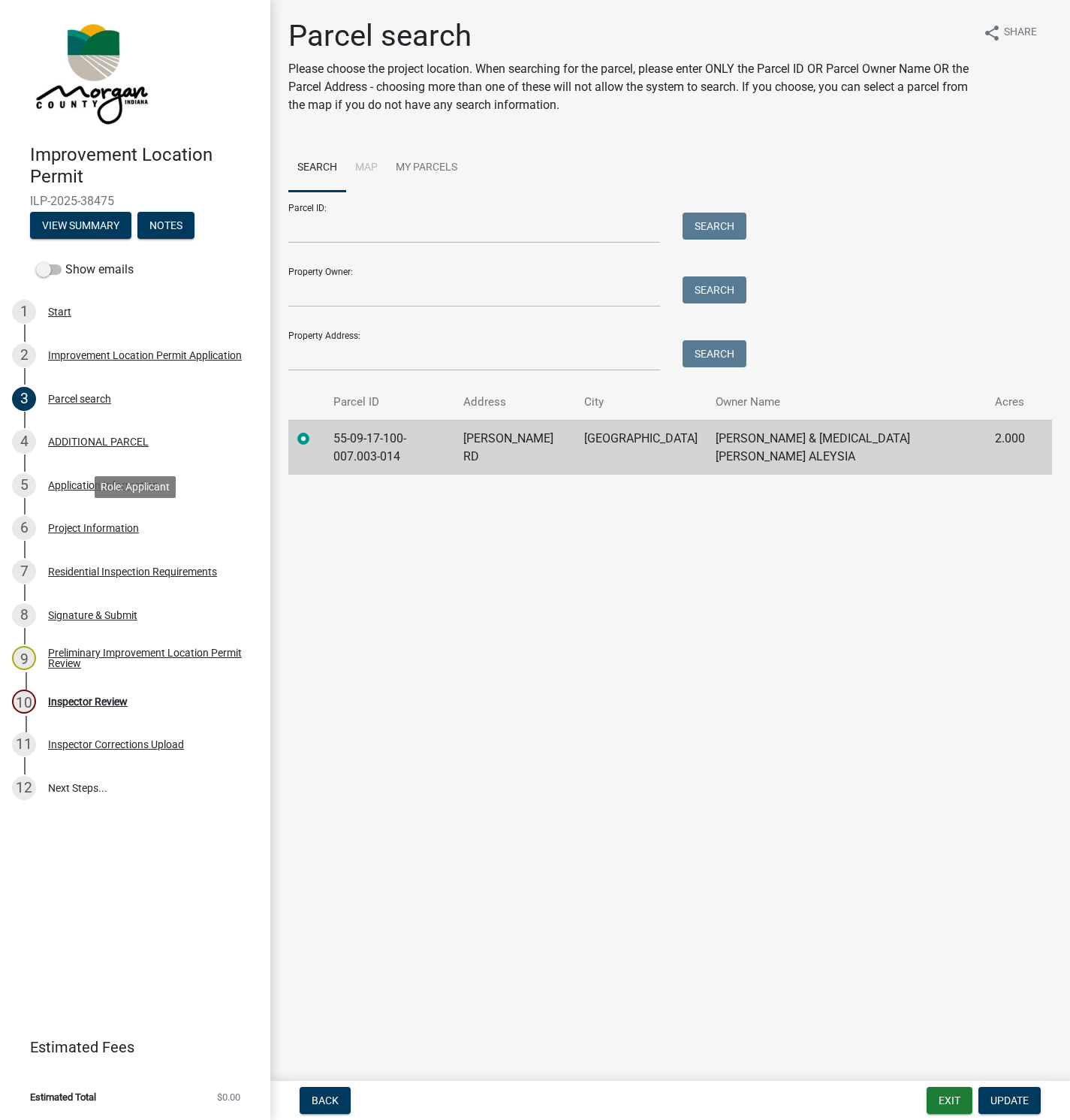
click at [89, 530] on div "Project Information" at bounding box center [94, 528] width 91 height 11
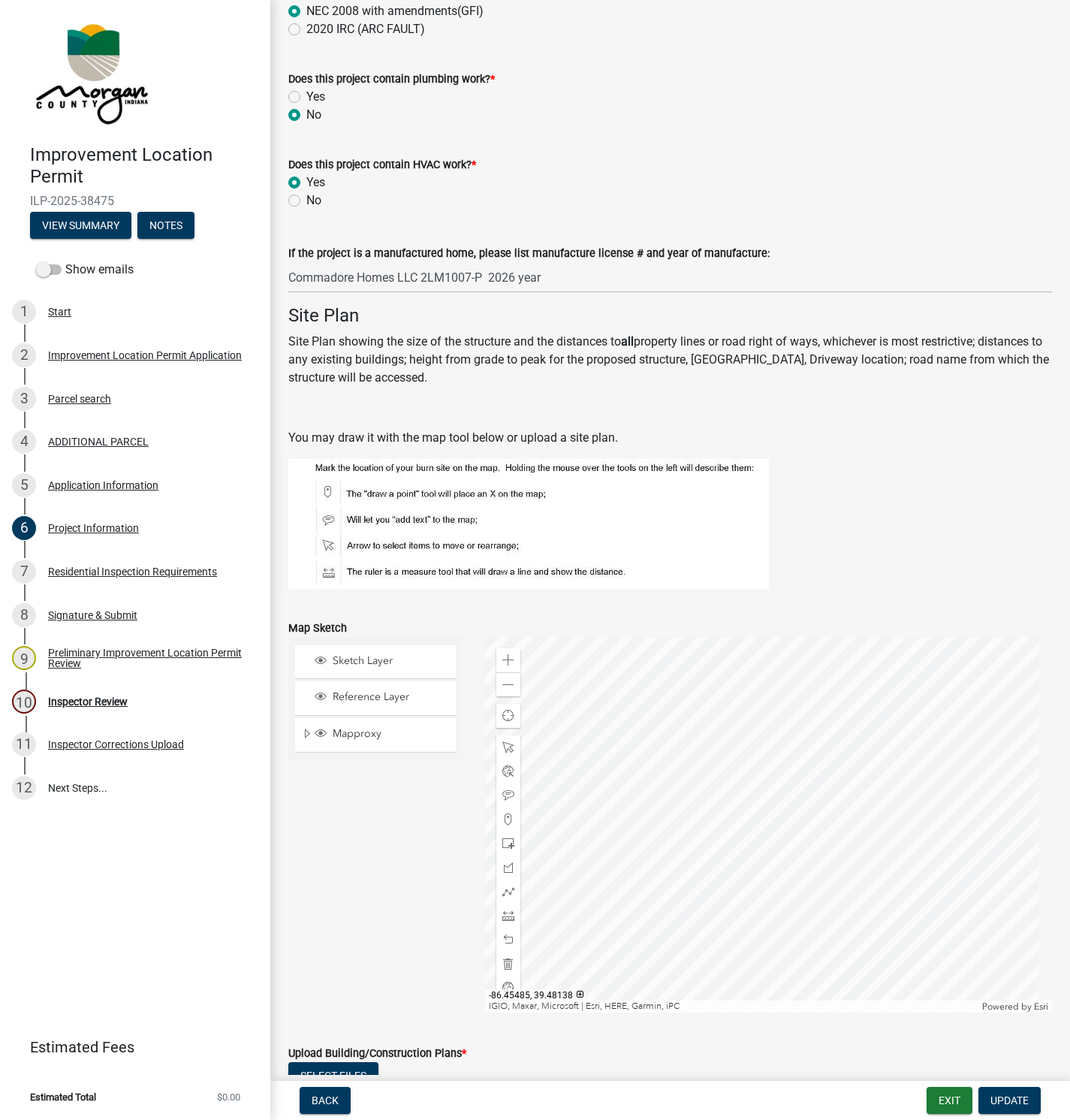
scroll to position [2591, 0]
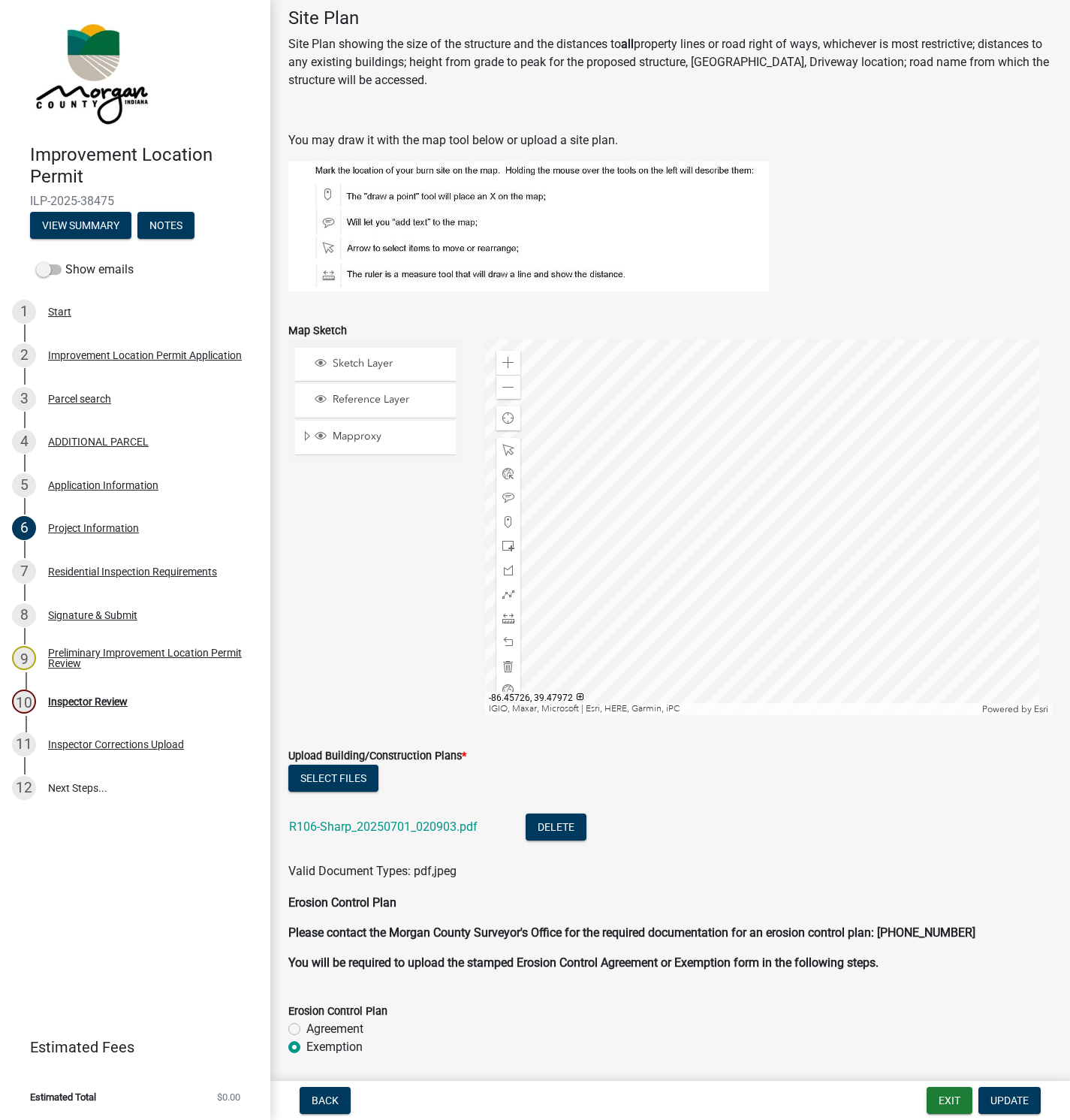
click at [347, 827] on link "R106-Sharp_20250701_020903.pdf" at bounding box center [383, 826] width 188 height 14
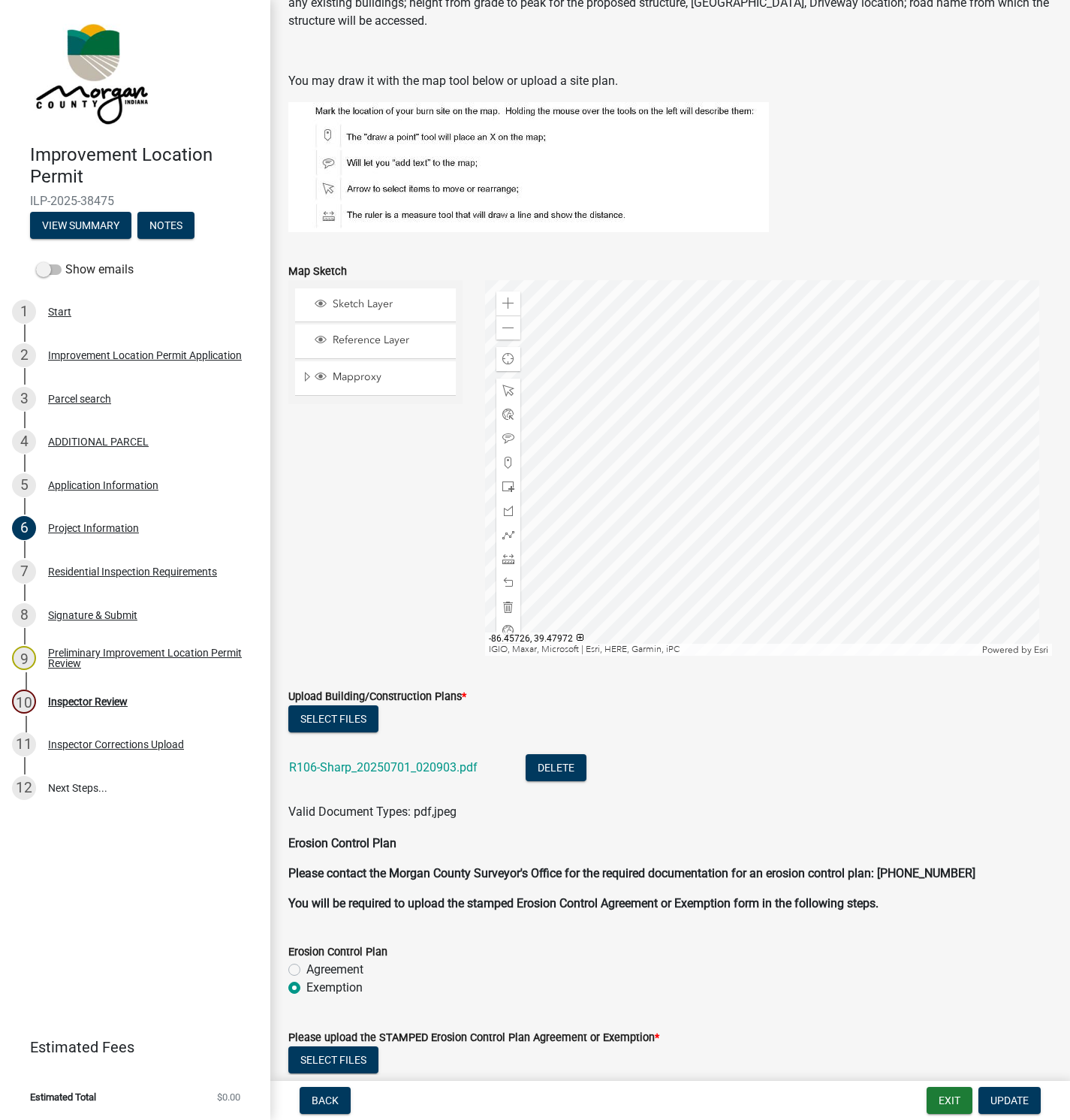
scroll to position [2894, 0]
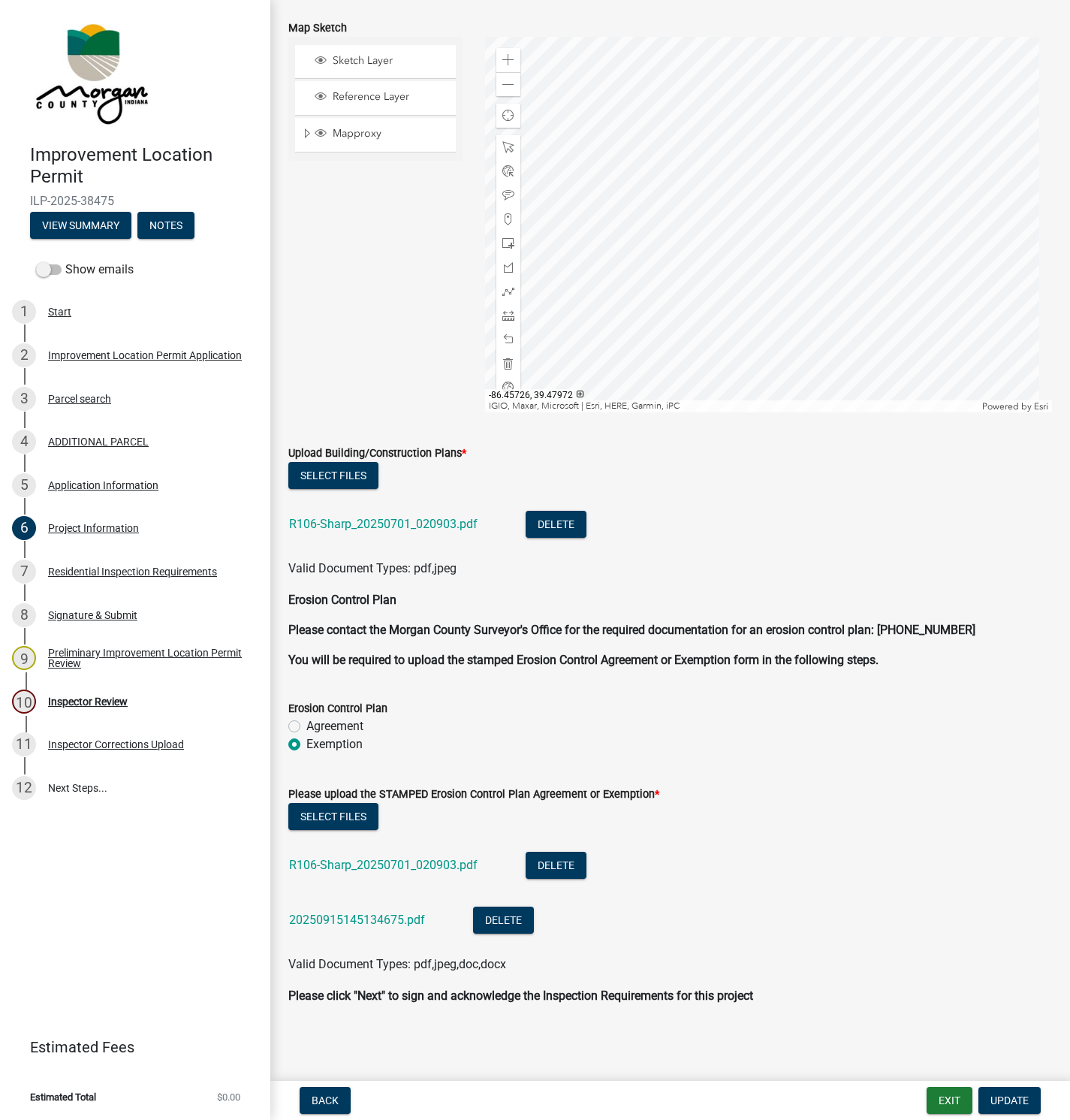
click at [383, 523] on link "R106-Sharp_20250701_020903.pdf" at bounding box center [383, 523] width 188 height 14
click at [73, 703] on div "Inspector Review" at bounding box center [88, 701] width 80 height 11
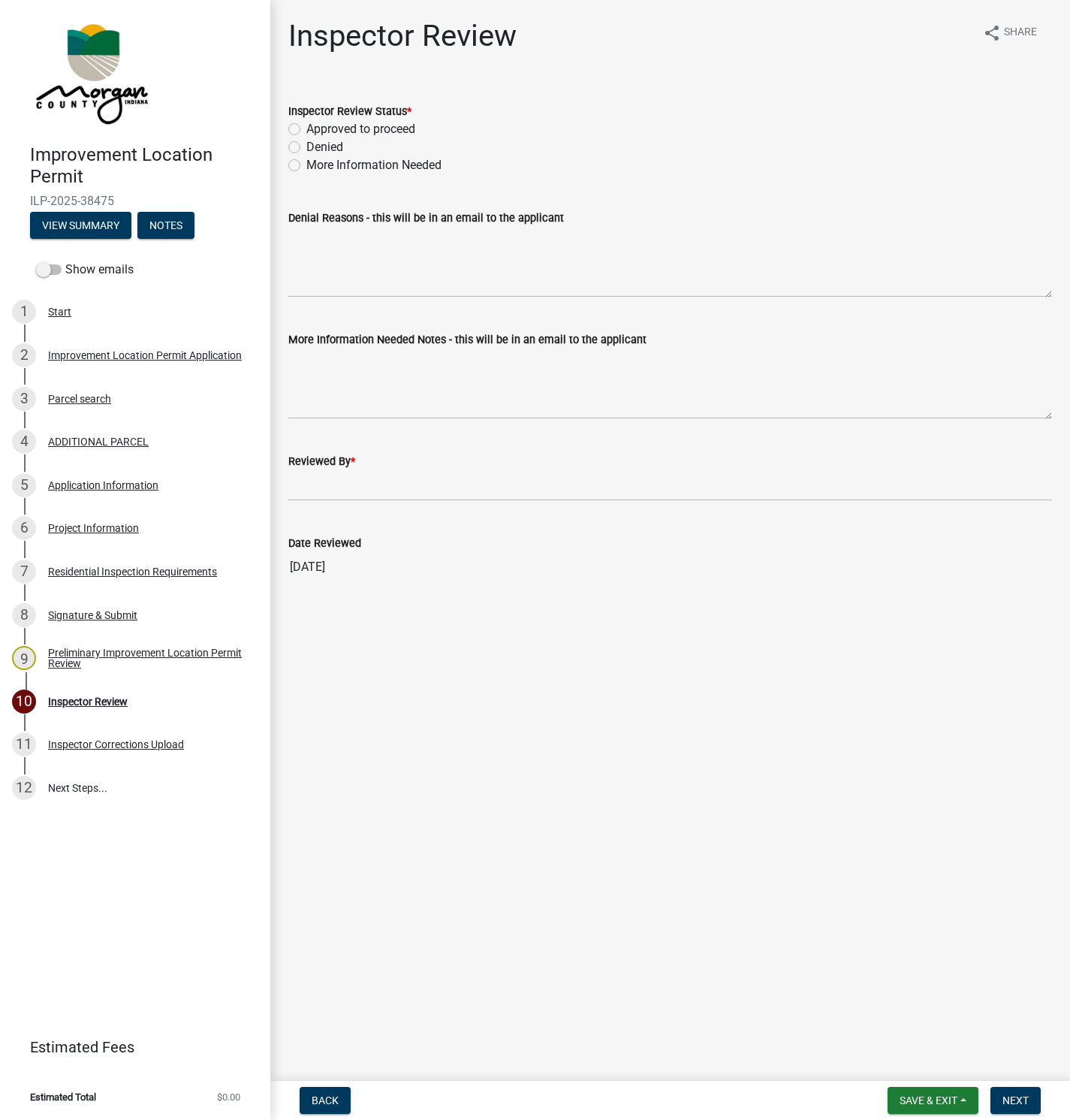
click at [306, 165] on label "More Information Needed" at bounding box center [373, 165] width 135 height 18
click at [306, 165] on input "More Information Needed" at bounding box center [311, 161] width 10 height 10
radio input "true"
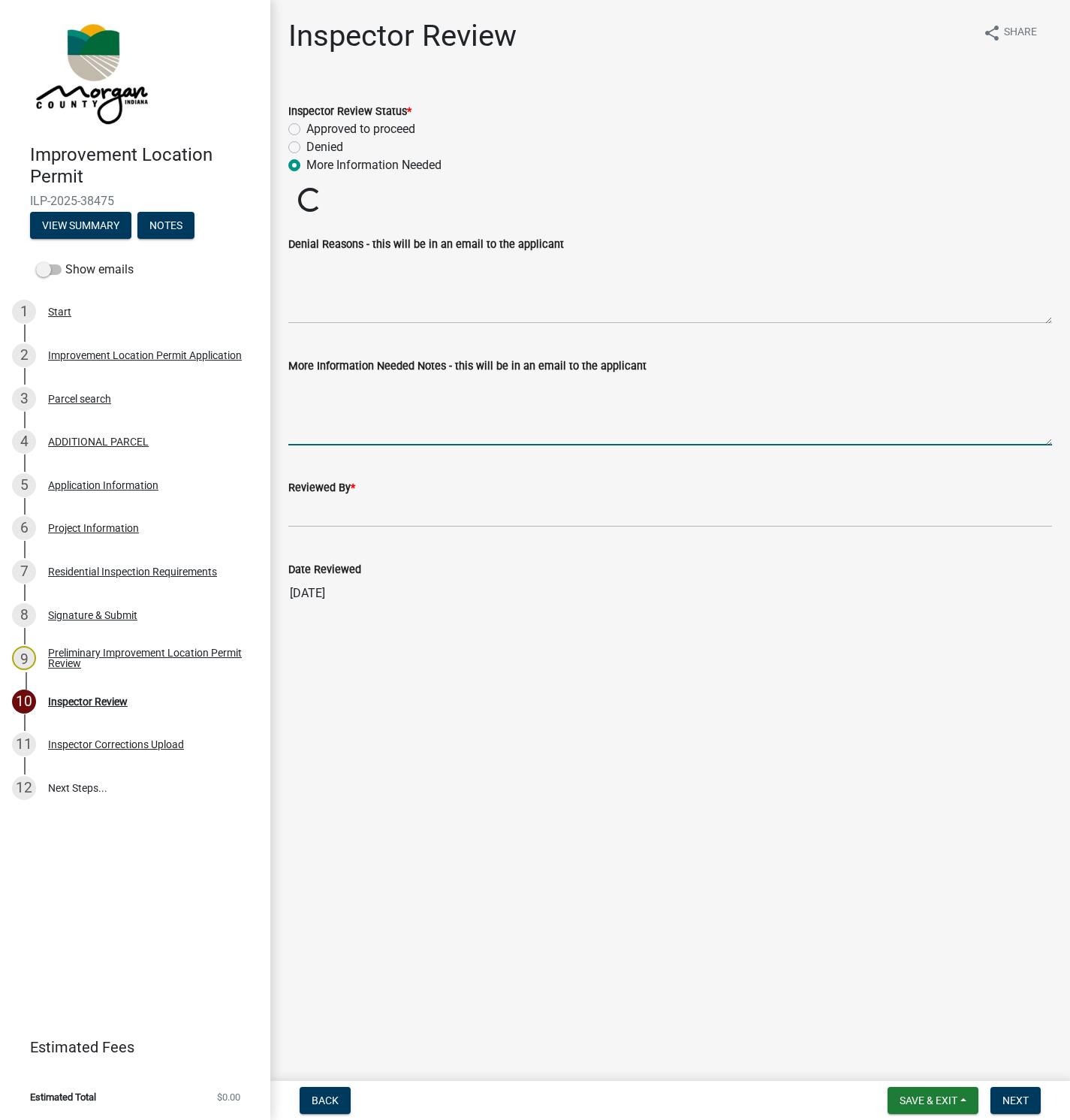
click at [316, 392] on textarea "More Information Needed Notes - this will be in an email to the applicant" at bounding box center [670, 410] width 764 height 71
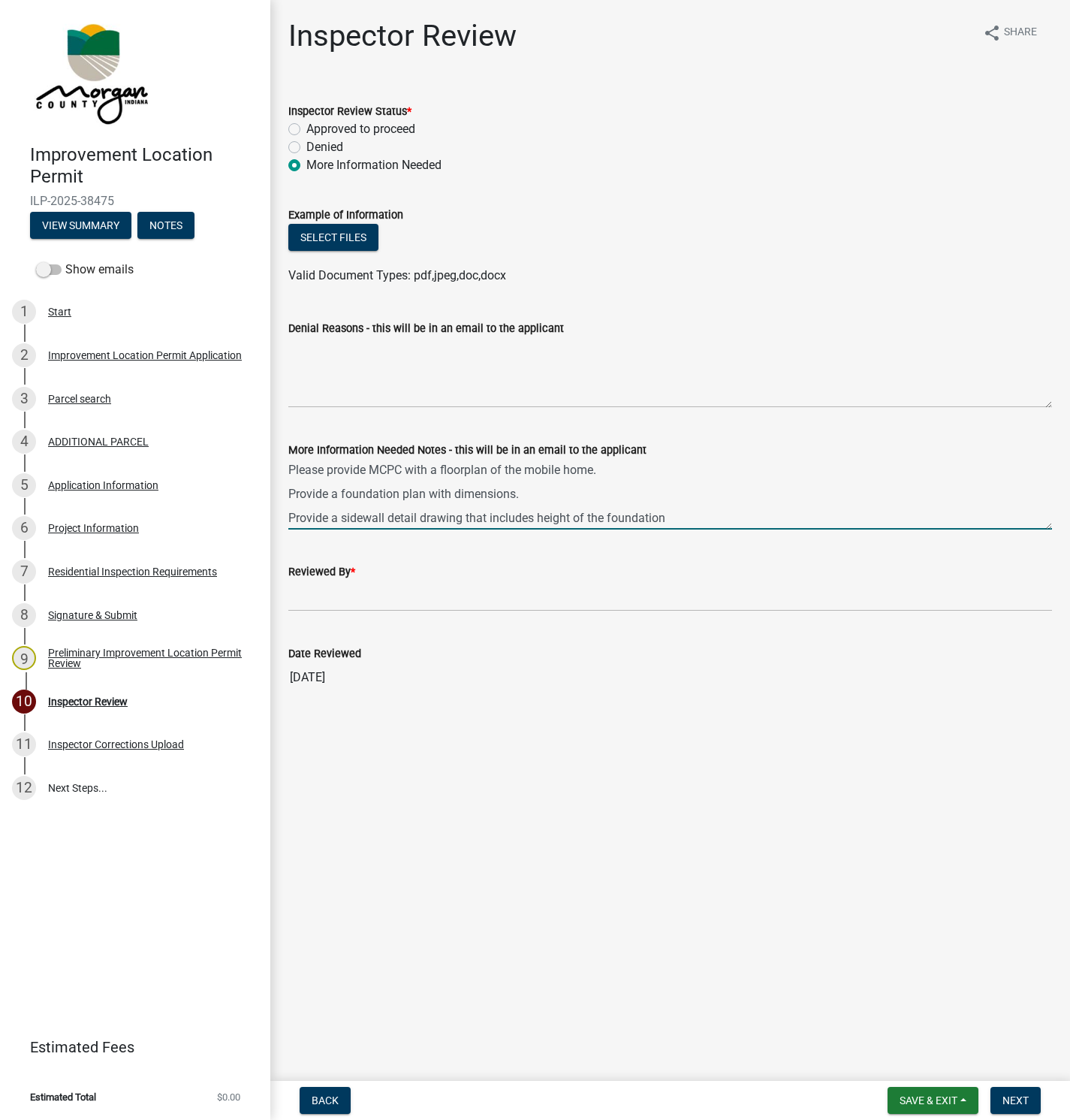
click at [568, 511] on textarea "Please provide MCPC with a floorplan of the mobile home. Provide a foundation p…" at bounding box center [670, 494] width 764 height 71
click at [721, 519] on textarea "Please provide MCPC with a floorplan of the mobile home. Provide a foundation p…" at bounding box center [670, 494] width 764 height 71
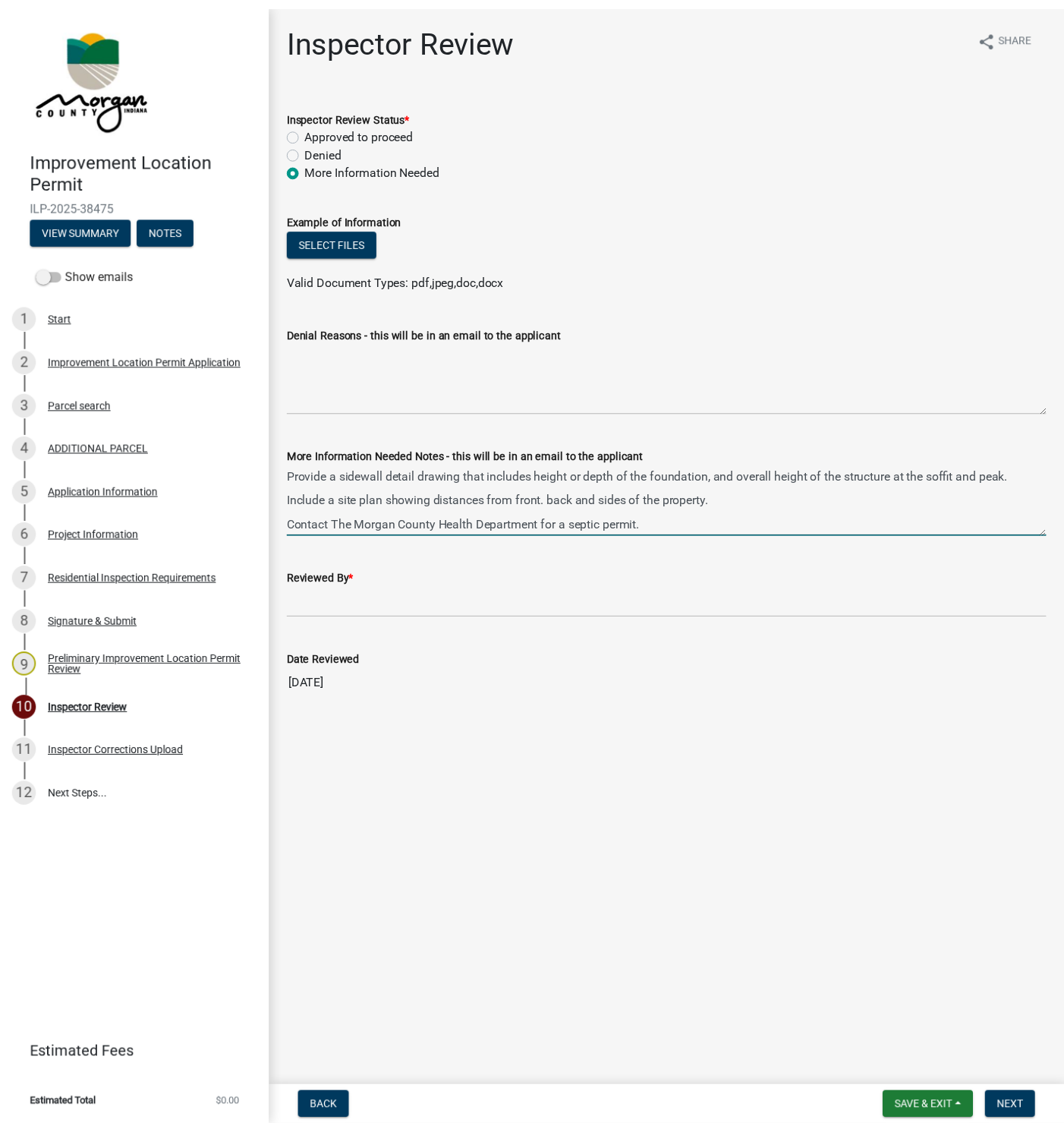
scroll to position [68, 0]
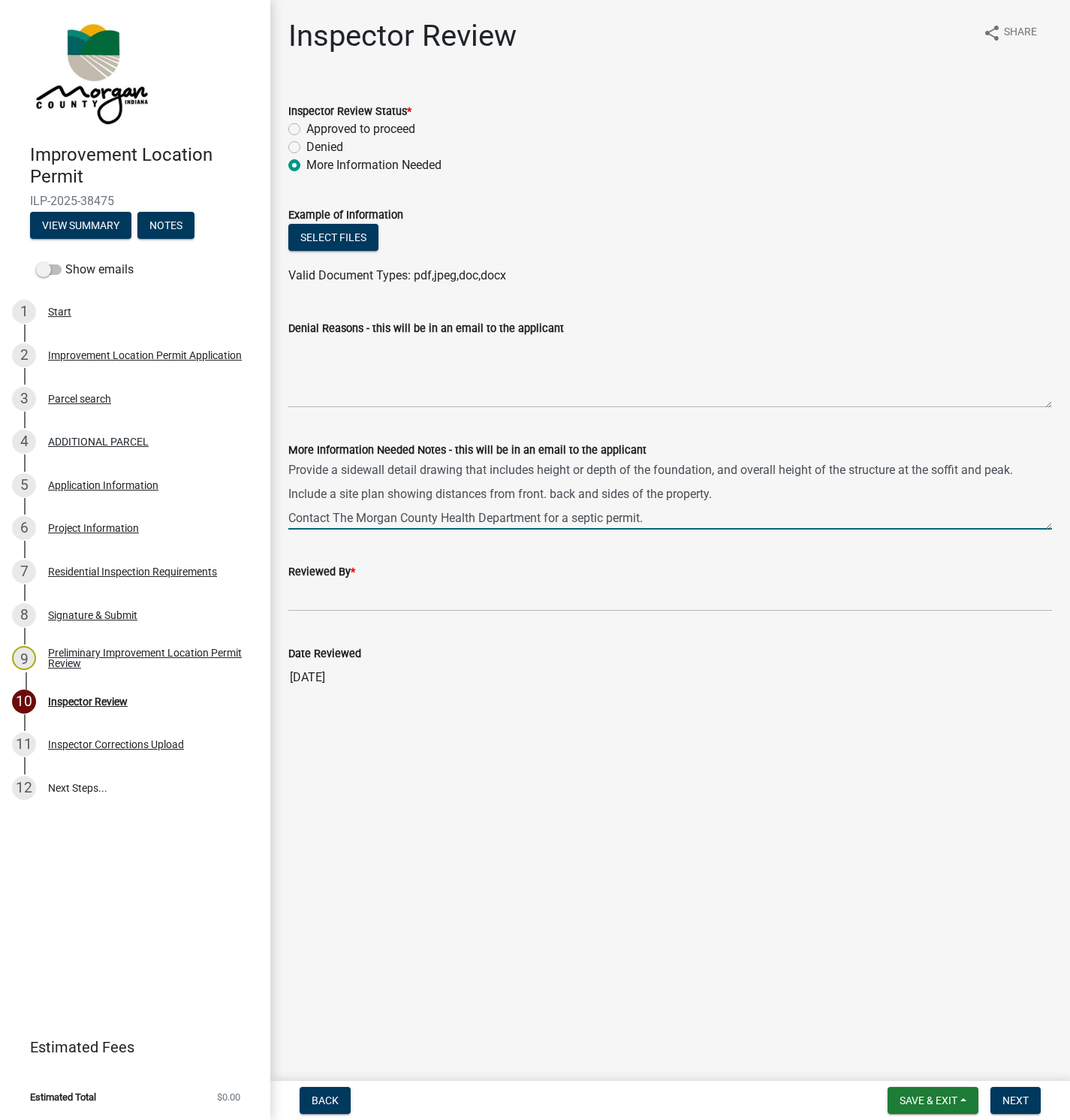
click at [656, 494] on textarea "Please provide MCPC with a floorplan of the mobile home. Provide a foundation p…" at bounding box center [670, 494] width 764 height 71
type textarea "Please provide MCPC with a floorplan of the mobile home. Provide a foundation p…"
click at [315, 600] on input "Reviewed By *" at bounding box center [670, 596] width 764 height 31
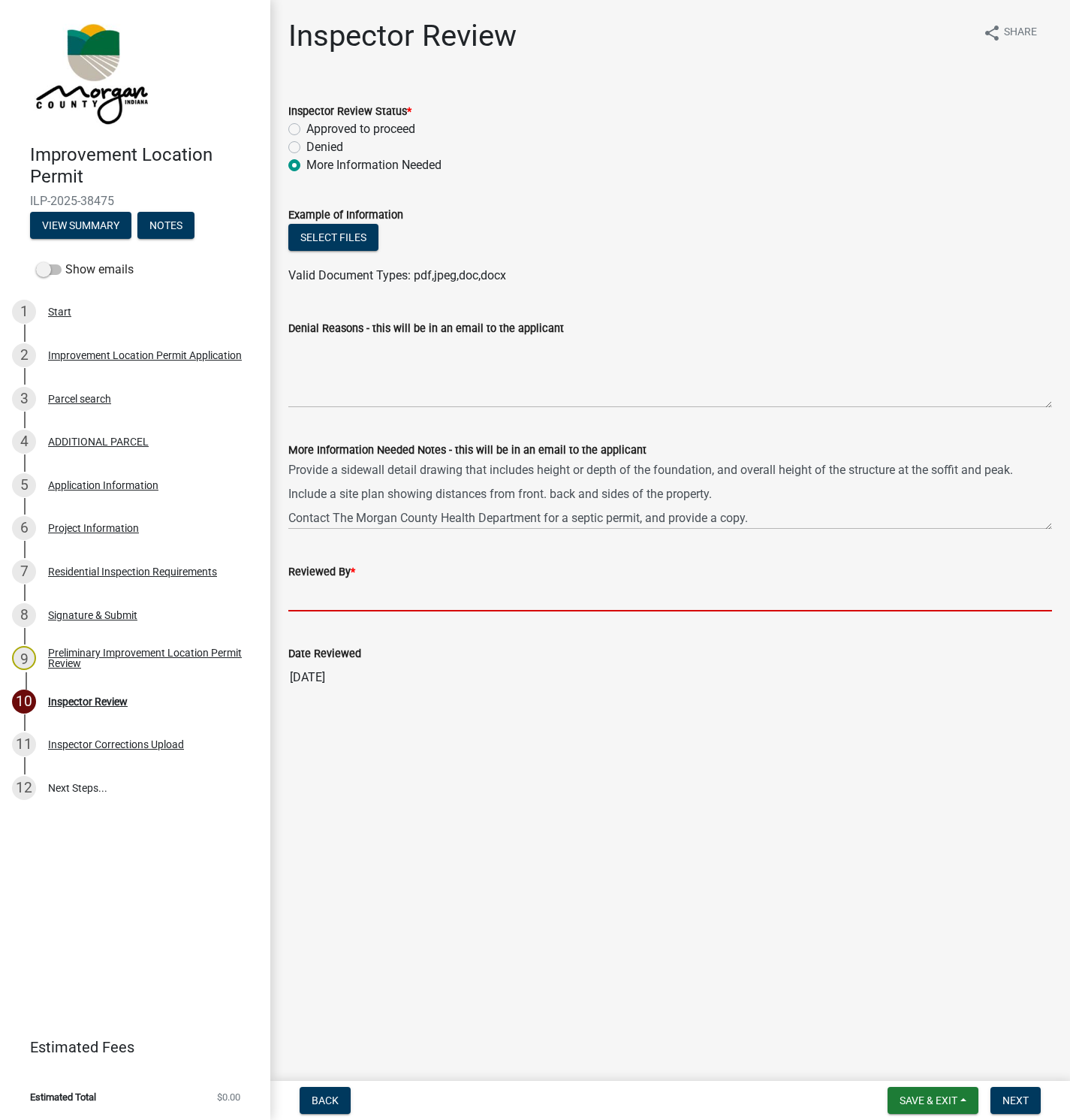
type input "[PERSON_NAME]"
click at [1021, 1098] on span "Next" at bounding box center [1015, 1100] width 27 height 12
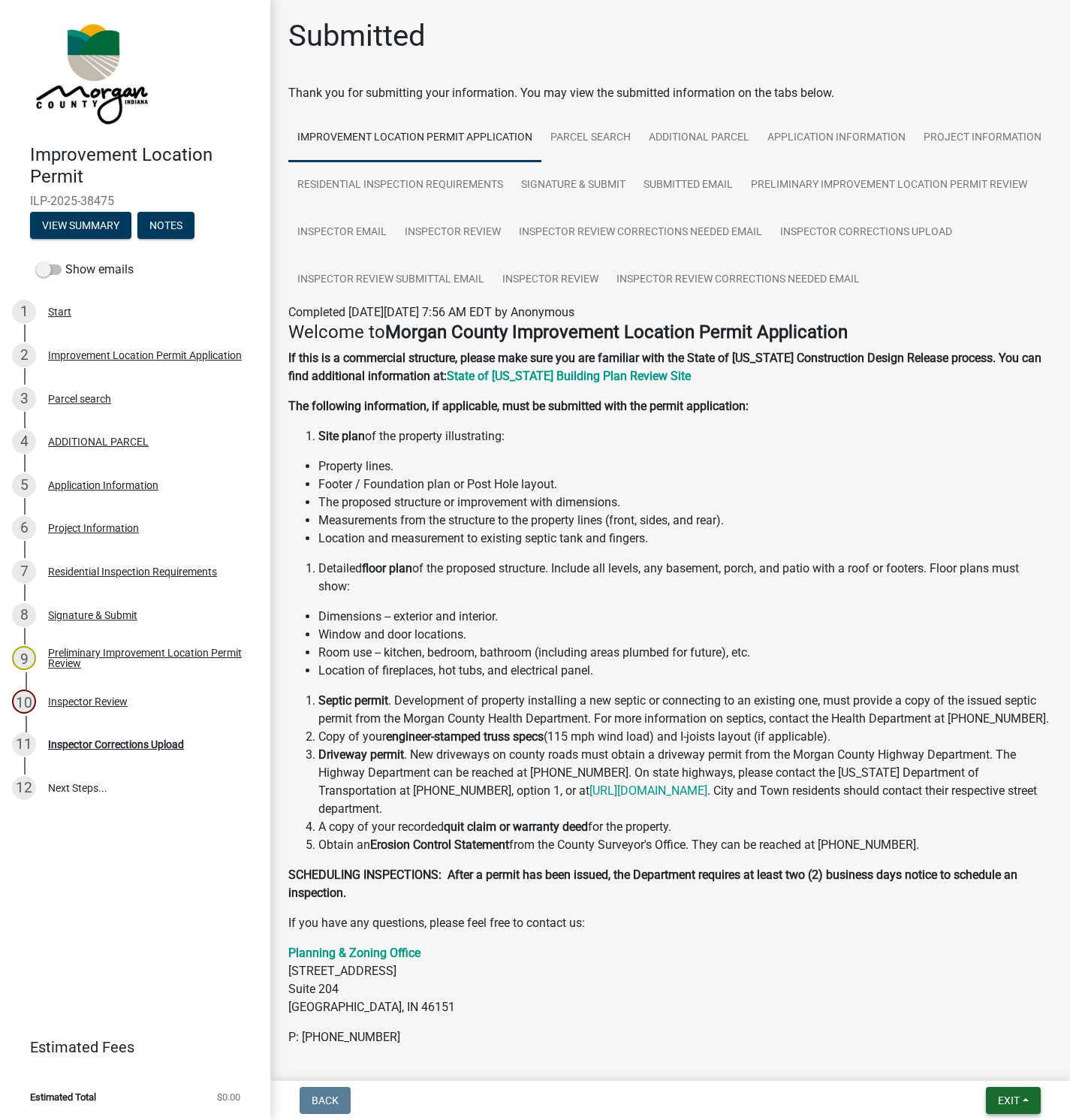
click at [1008, 1095] on span "Exit" at bounding box center [1009, 1100] width 22 height 12
click at [983, 1065] on button "Save & Exit" at bounding box center [980, 1061] width 120 height 36
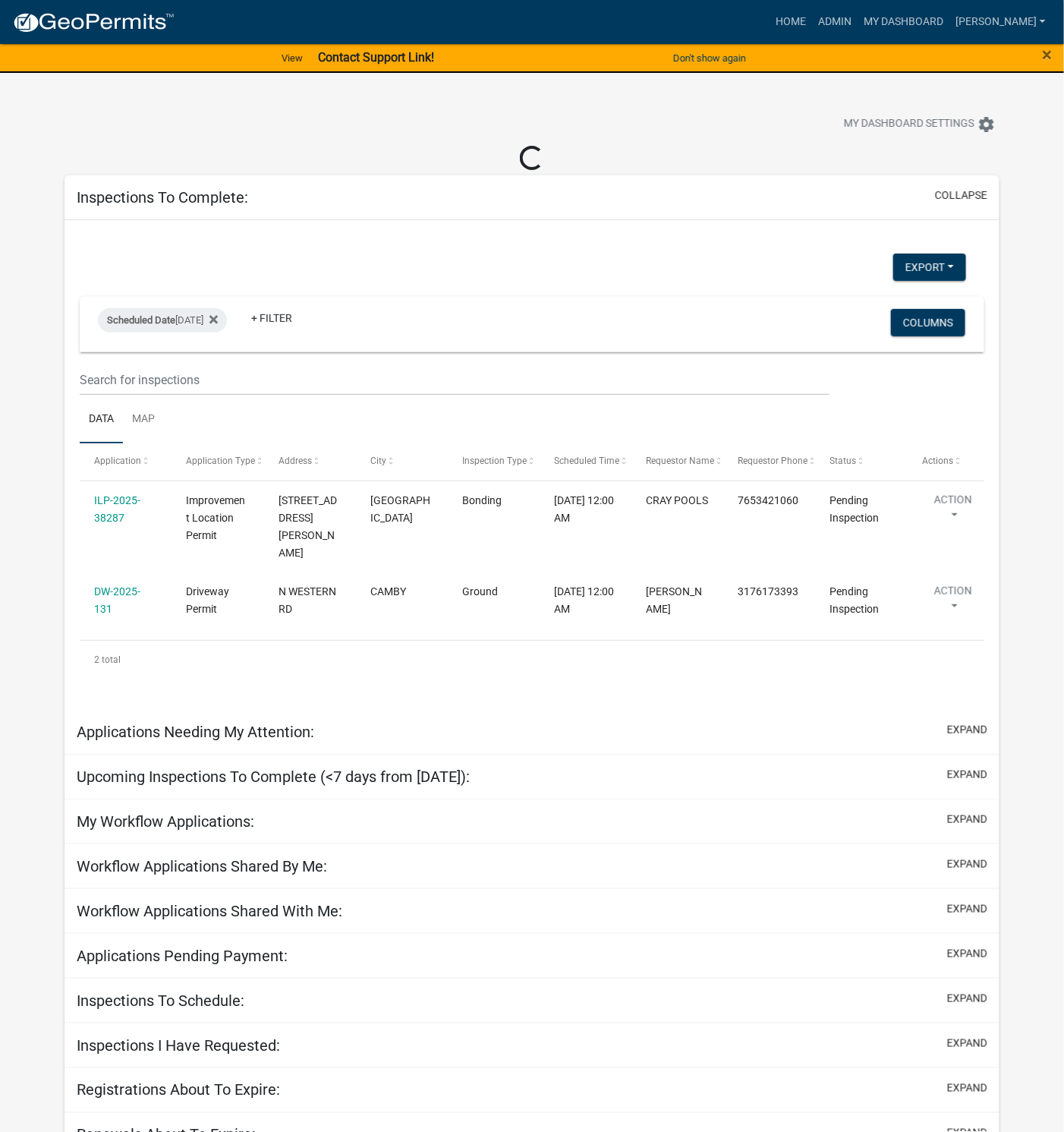
select select "1: 25"
